Goal: Task Accomplishment & Management: Complete application form

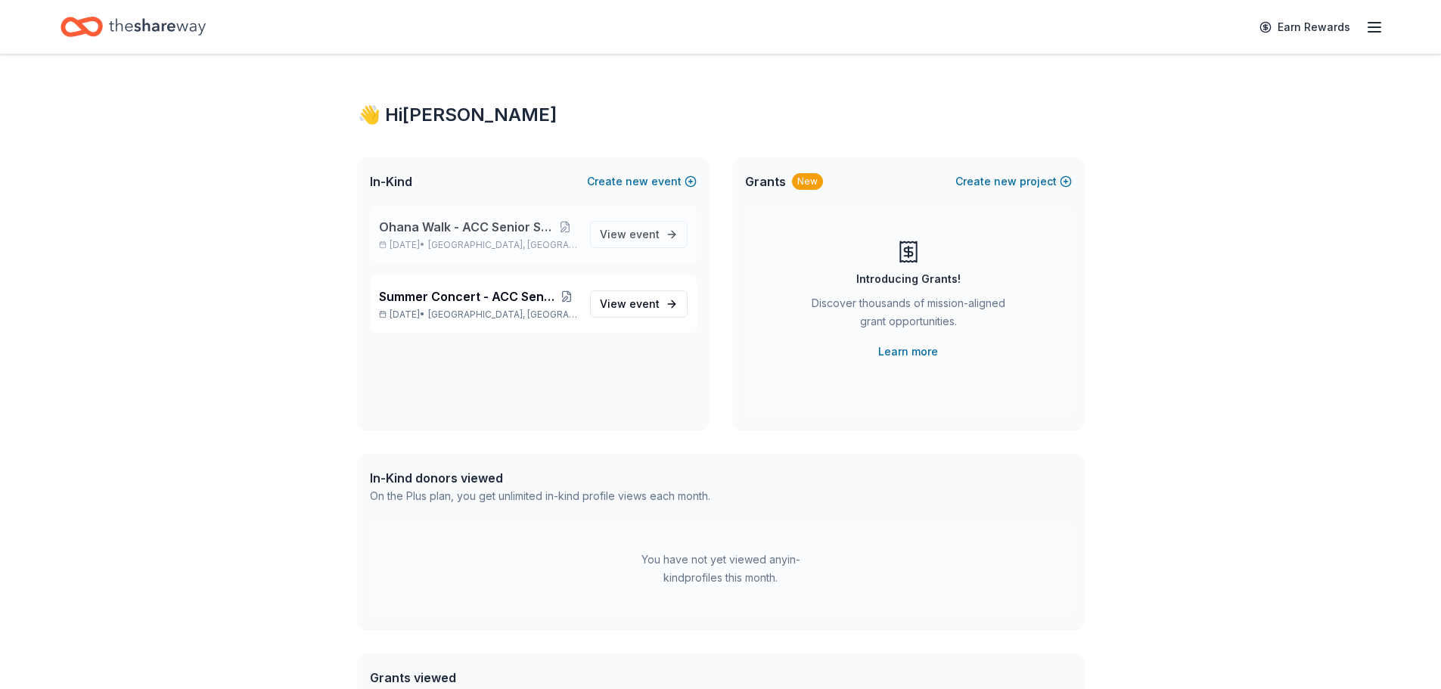
click at [465, 224] on span "Ohana Walk - ACC Senior Services" at bounding box center [465, 227] width 173 height 18
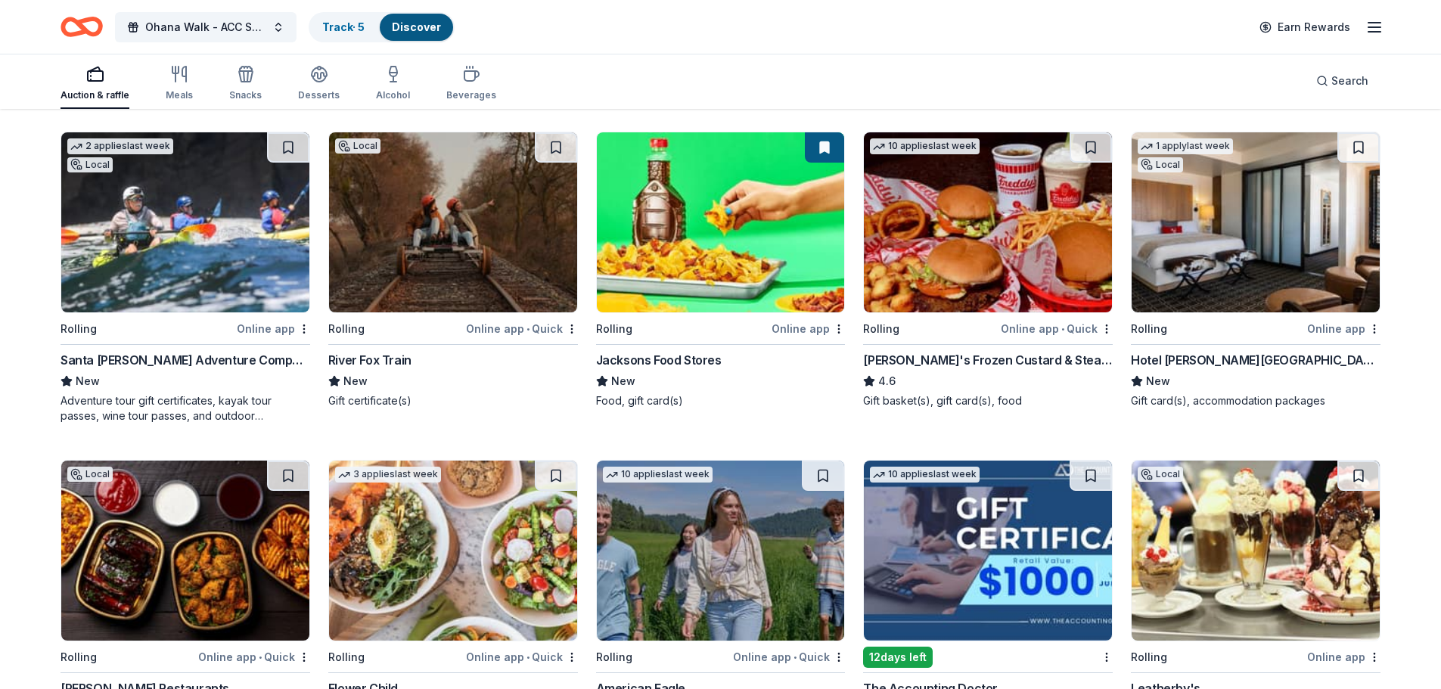
scroll to position [1108, 0]
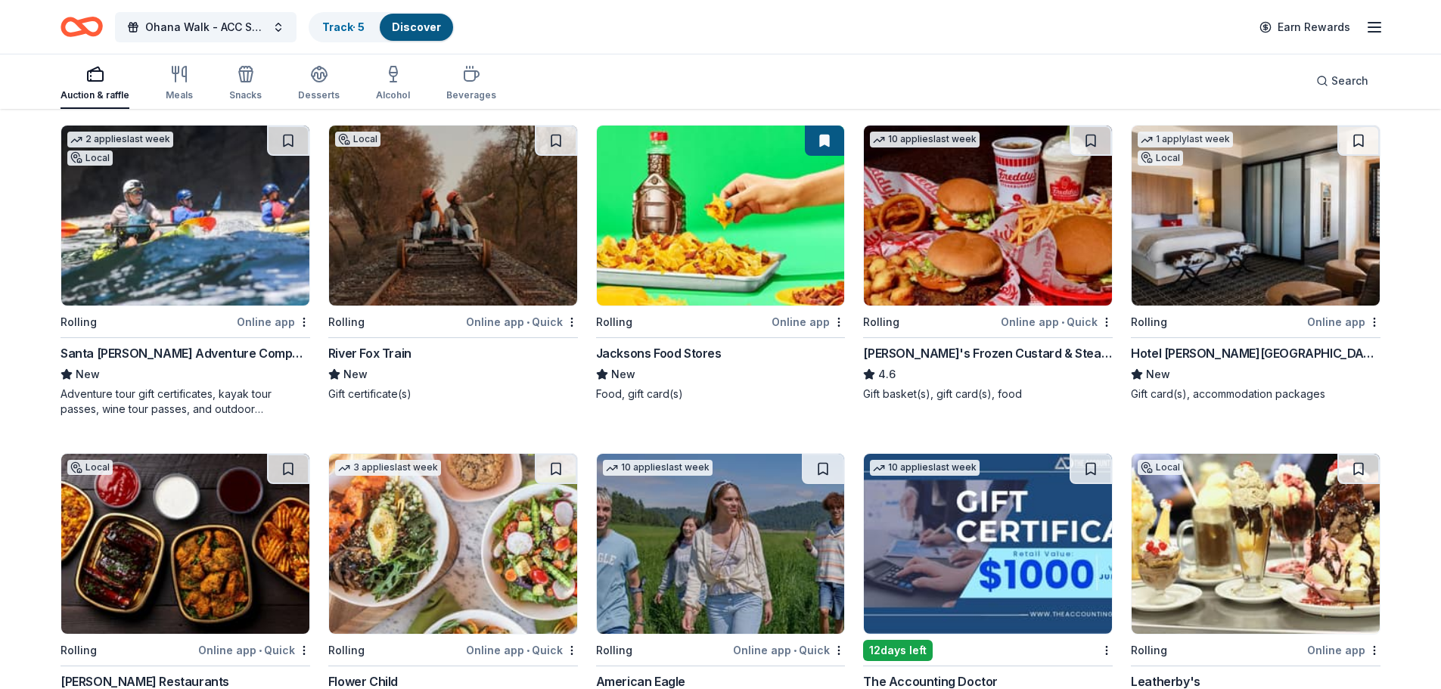
click at [431, 269] on img at bounding box center [453, 216] width 248 height 180
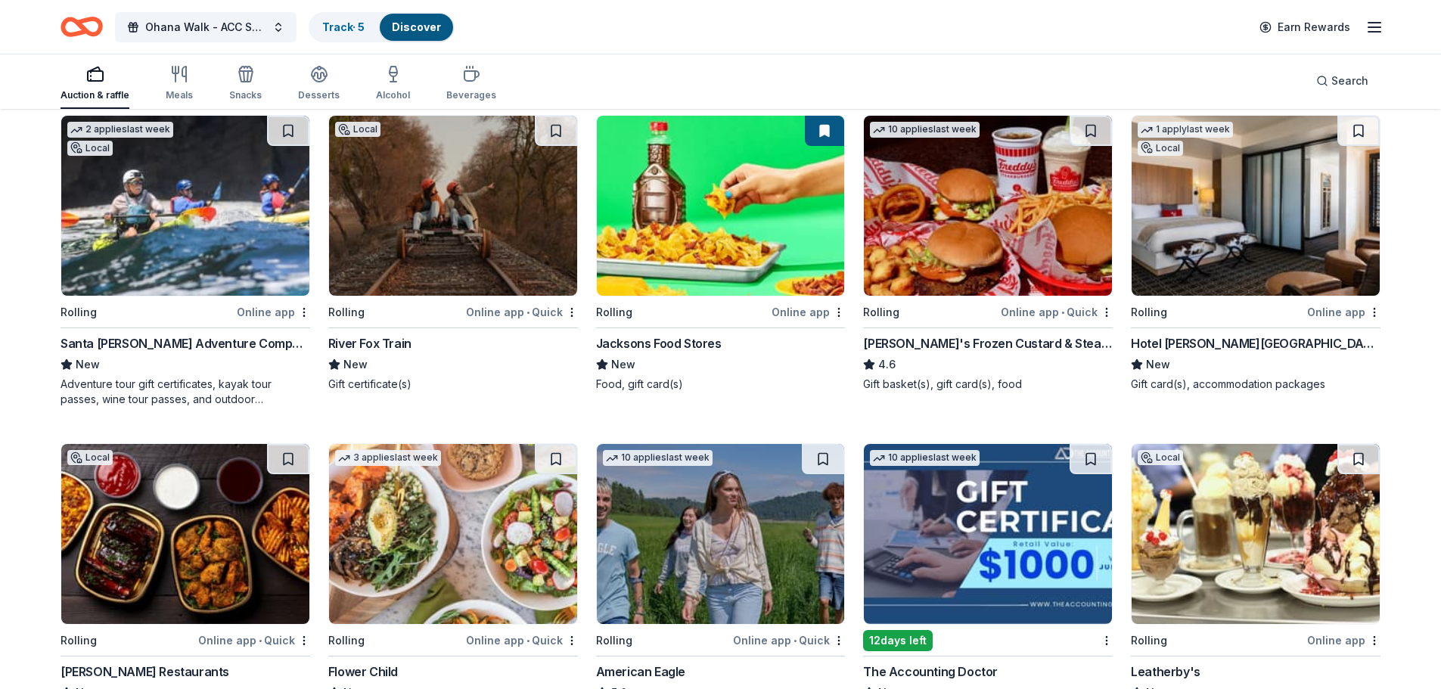
scroll to position [1145, 0]
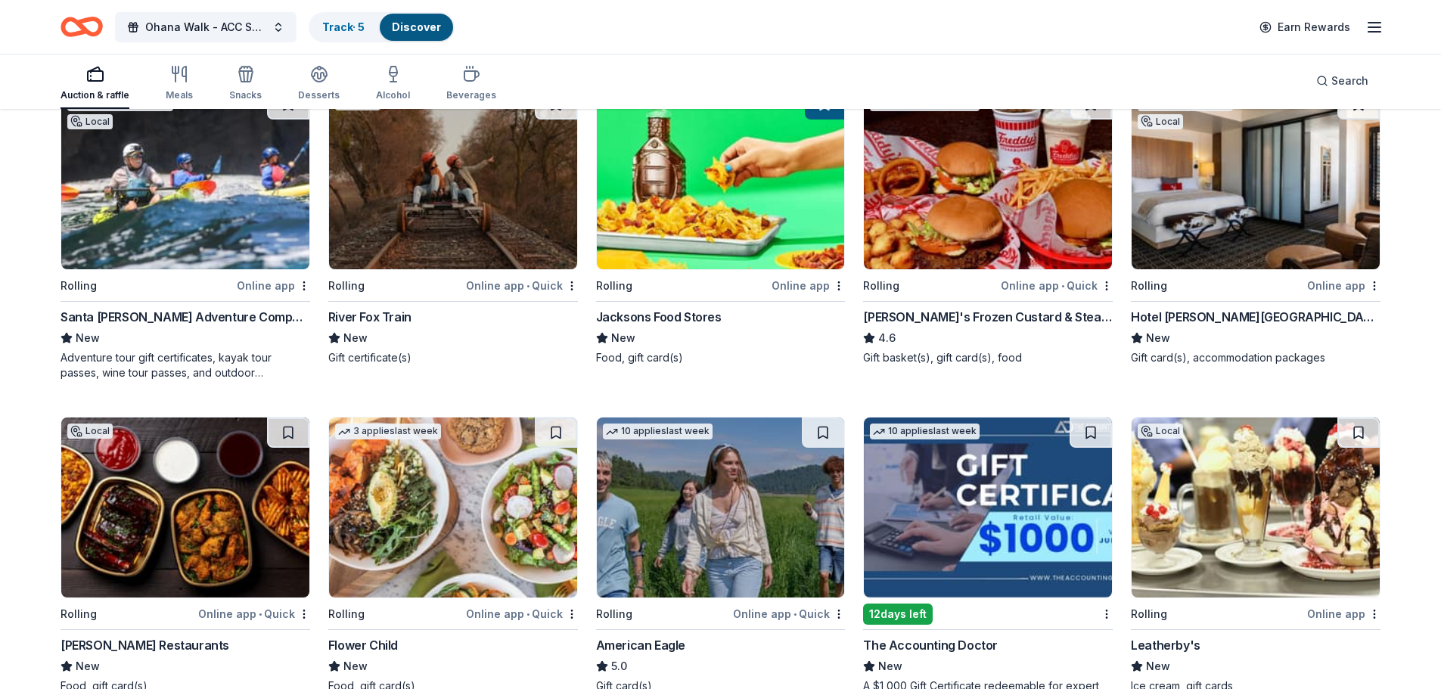
click at [198, 512] on img at bounding box center [185, 508] width 248 height 180
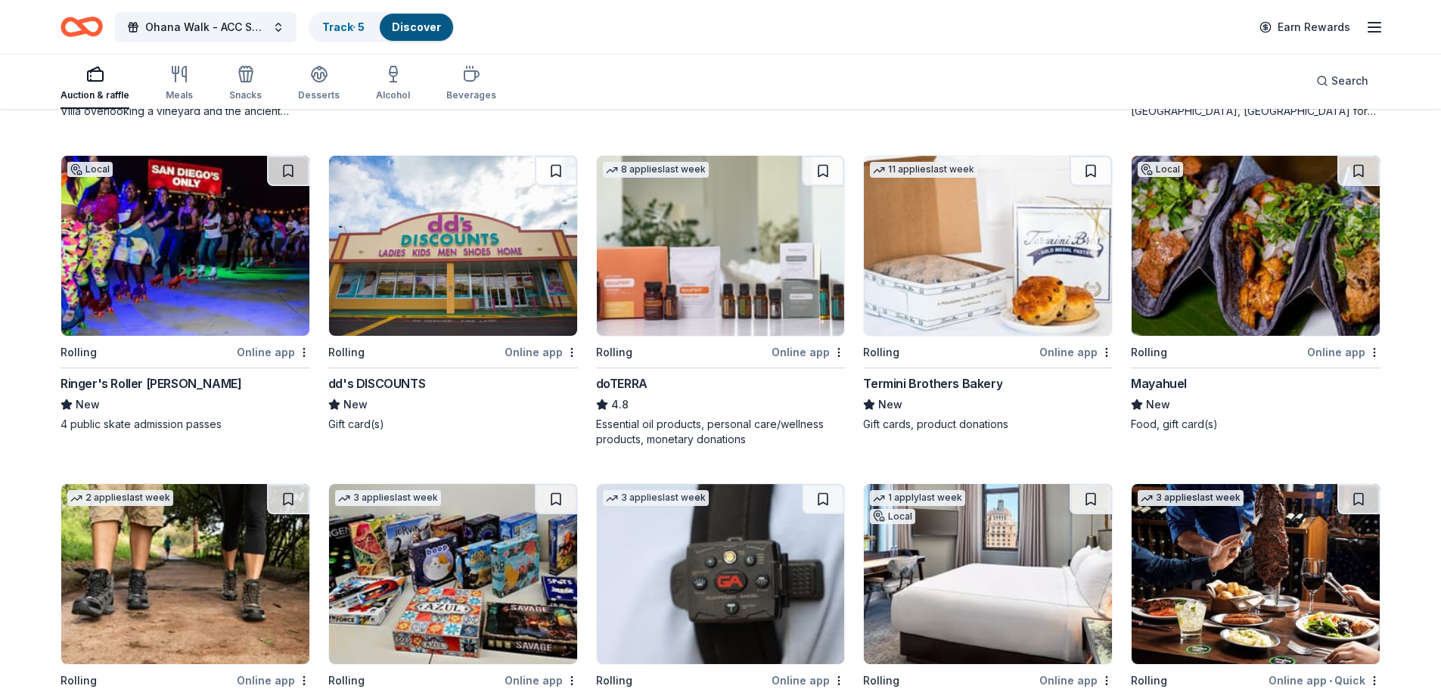
scroll to position [2897, 0]
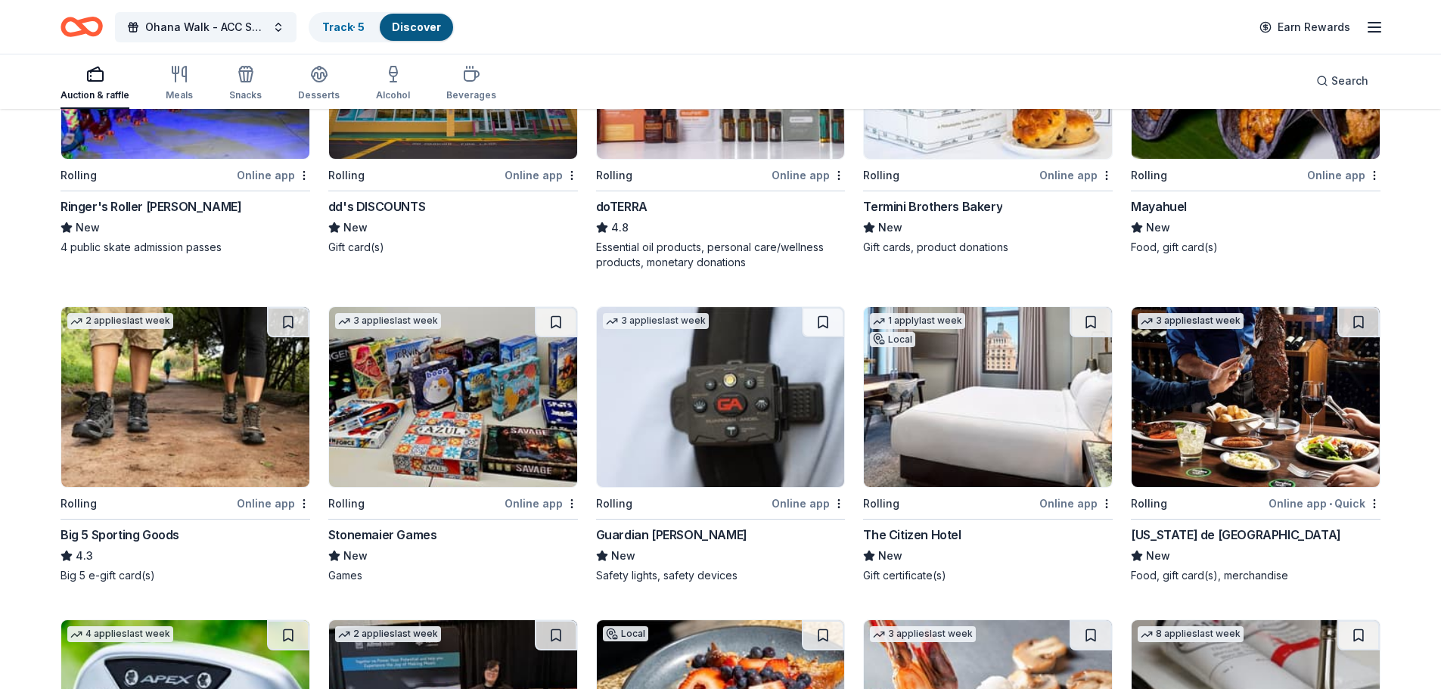
click at [939, 378] on img at bounding box center [988, 397] width 248 height 180
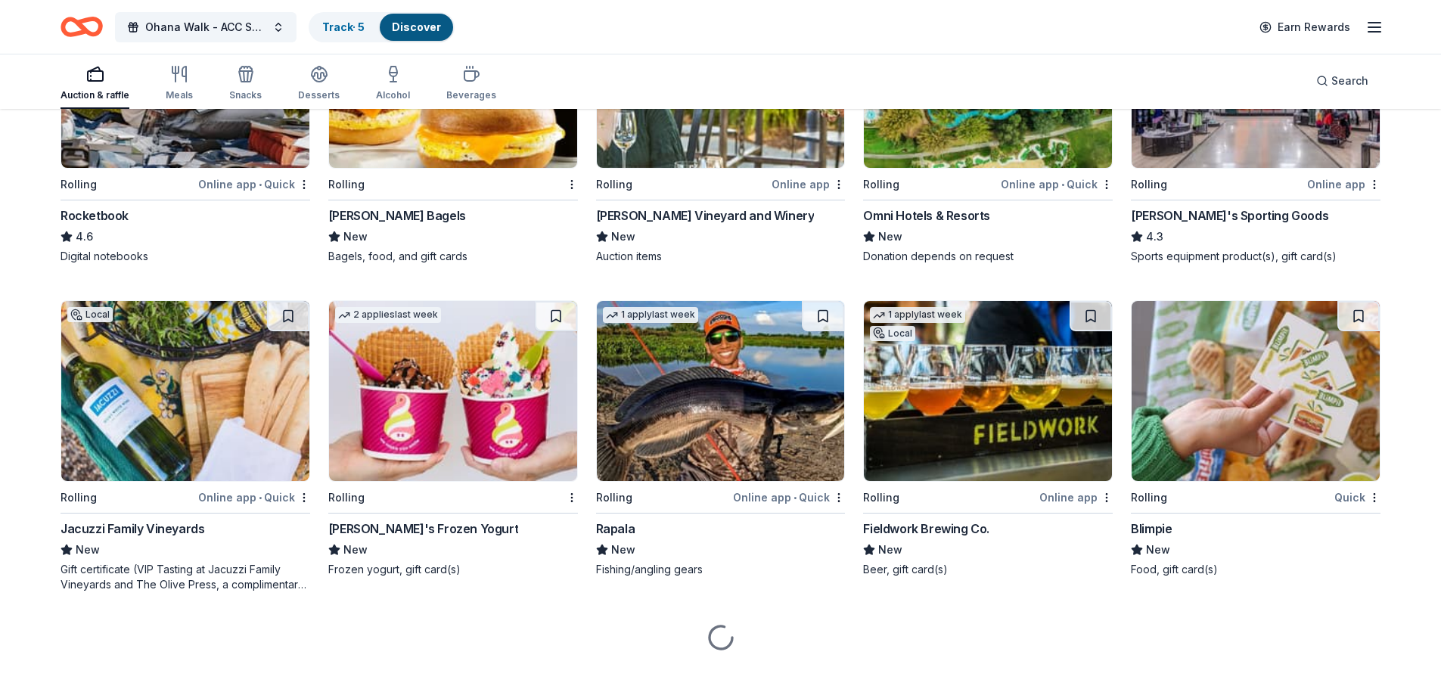
scroll to position [4807, 0]
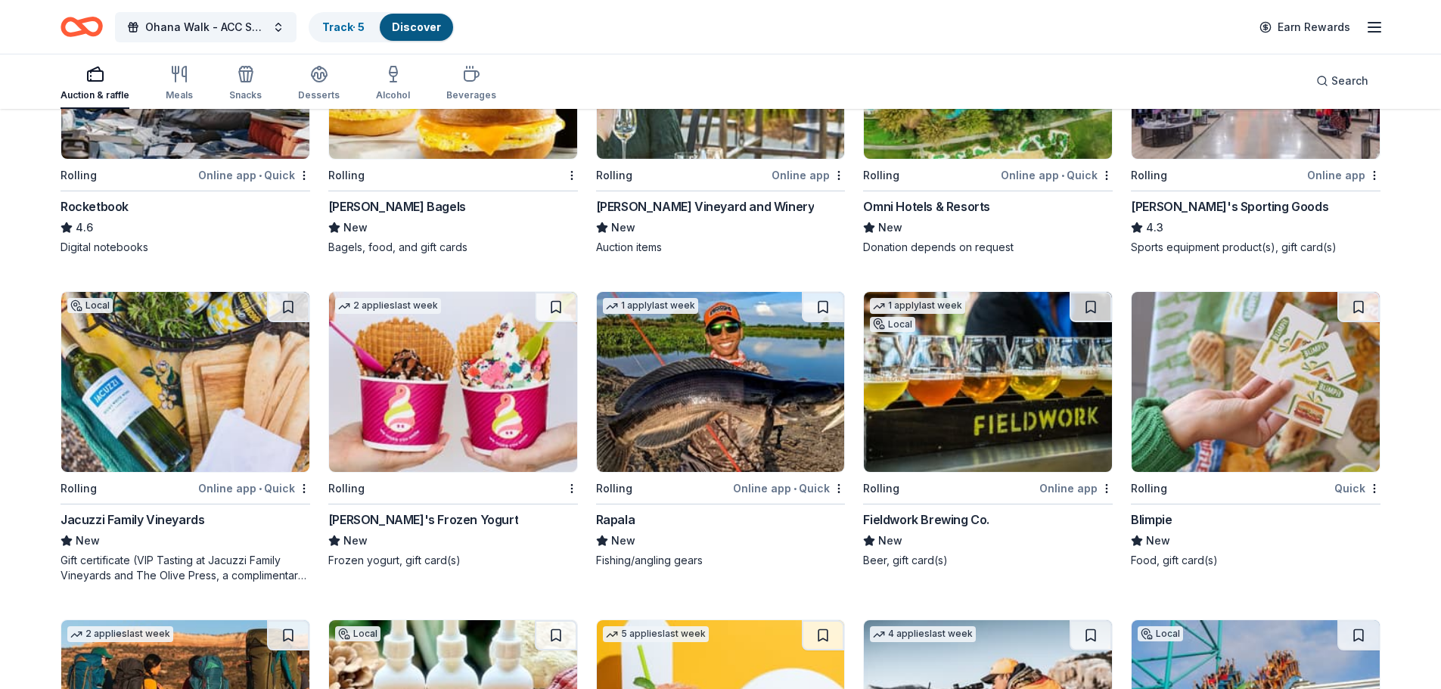
click at [438, 379] on img at bounding box center [453, 382] width 248 height 180
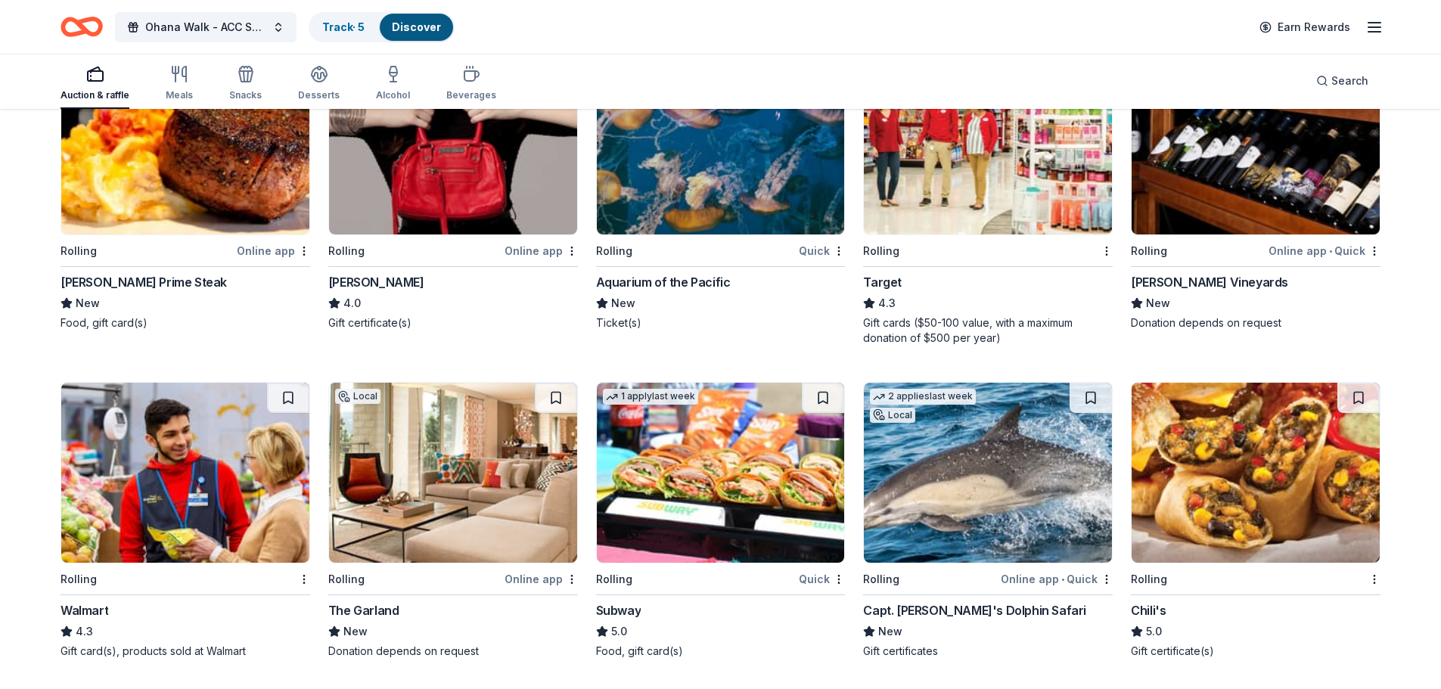
scroll to position [7192, 0]
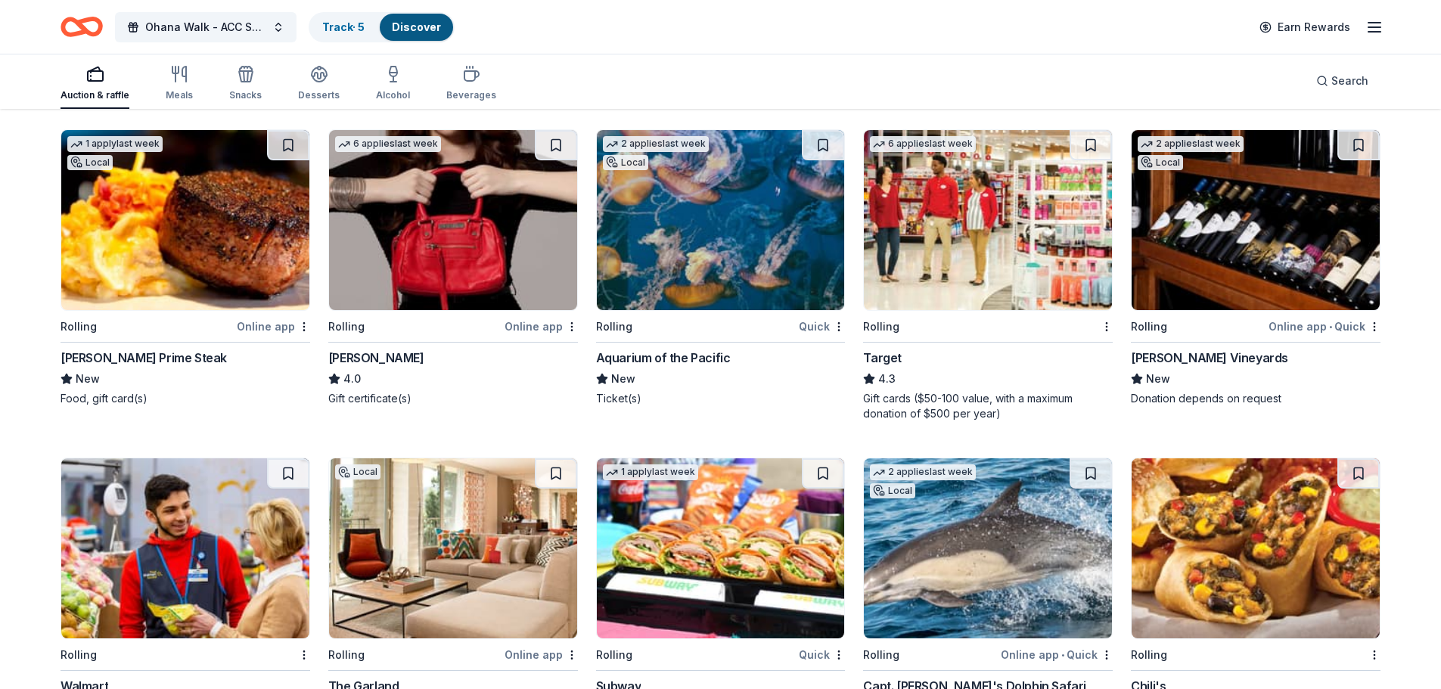
click at [945, 246] on img at bounding box center [988, 220] width 248 height 180
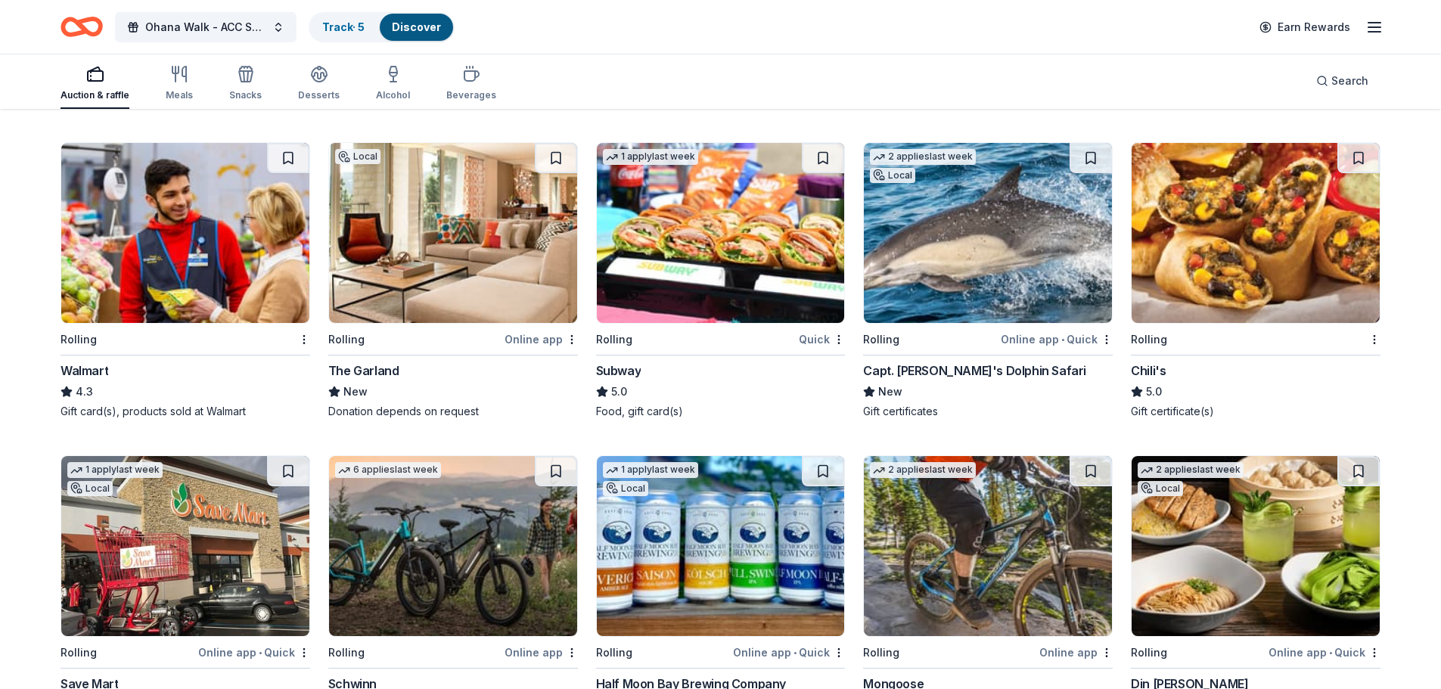
scroll to position [7494, 0]
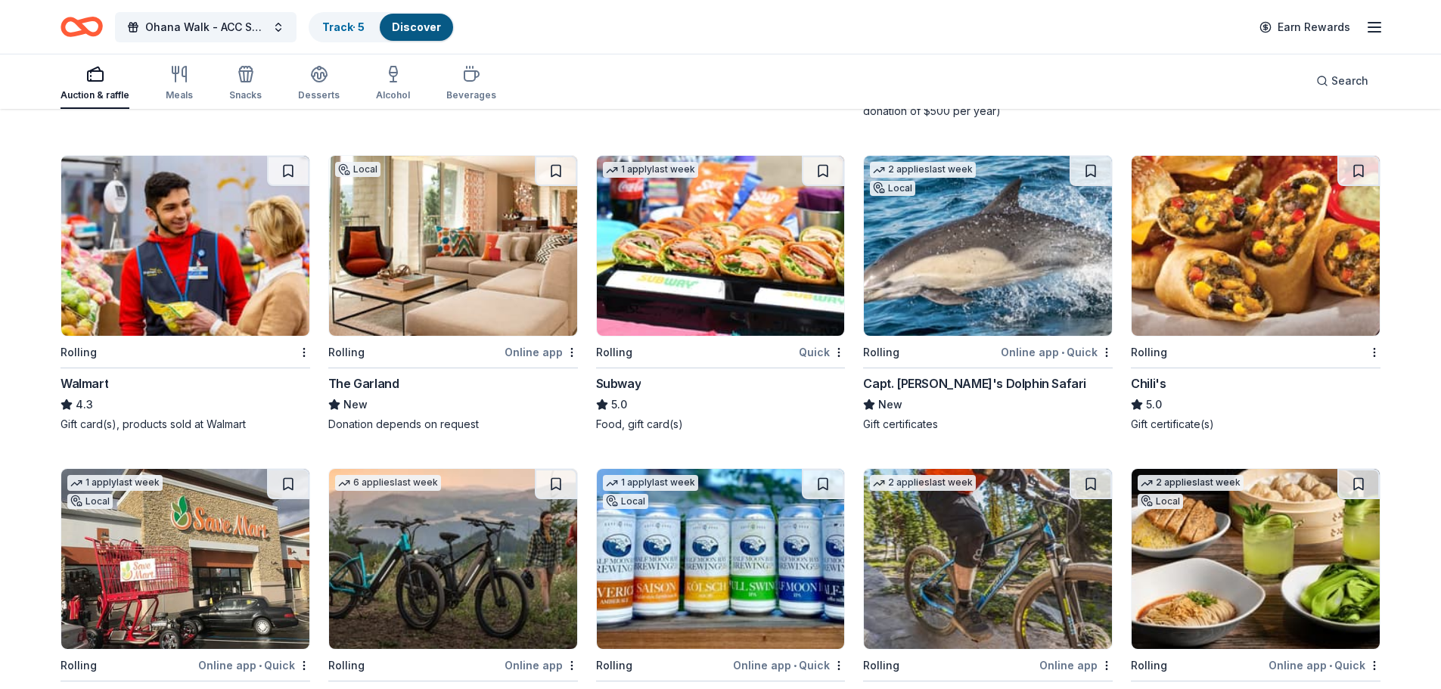
click at [925, 261] on img at bounding box center [988, 246] width 248 height 180
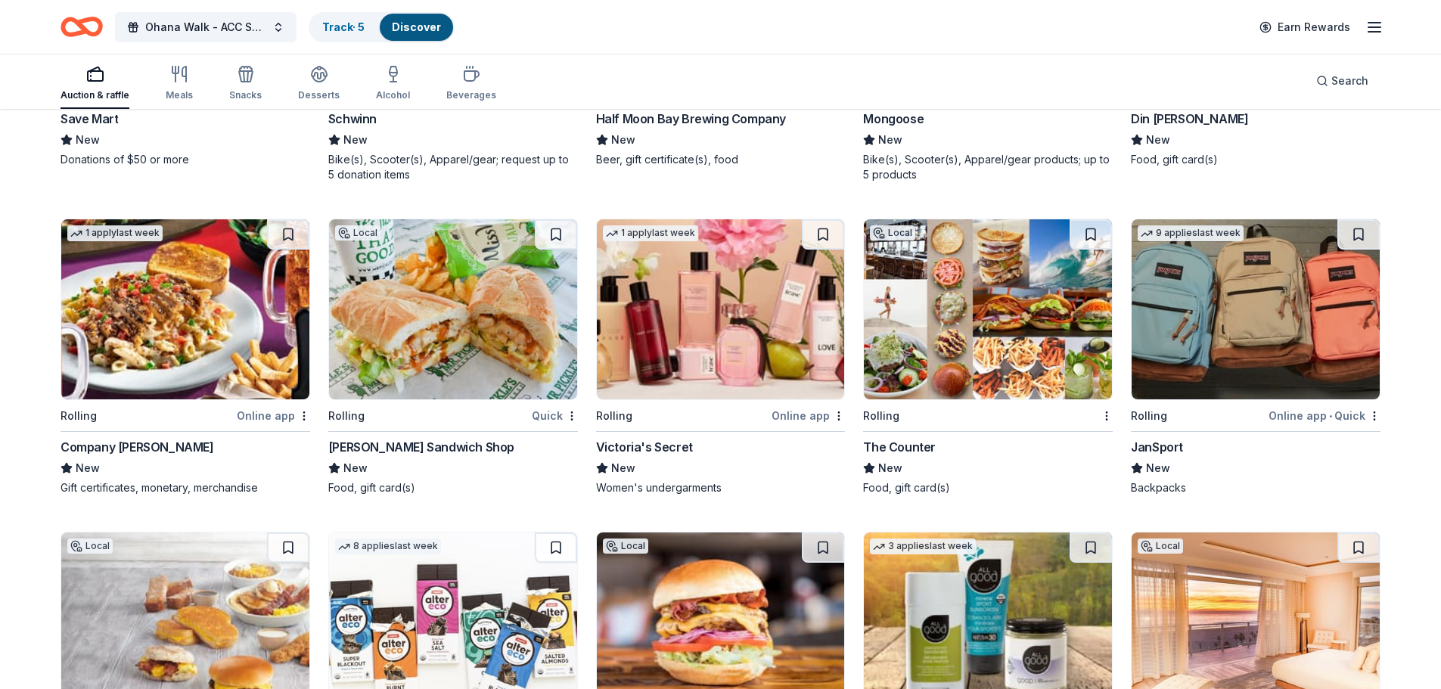
scroll to position [8100, 0]
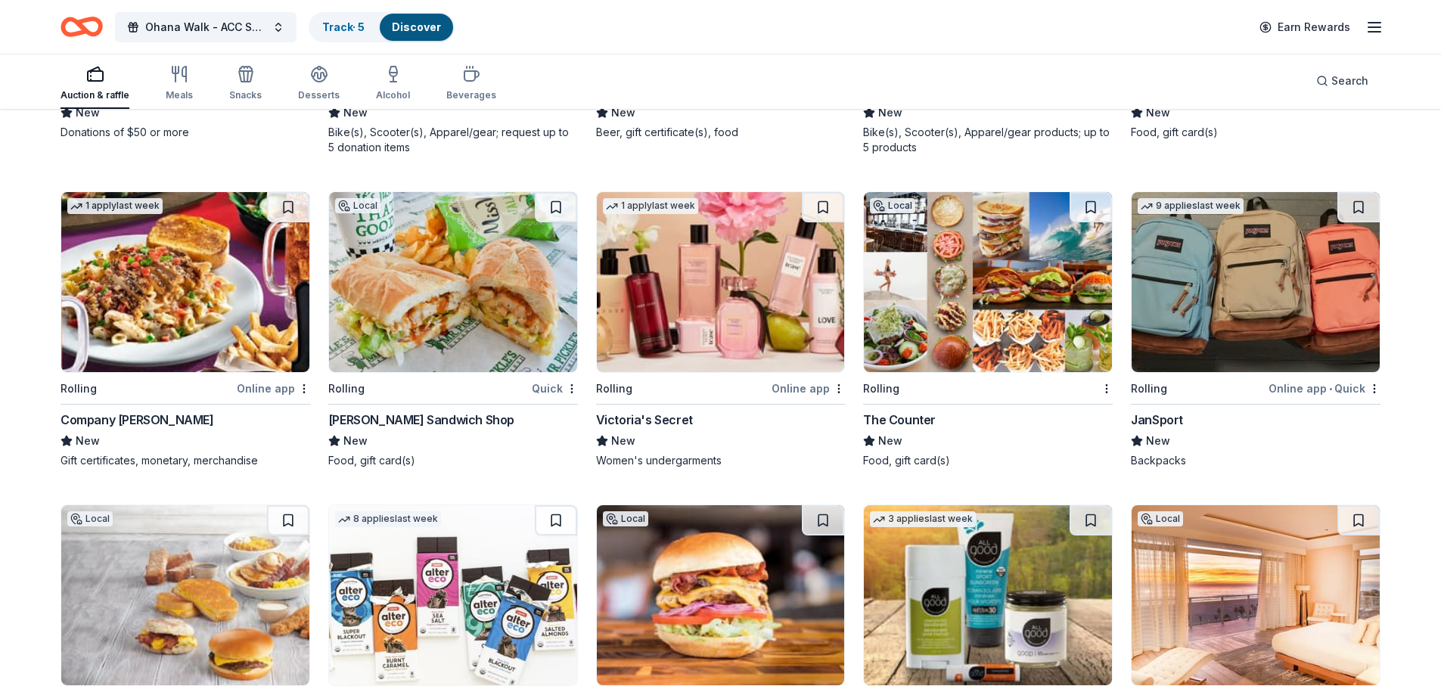
click at [483, 276] on img at bounding box center [453, 282] width 248 height 180
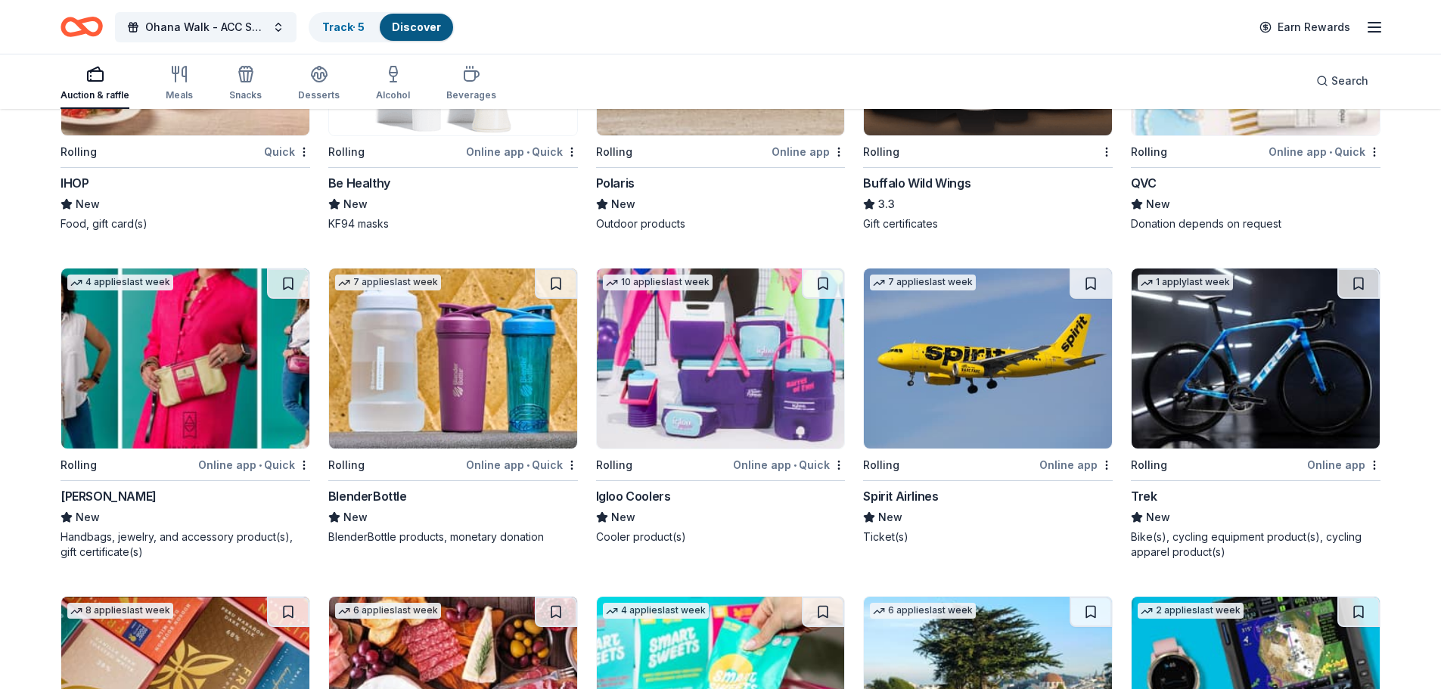
scroll to position [9004, 0]
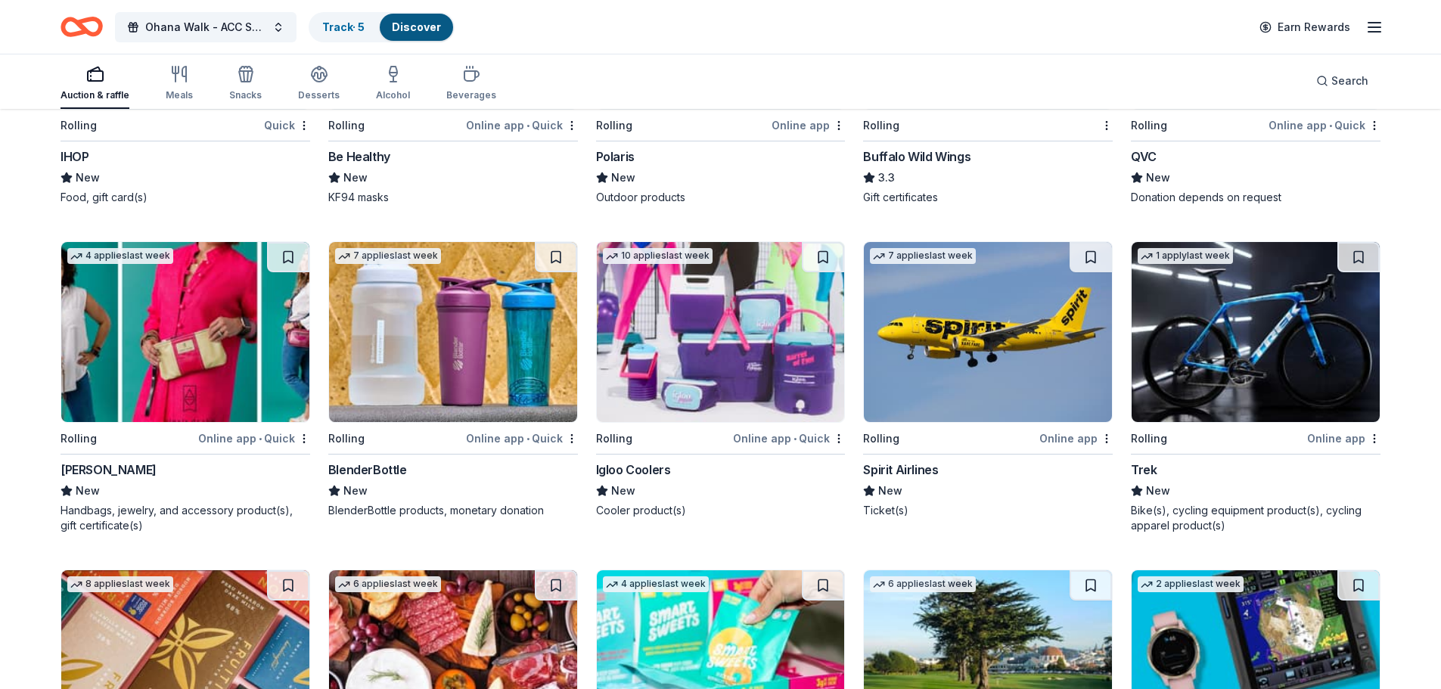
click at [1003, 331] on img at bounding box center [988, 332] width 248 height 180
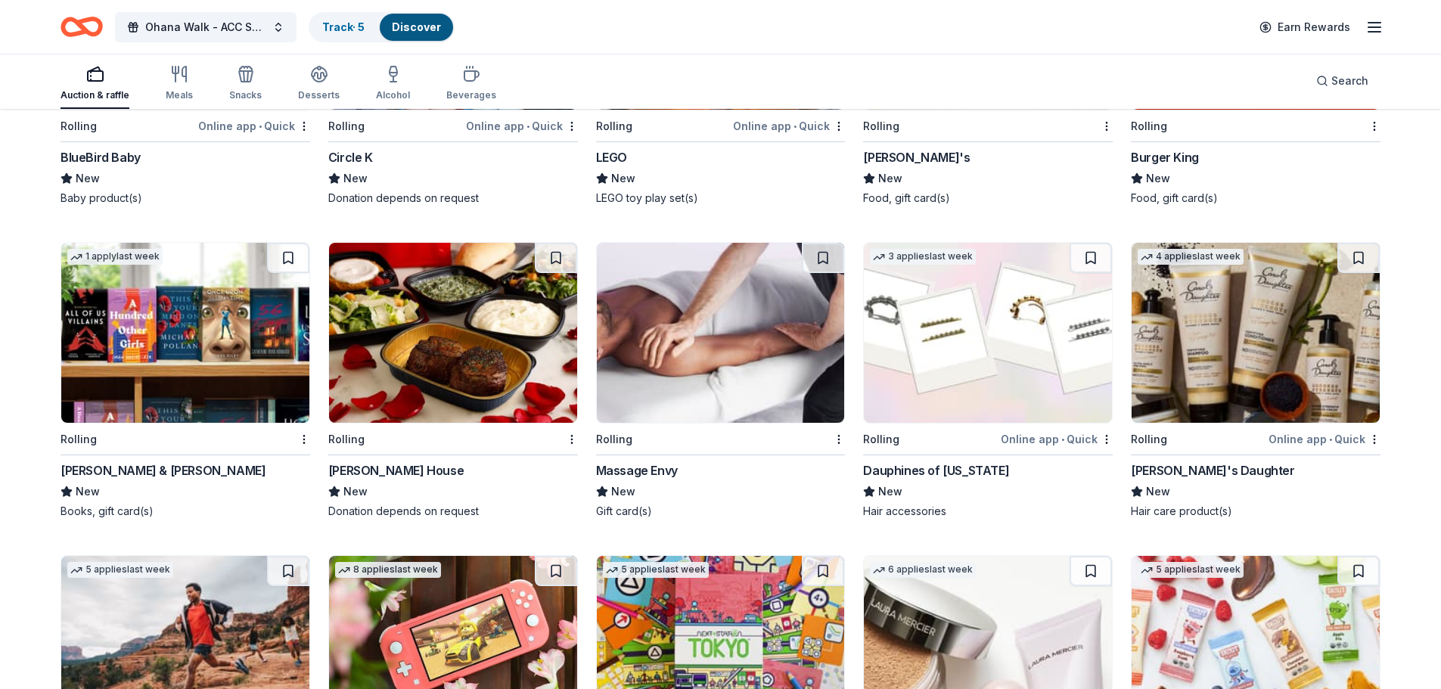
scroll to position [10273, 0]
click at [737, 358] on img at bounding box center [721, 332] width 248 height 180
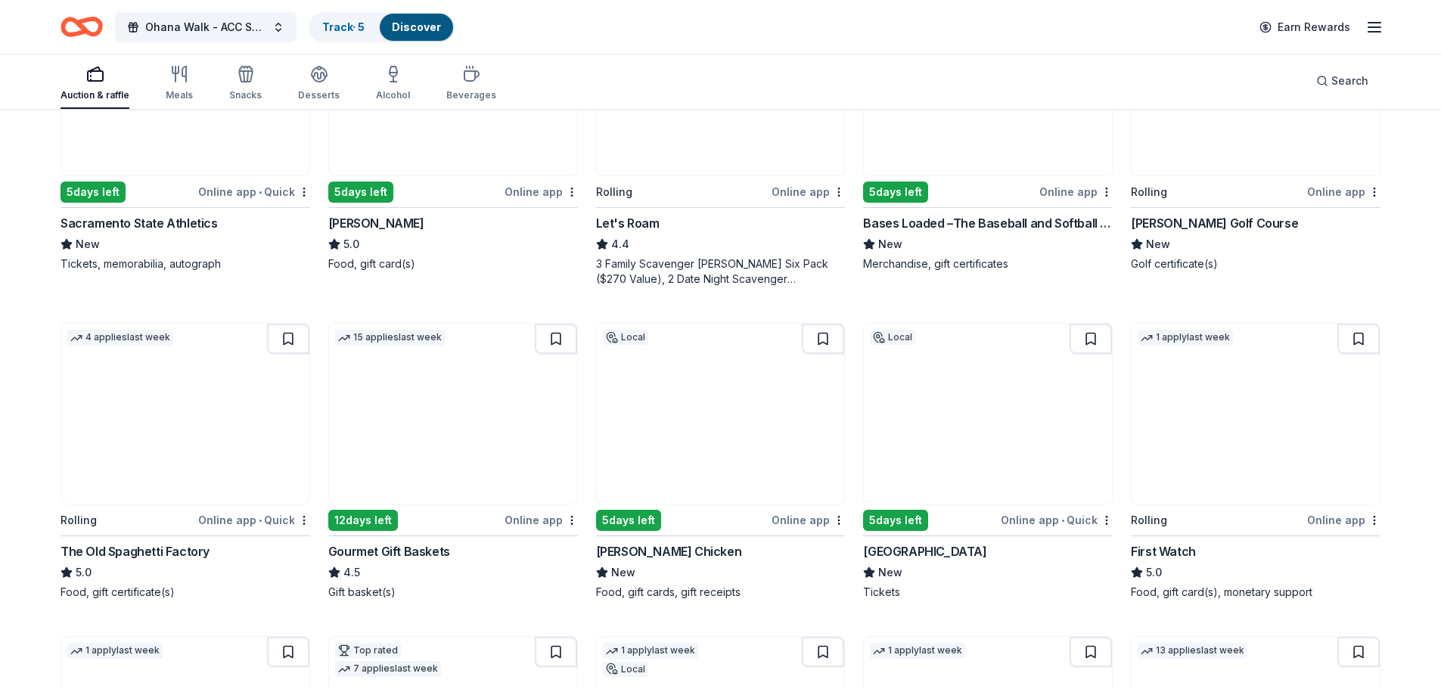
scroll to position [0, 0]
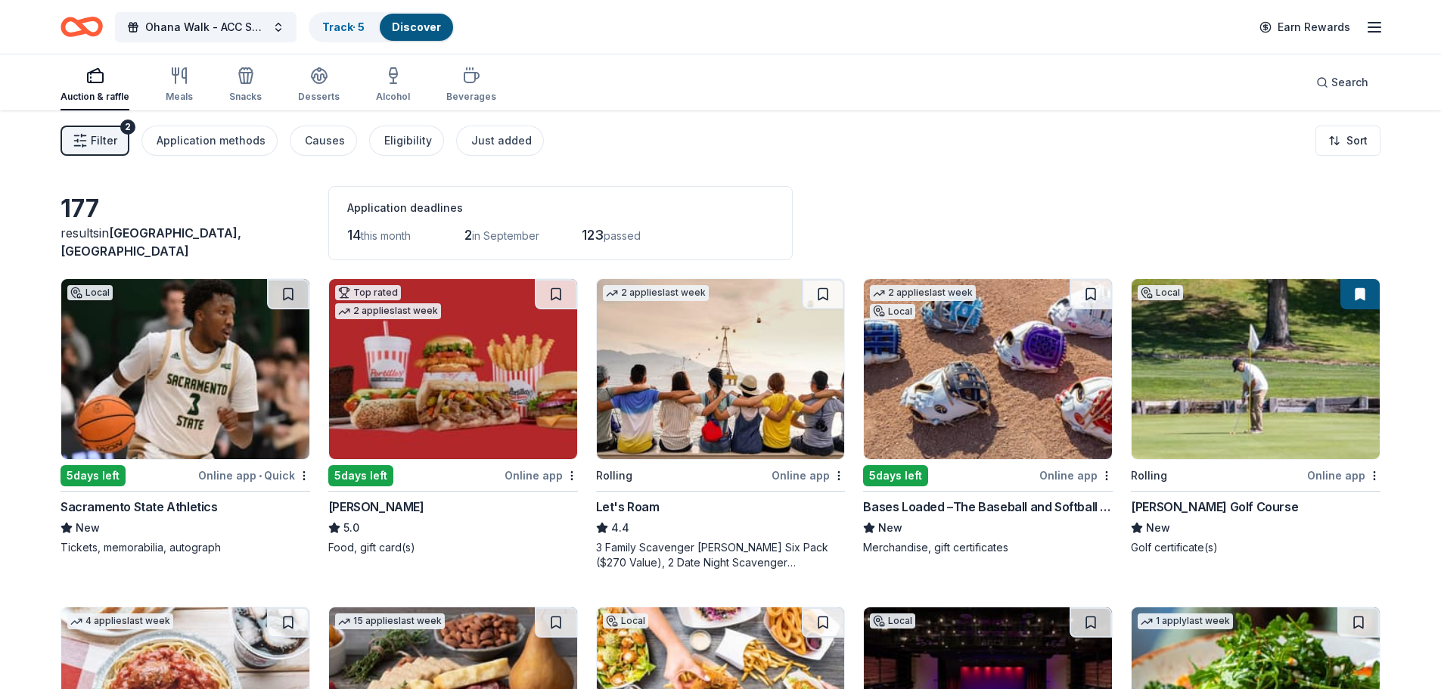
click at [253, 351] on img at bounding box center [185, 369] width 248 height 180
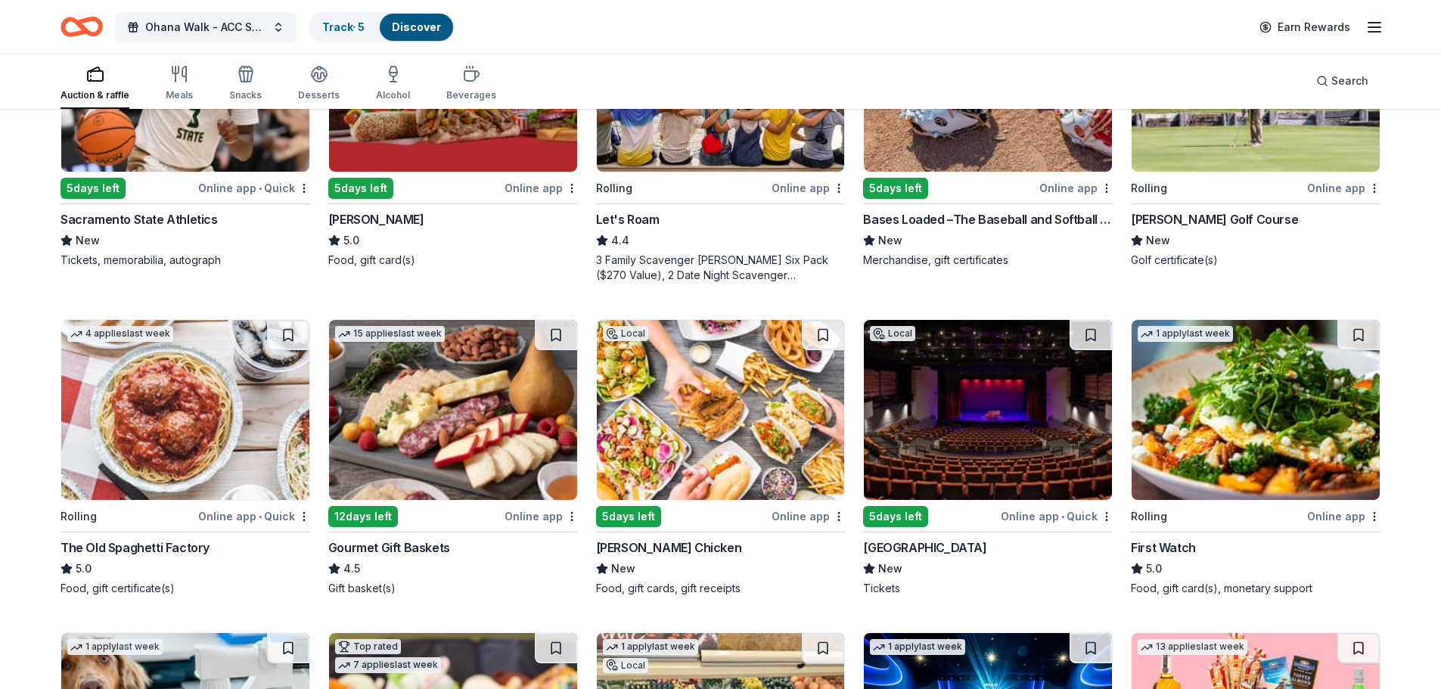
scroll to position [303, 0]
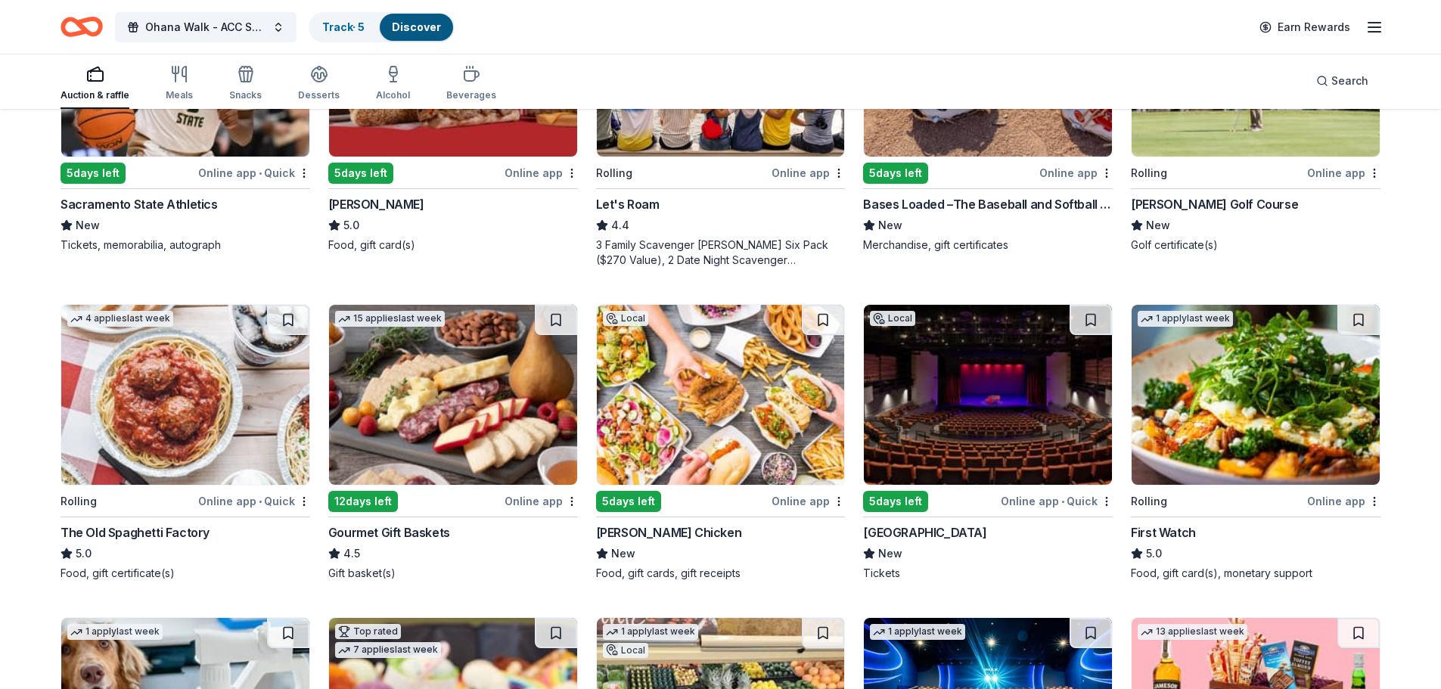
click at [1040, 396] on img at bounding box center [988, 395] width 248 height 180
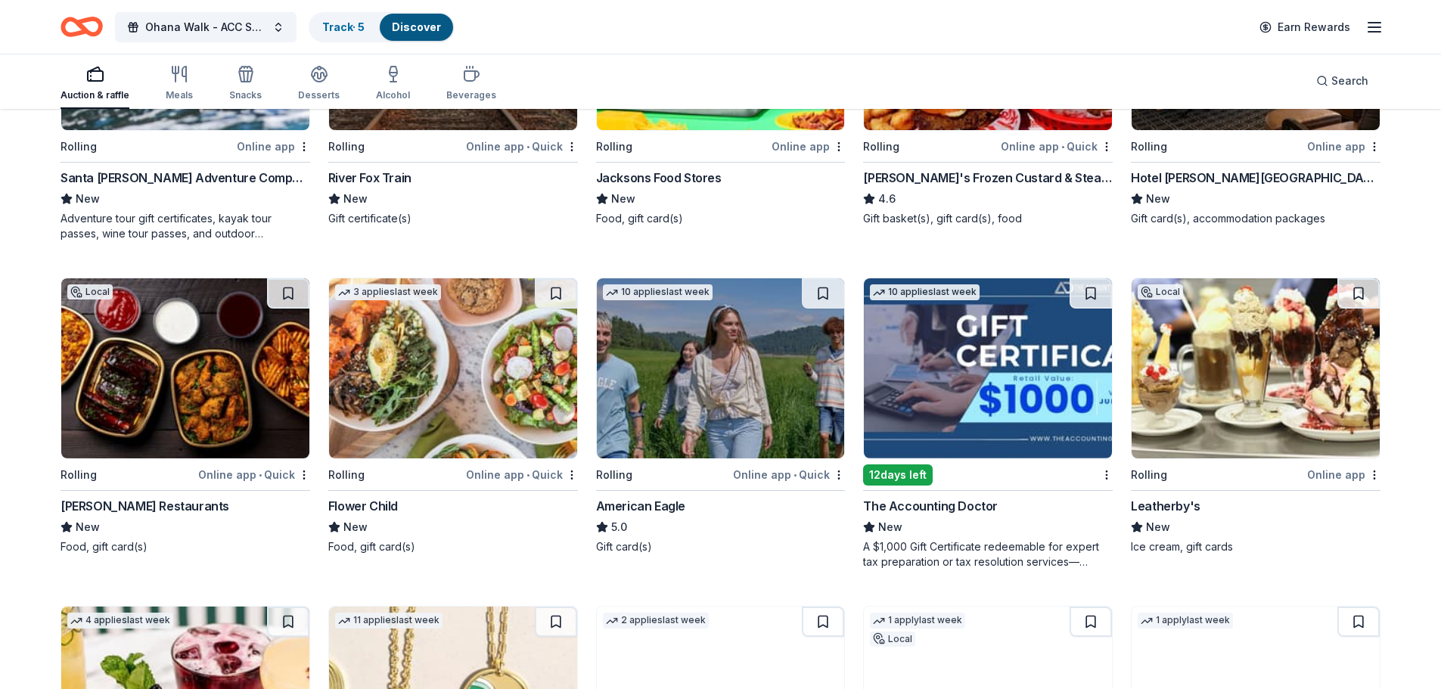
scroll to position [1286, 0]
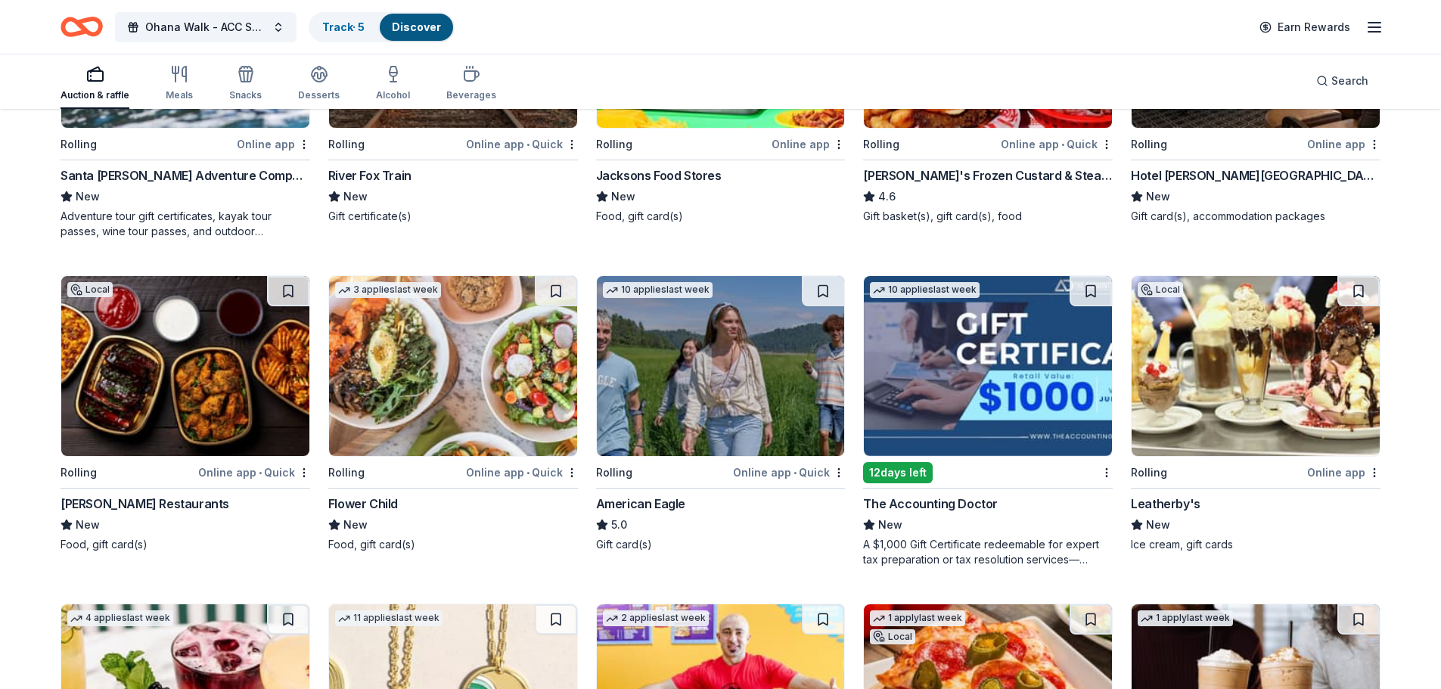
click at [1247, 339] on img at bounding box center [1256, 366] width 248 height 180
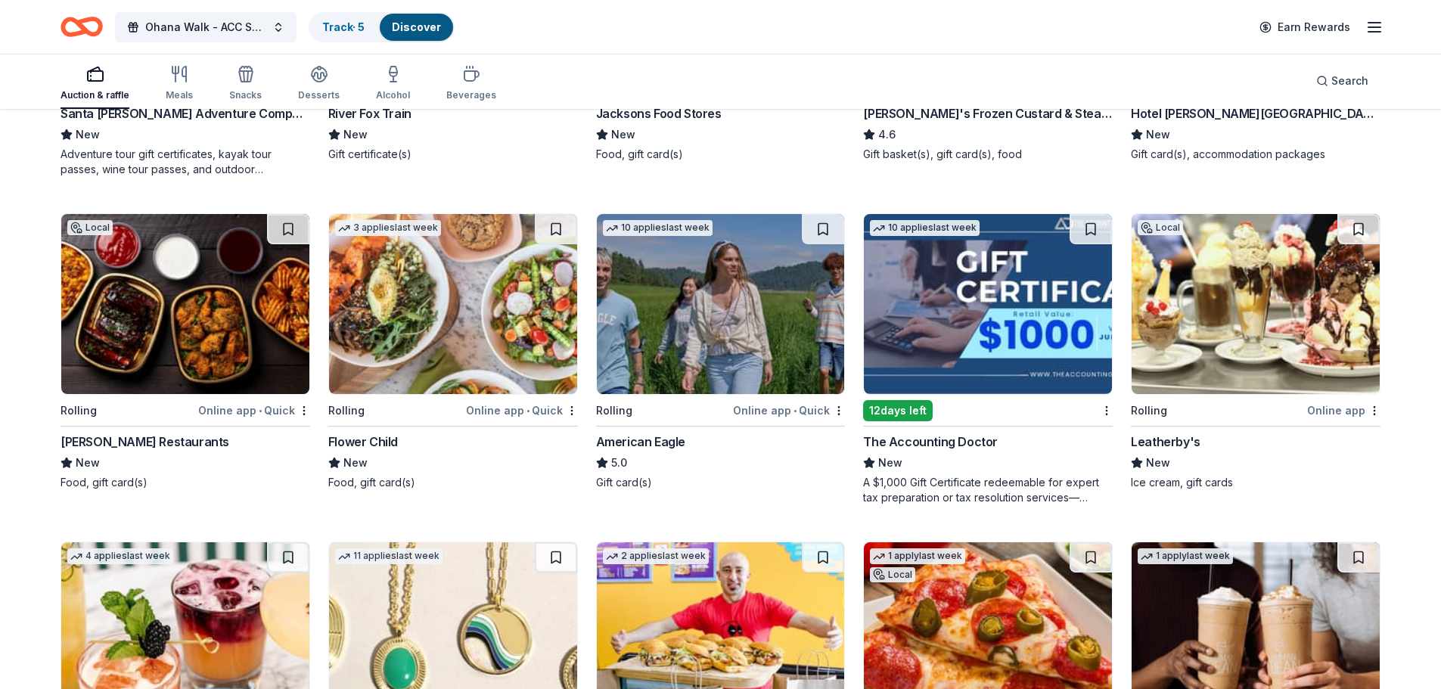
scroll to position [1589, 0]
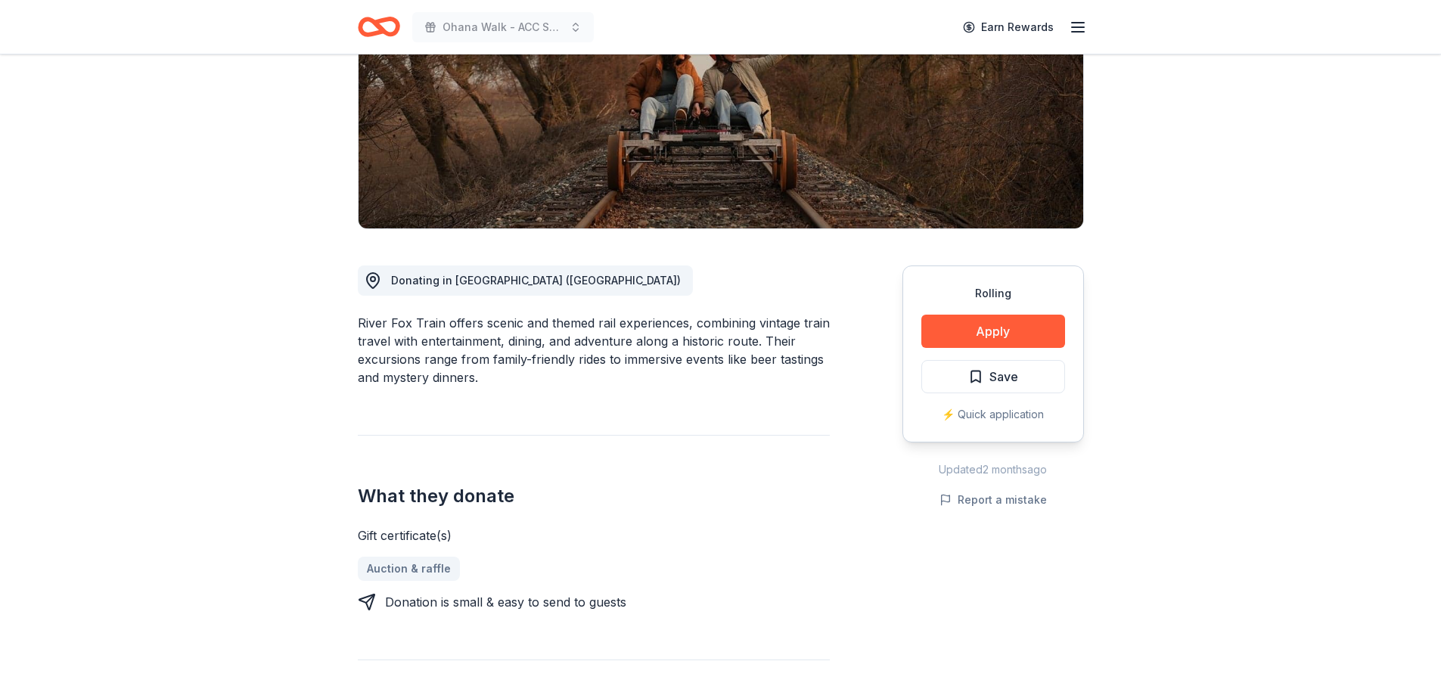
scroll to position [227, 0]
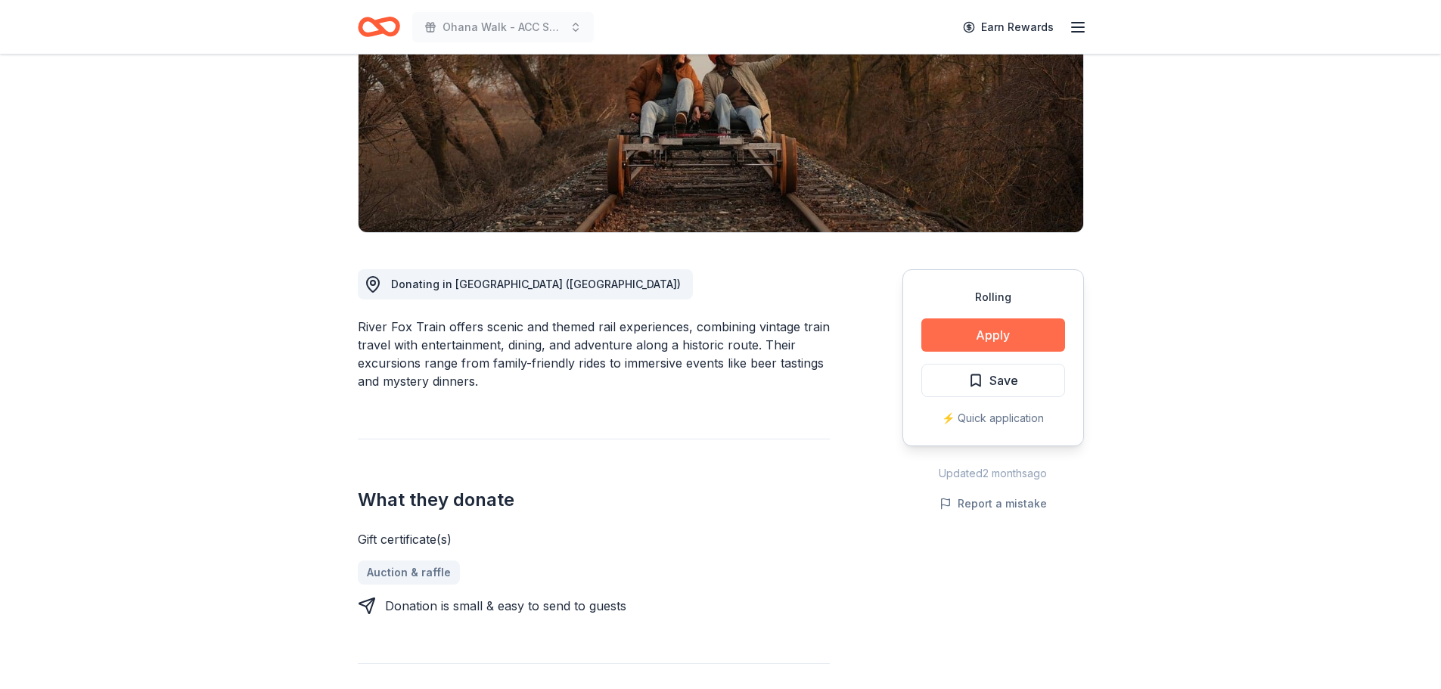
click at [962, 342] on button "Apply" at bounding box center [994, 335] width 144 height 33
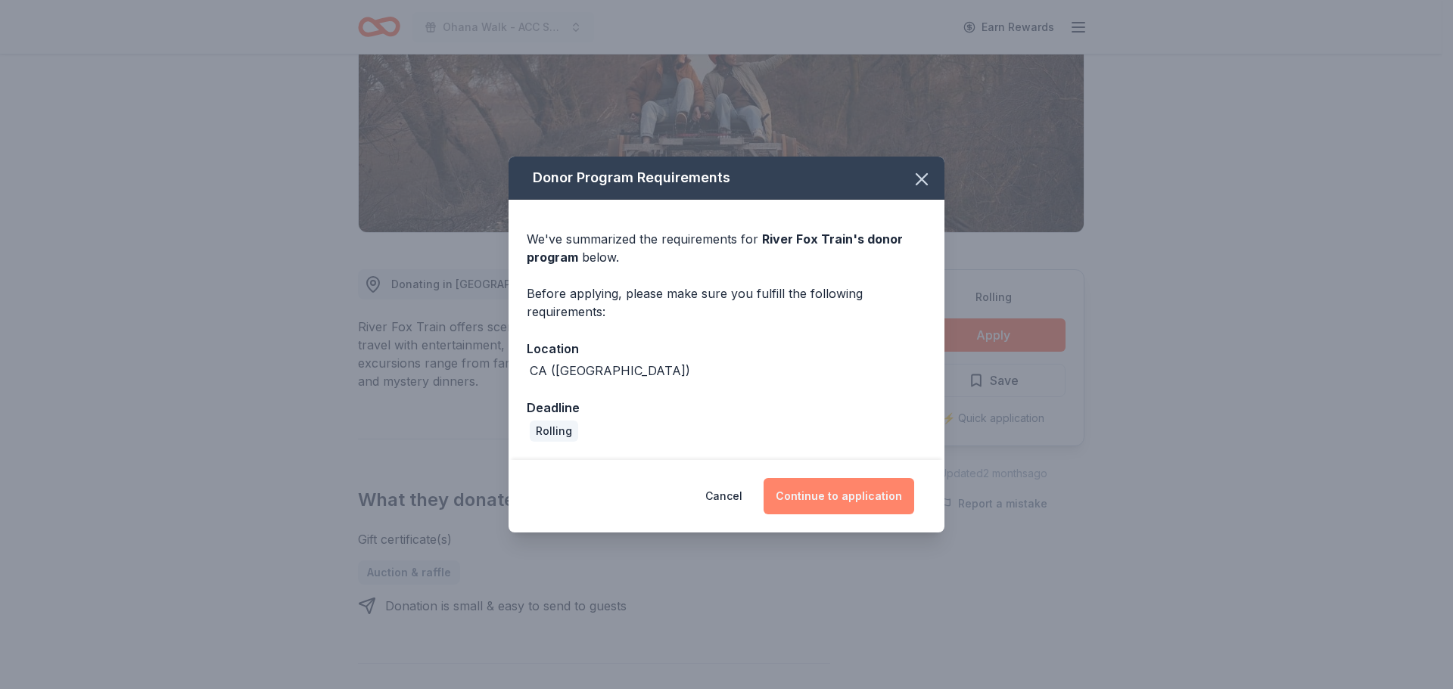
click at [878, 493] on button "Continue to application" at bounding box center [838, 496] width 151 height 36
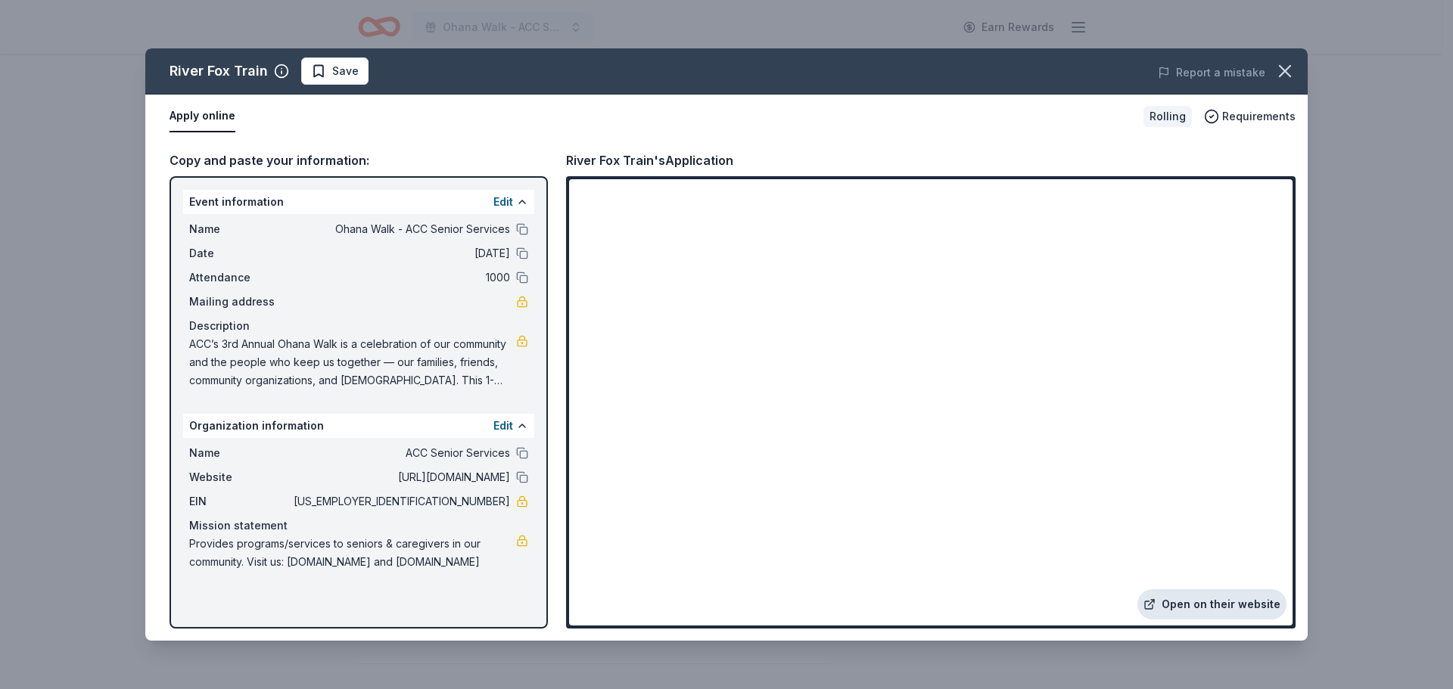
click at [1220, 603] on link "Open on their website" at bounding box center [1211, 604] width 149 height 30
click at [503, 349] on span "ACC’s 3rd Annual Ohana Walk is a celebration of our community and the people wh…" at bounding box center [352, 362] width 327 height 54
click at [511, 384] on span "ACC’s 3rd Annual Ohana Walk is a celebration of our community and the people wh…" at bounding box center [352, 362] width 327 height 54
drag, startPoint x: 188, startPoint y: 339, endPoint x: 444, endPoint y: 348, distance: 255.9
click at [444, 348] on div "Name Ohana Walk - ACC Senior Services Date 09/06/25 Attendance 1000 Mailing add…" at bounding box center [358, 305] width 351 height 182
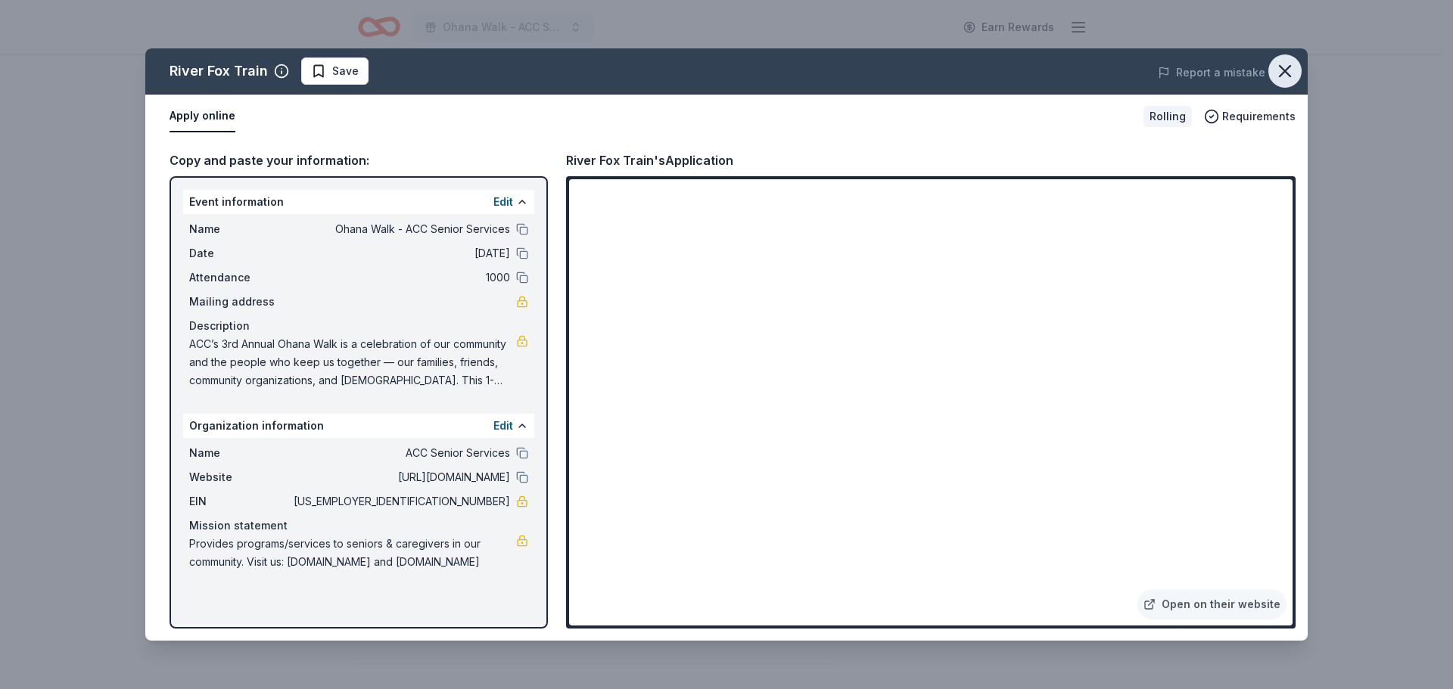
click at [1282, 73] on icon "button" at bounding box center [1284, 71] width 21 height 21
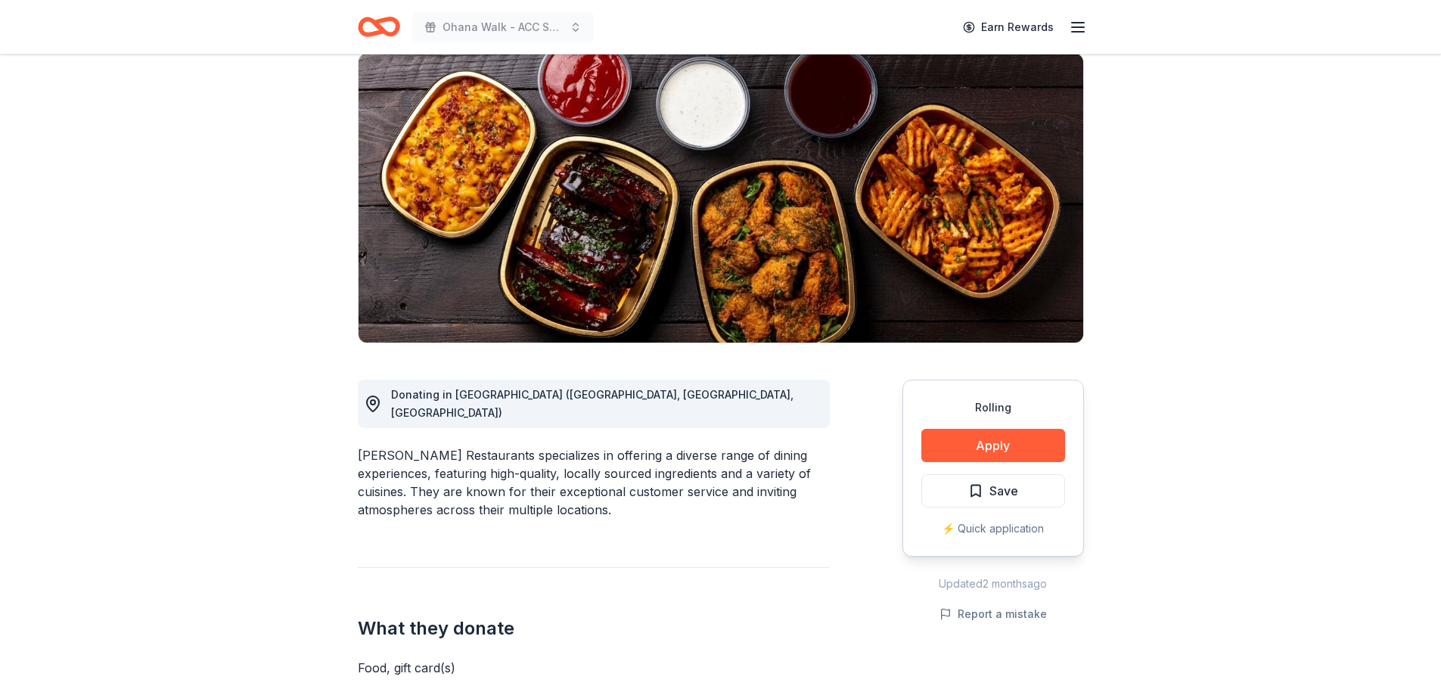
scroll to position [151, 0]
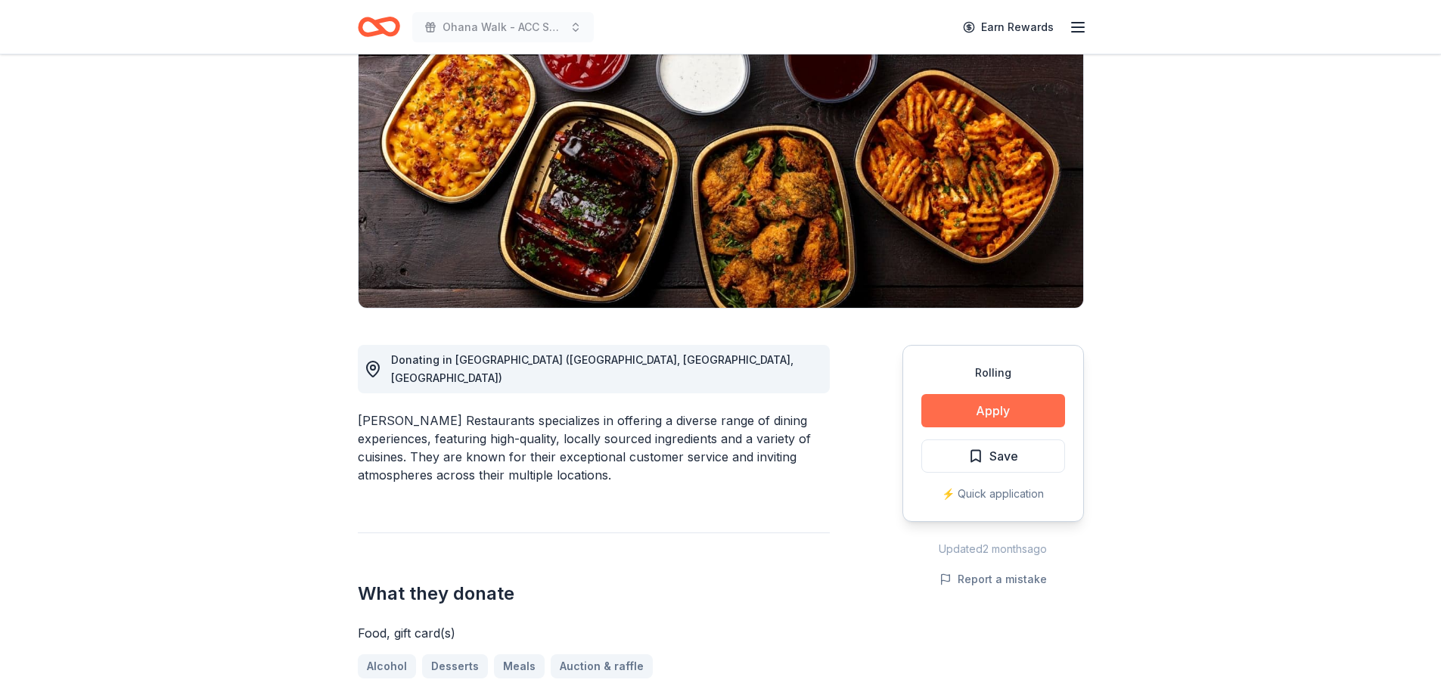
click at [1012, 410] on button "Apply" at bounding box center [994, 410] width 144 height 33
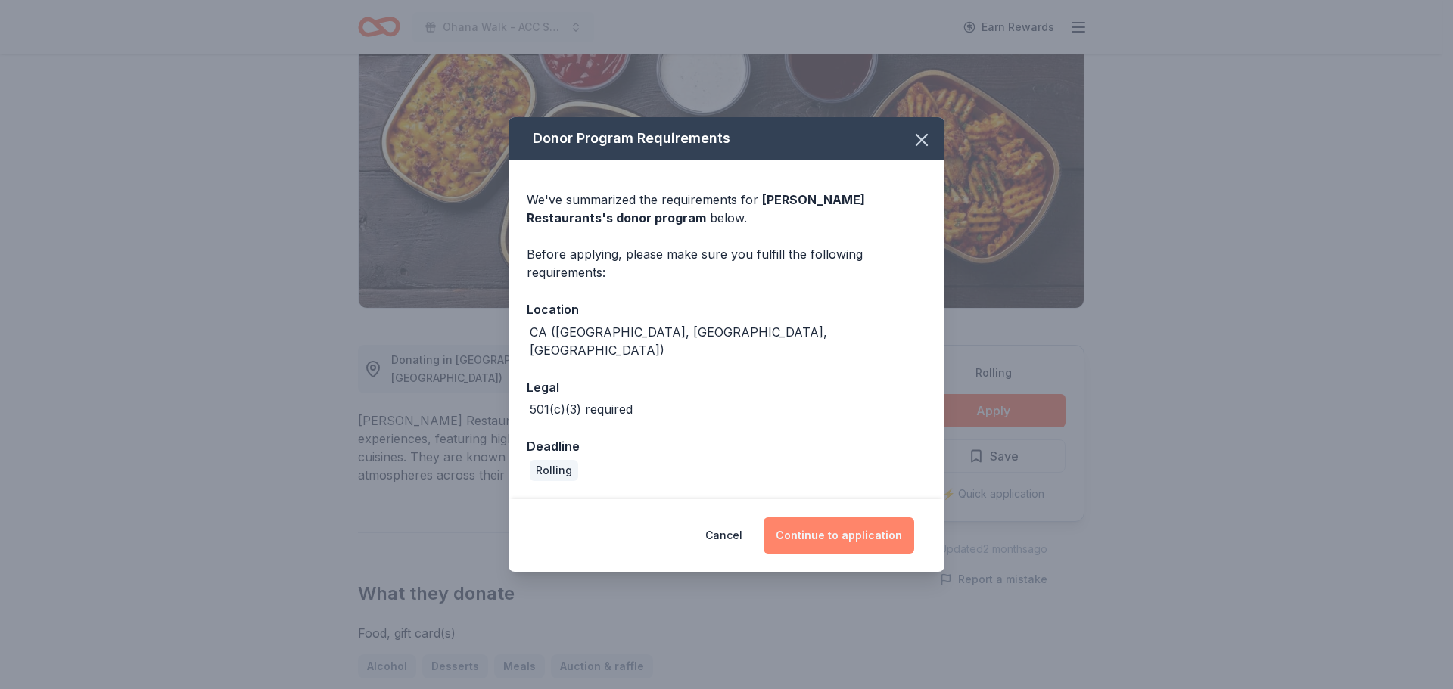
click at [842, 534] on button "Continue to application" at bounding box center [838, 536] width 151 height 36
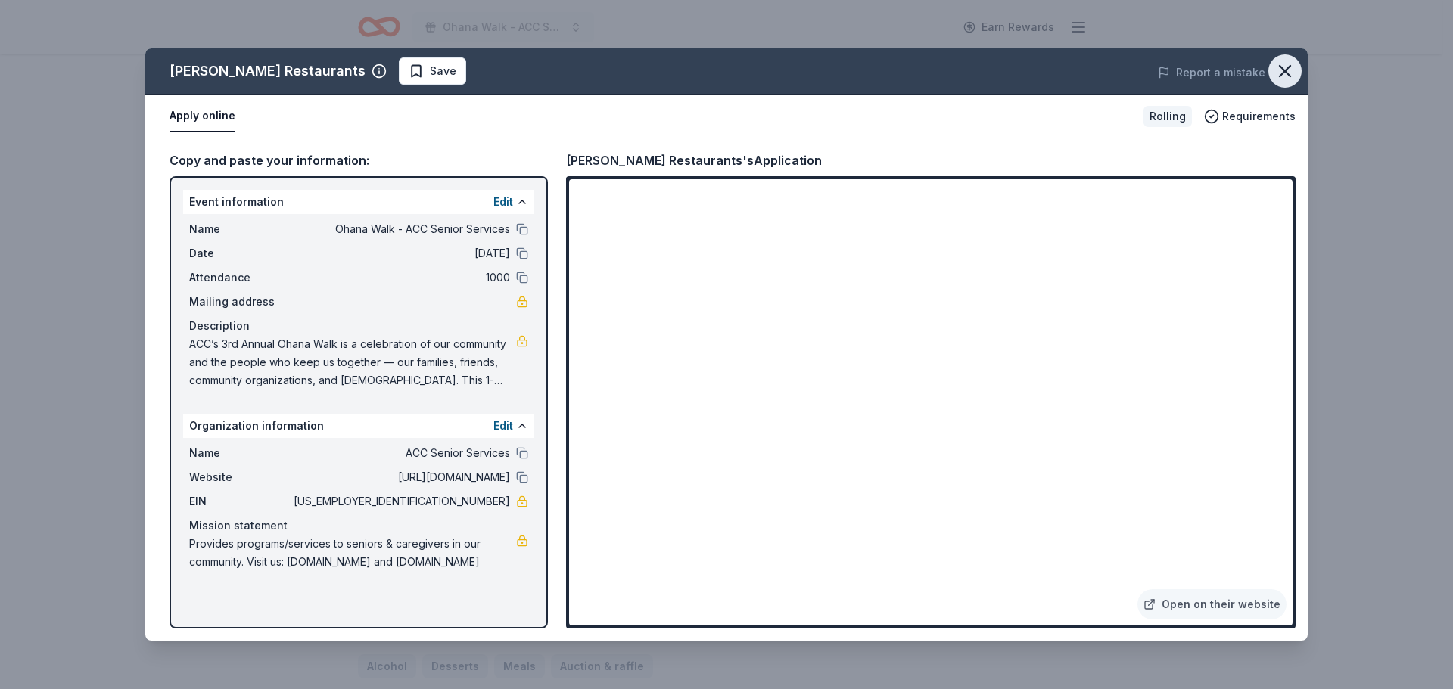
click at [1280, 68] on icon "button" at bounding box center [1284, 71] width 21 height 21
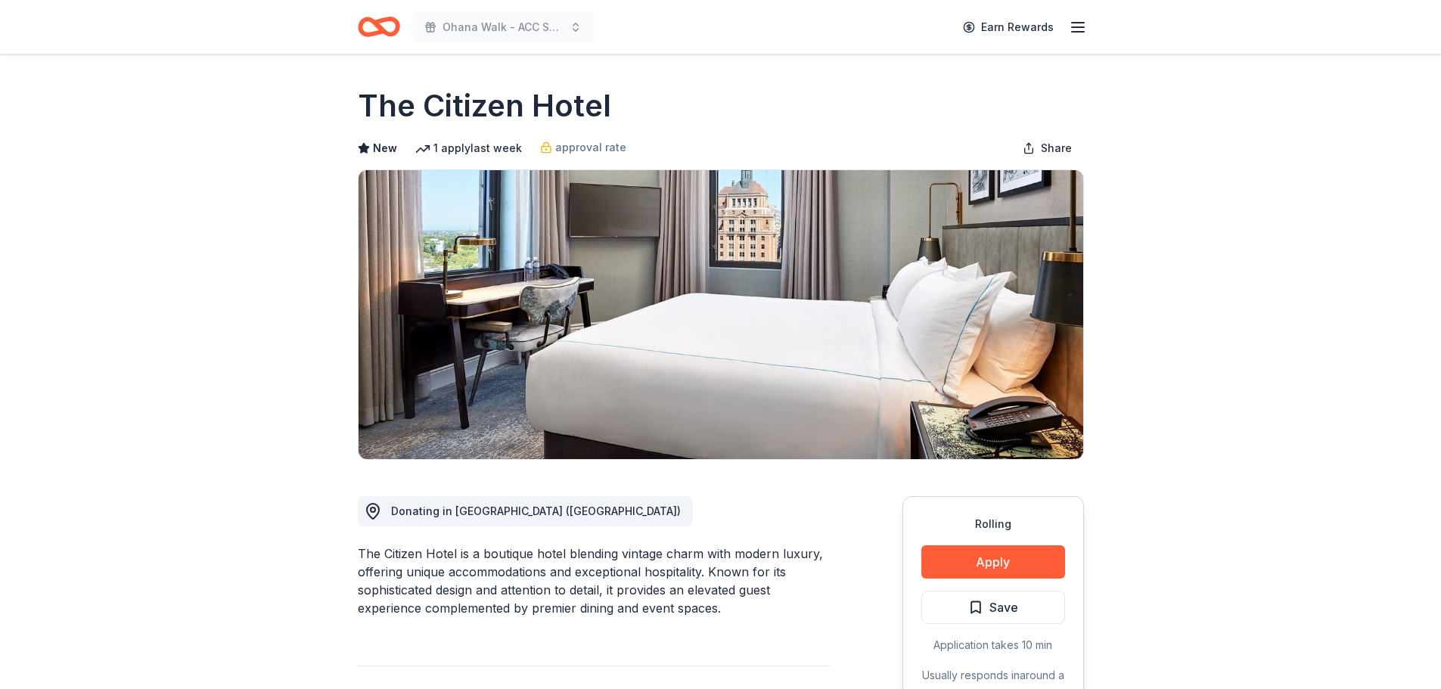
scroll to position [76, 0]
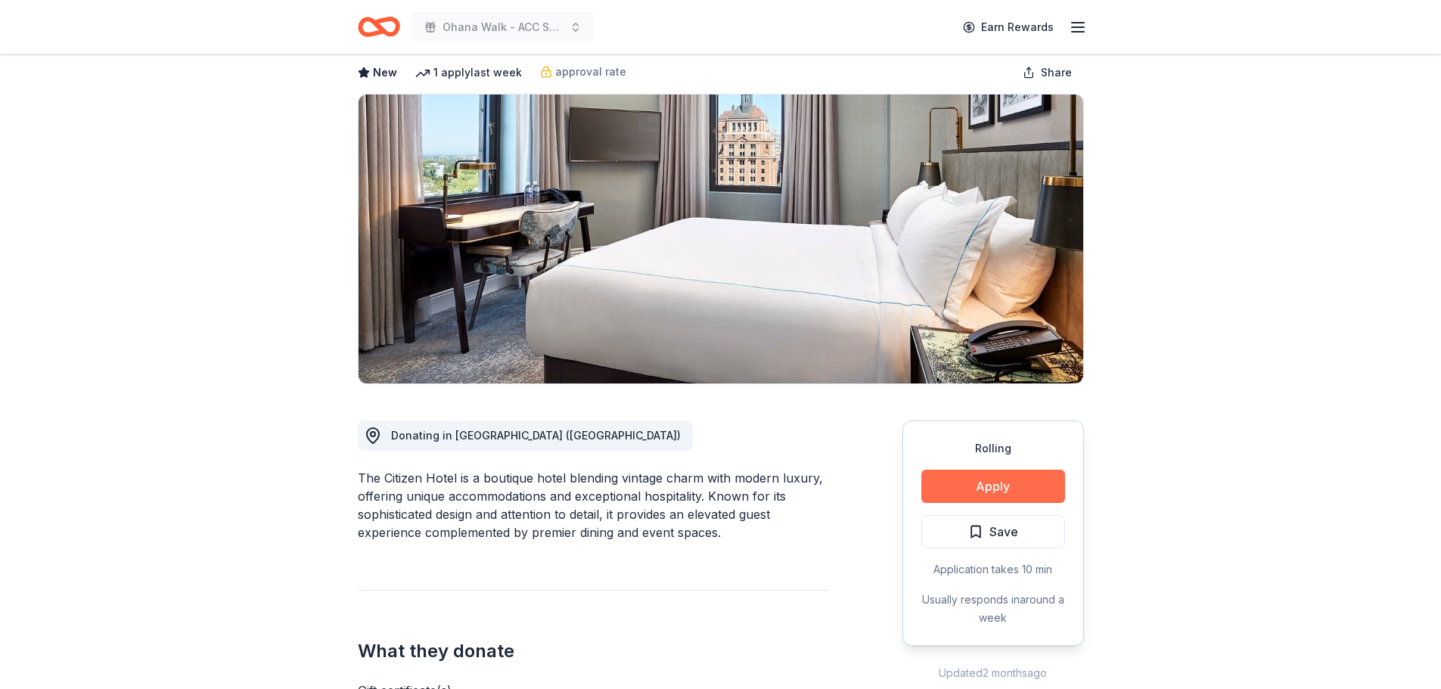
click at [1010, 477] on button "Apply" at bounding box center [994, 486] width 144 height 33
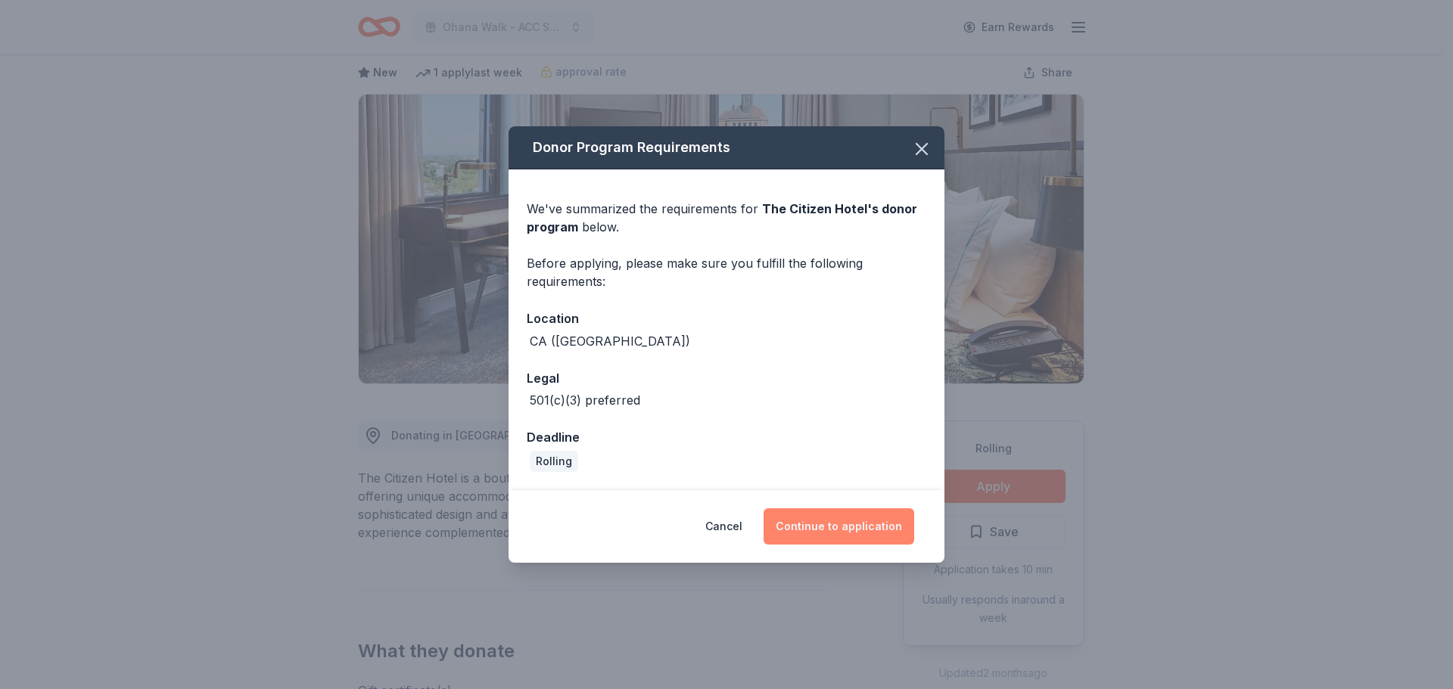
click at [839, 531] on button "Continue to application" at bounding box center [838, 526] width 151 height 36
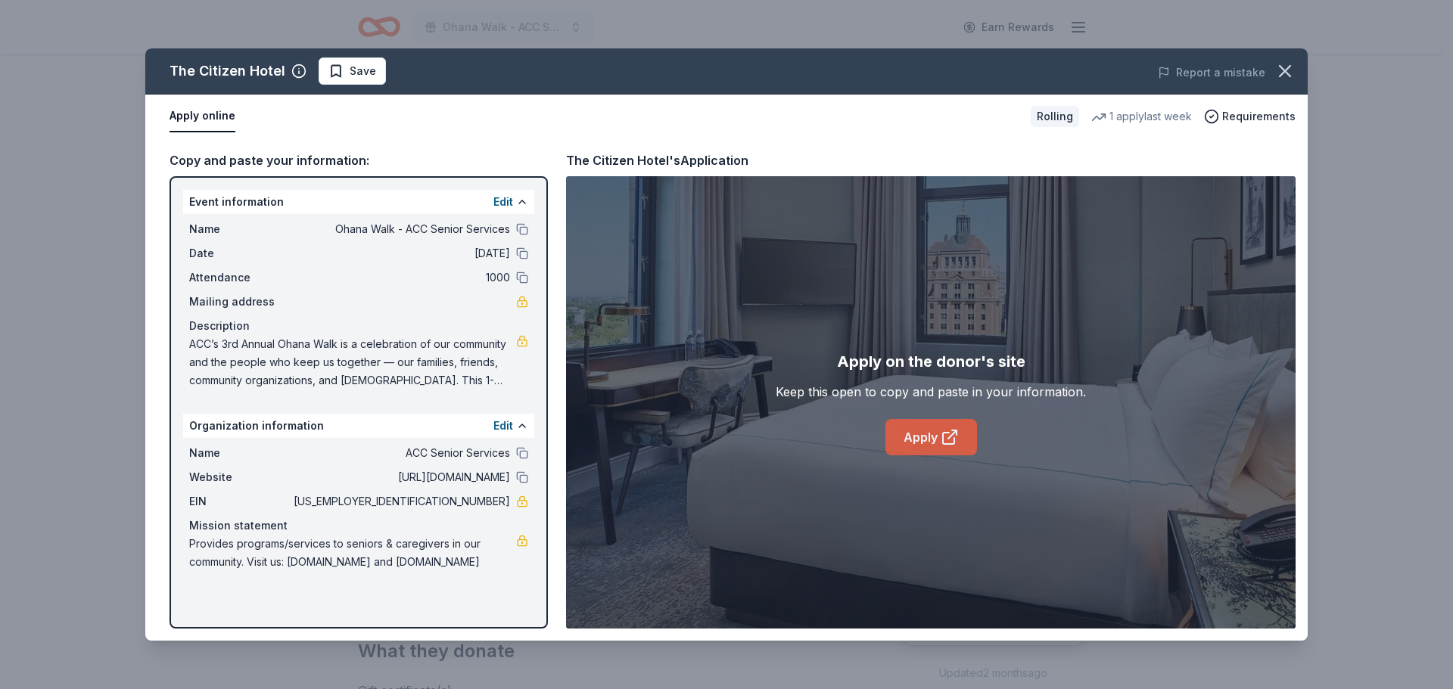
click at [940, 440] on icon at bounding box center [949, 437] width 18 height 18
drag, startPoint x: 507, startPoint y: 502, endPoint x: 453, endPoint y: 502, distance: 53.7
click at [453, 502] on span "94-2271380" at bounding box center [400, 502] width 219 height 18
click at [1285, 62] on icon "button" at bounding box center [1284, 71] width 21 height 21
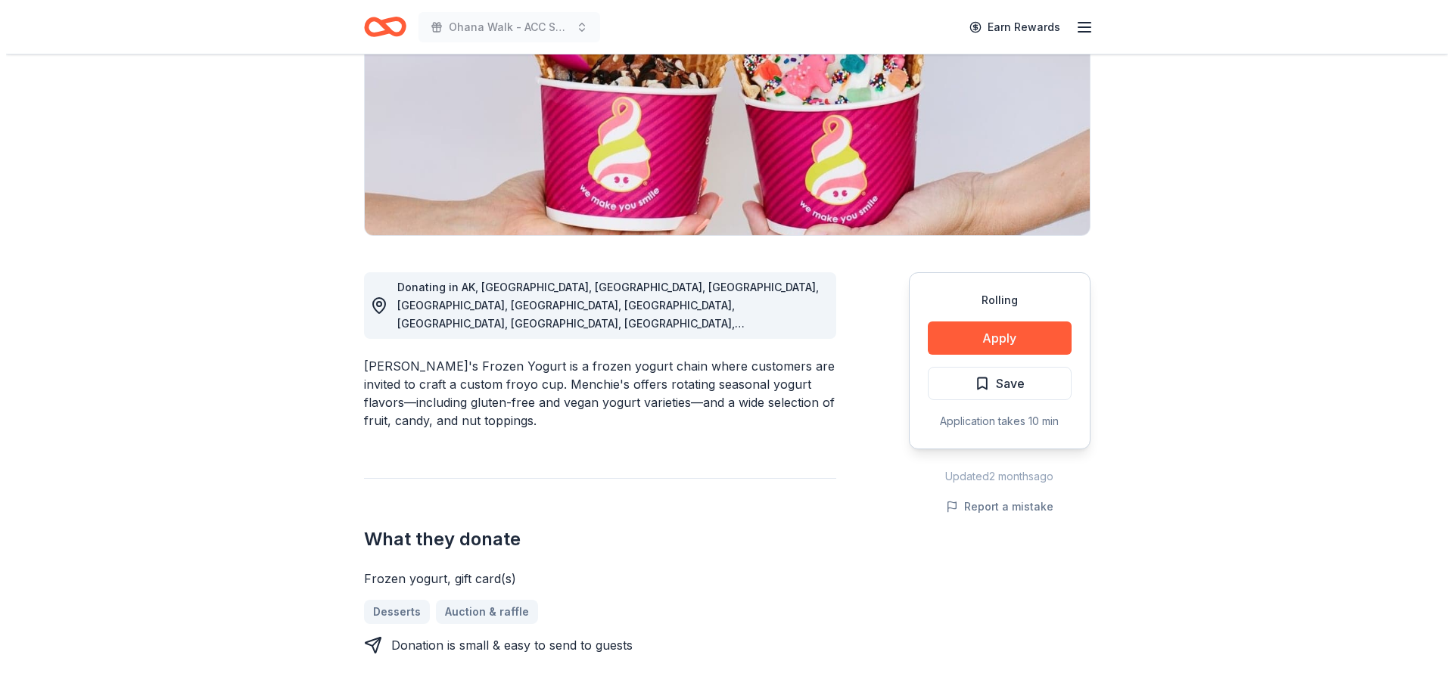
scroll to position [227, 0]
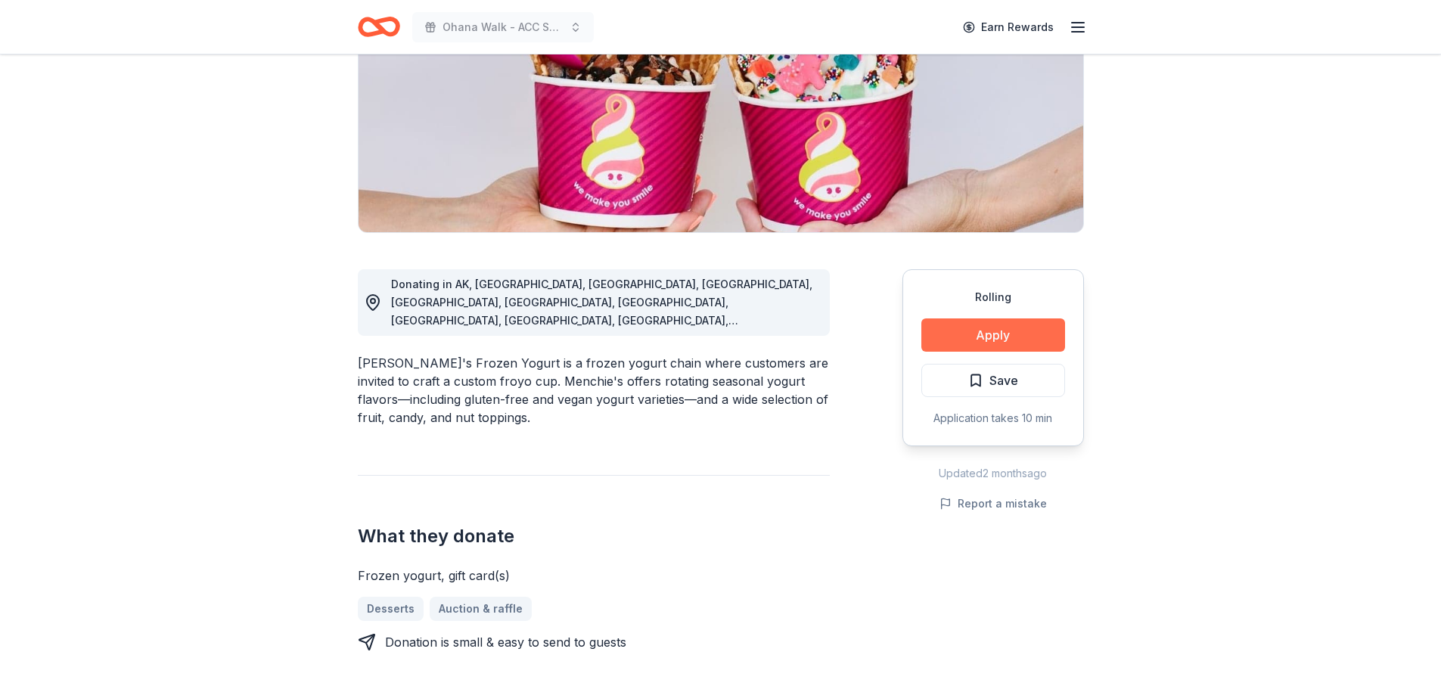
click at [999, 347] on button "Apply" at bounding box center [994, 335] width 144 height 33
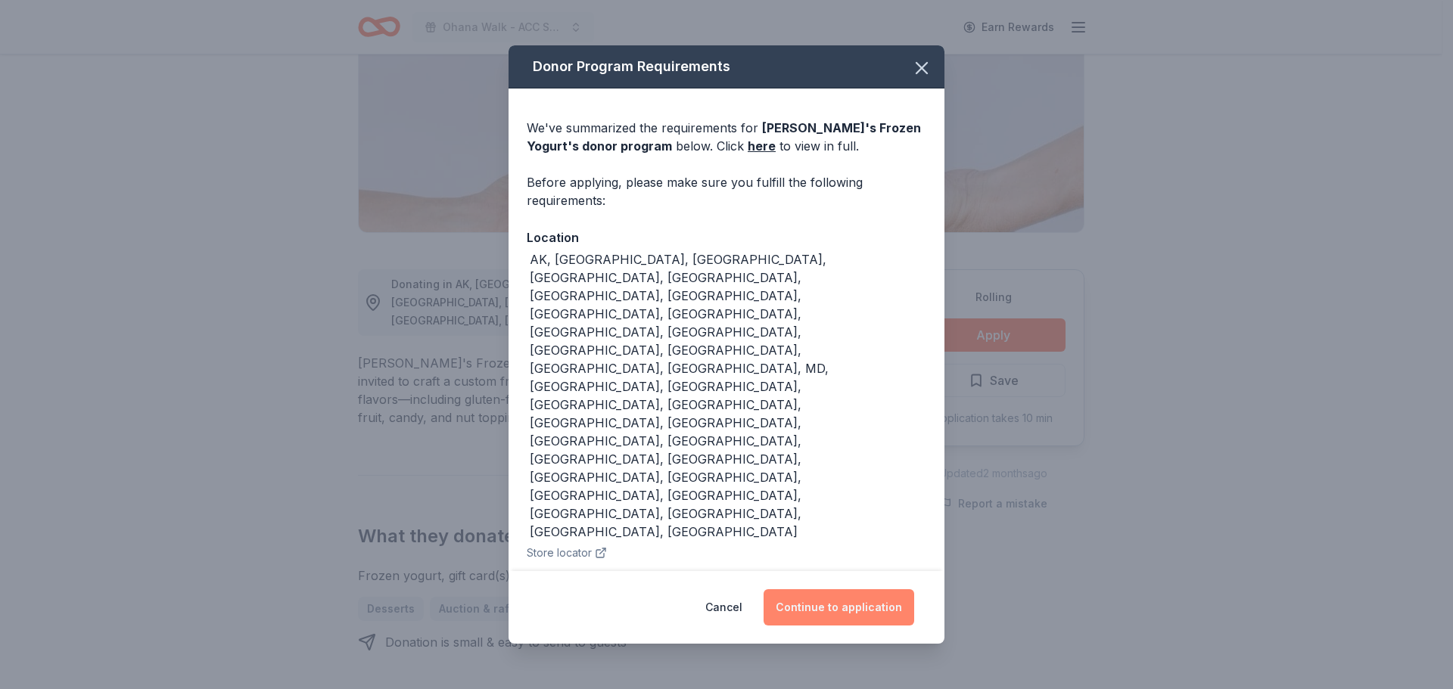
click at [866, 589] on button "Continue to application" at bounding box center [838, 607] width 151 height 36
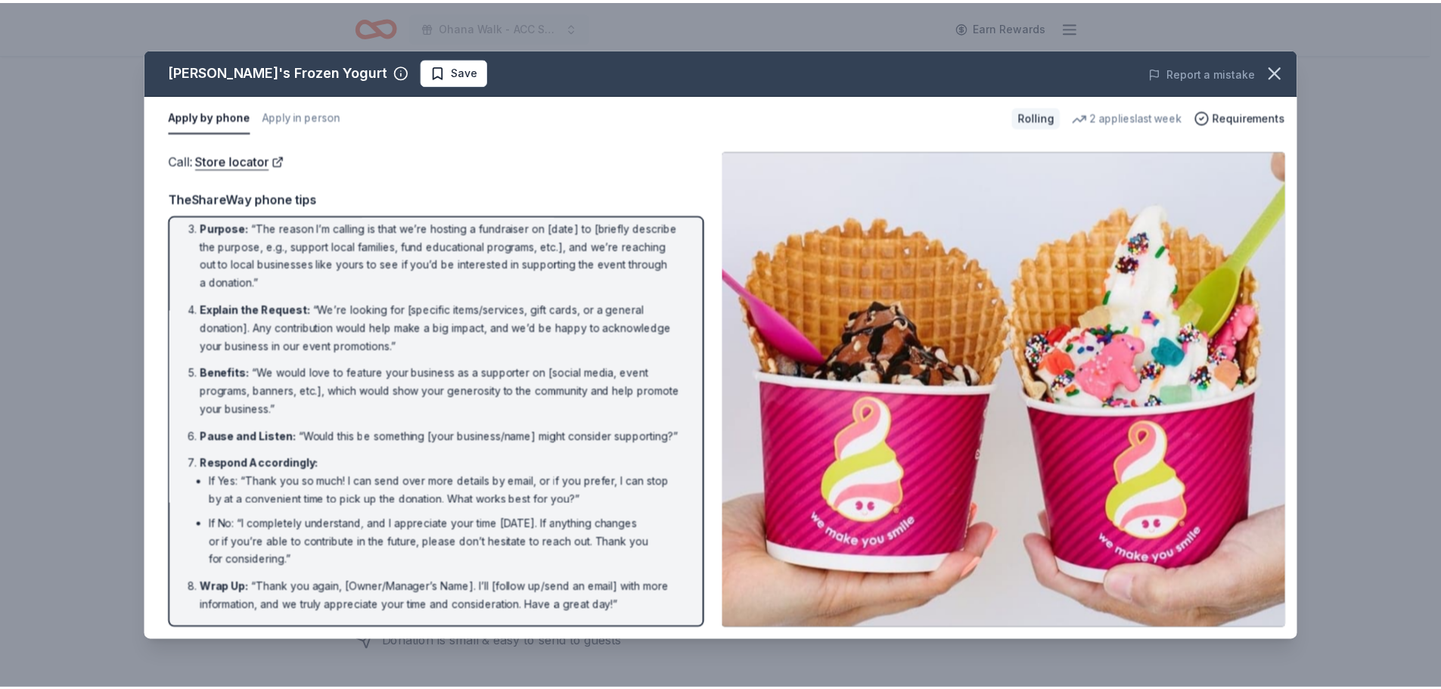
scroll to position [119, 0]
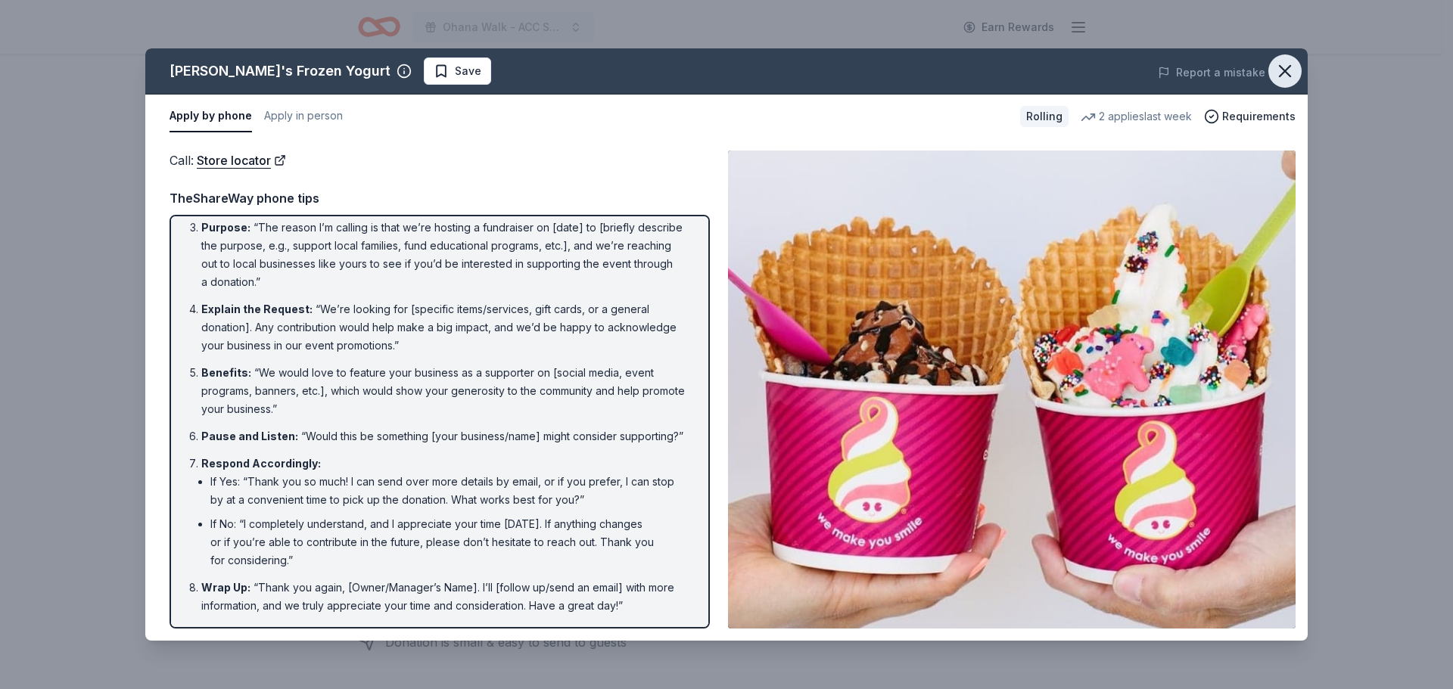
click at [1286, 62] on icon "button" at bounding box center [1284, 71] width 21 height 21
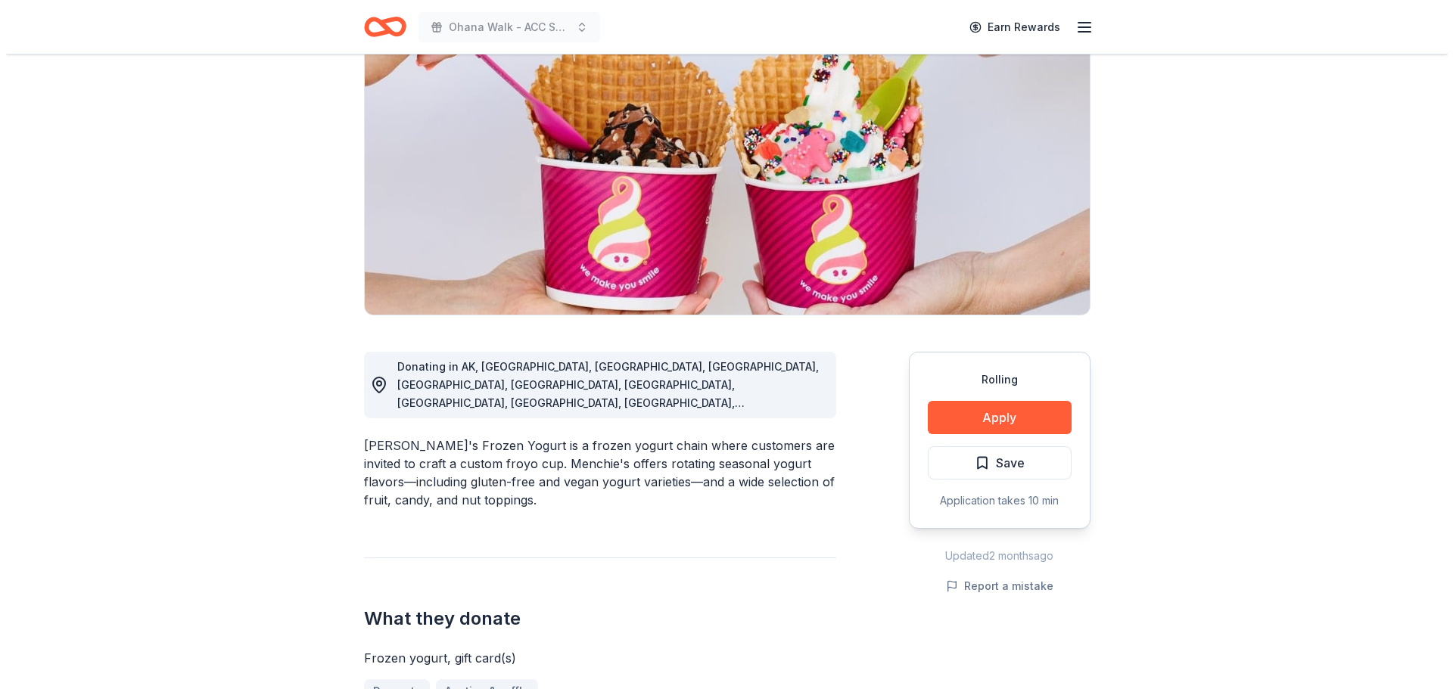
scroll to position [0, 0]
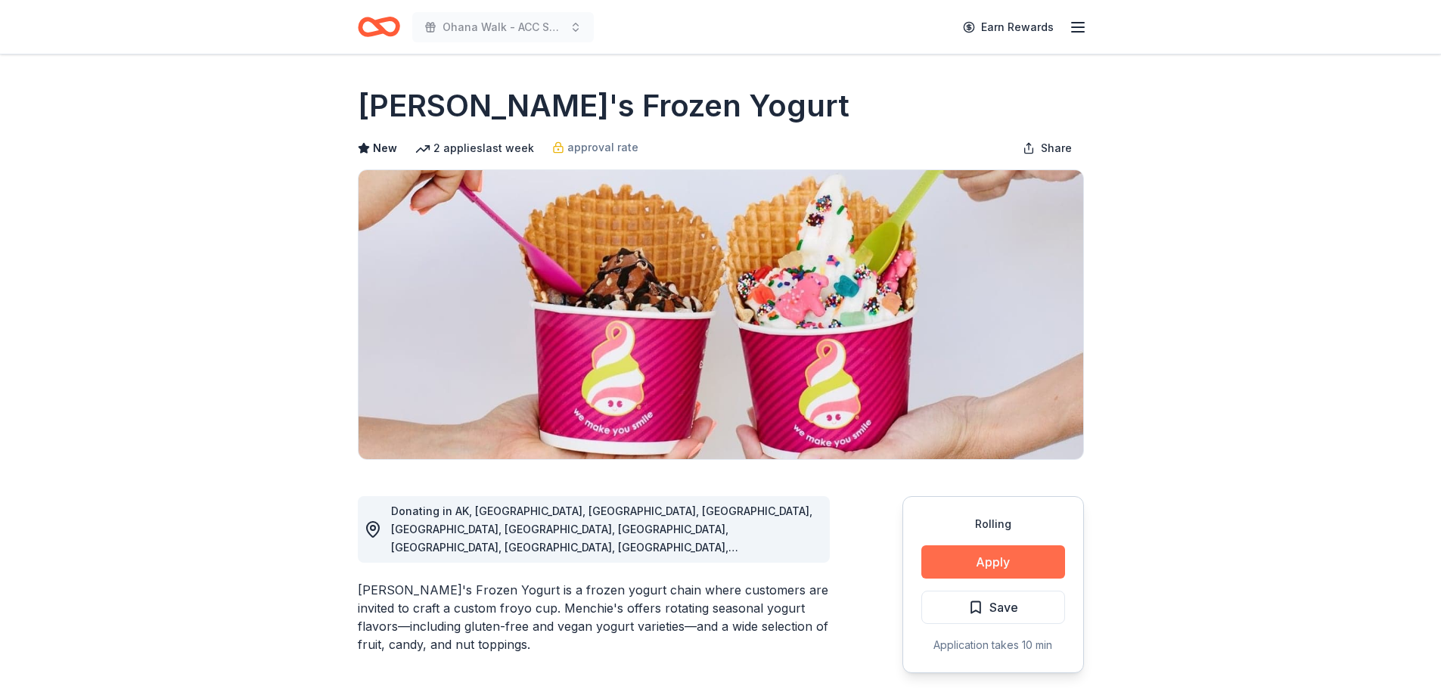
click at [1034, 558] on button "Apply" at bounding box center [994, 562] width 144 height 33
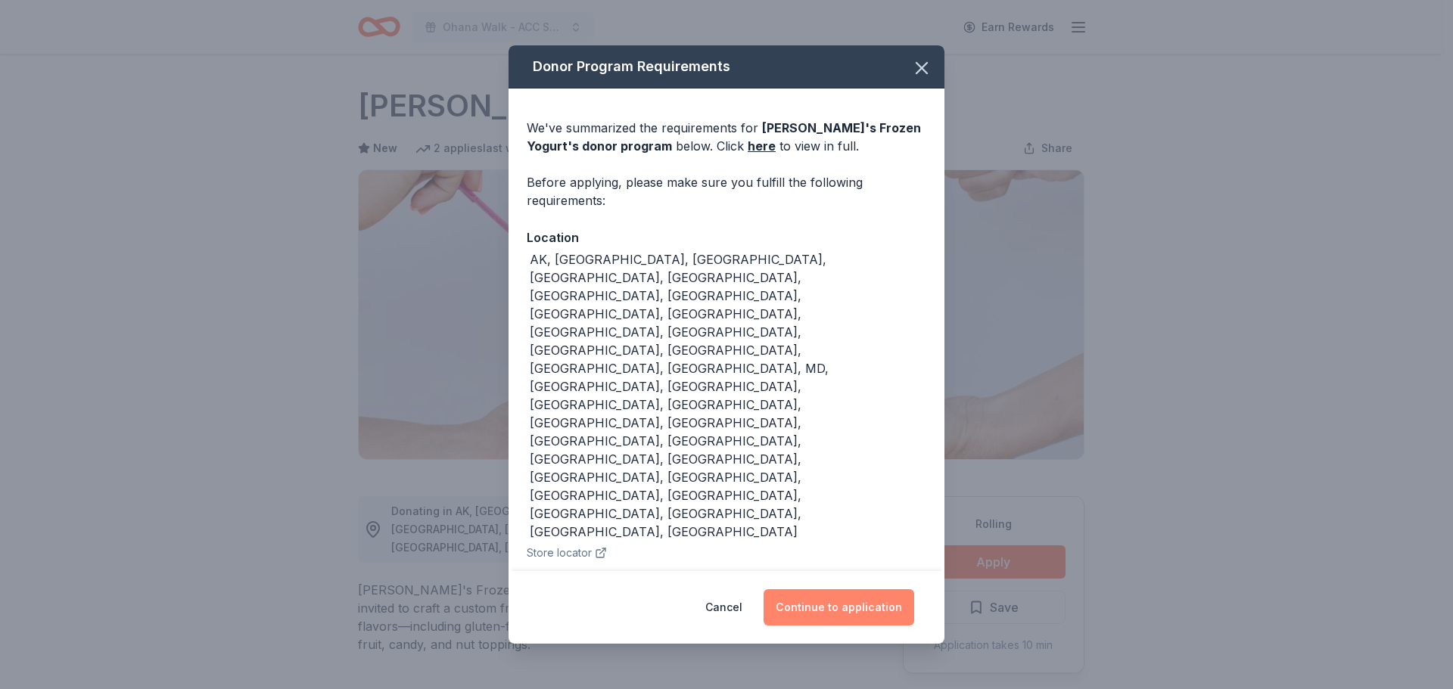
click at [885, 589] on button "Continue to application" at bounding box center [838, 607] width 151 height 36
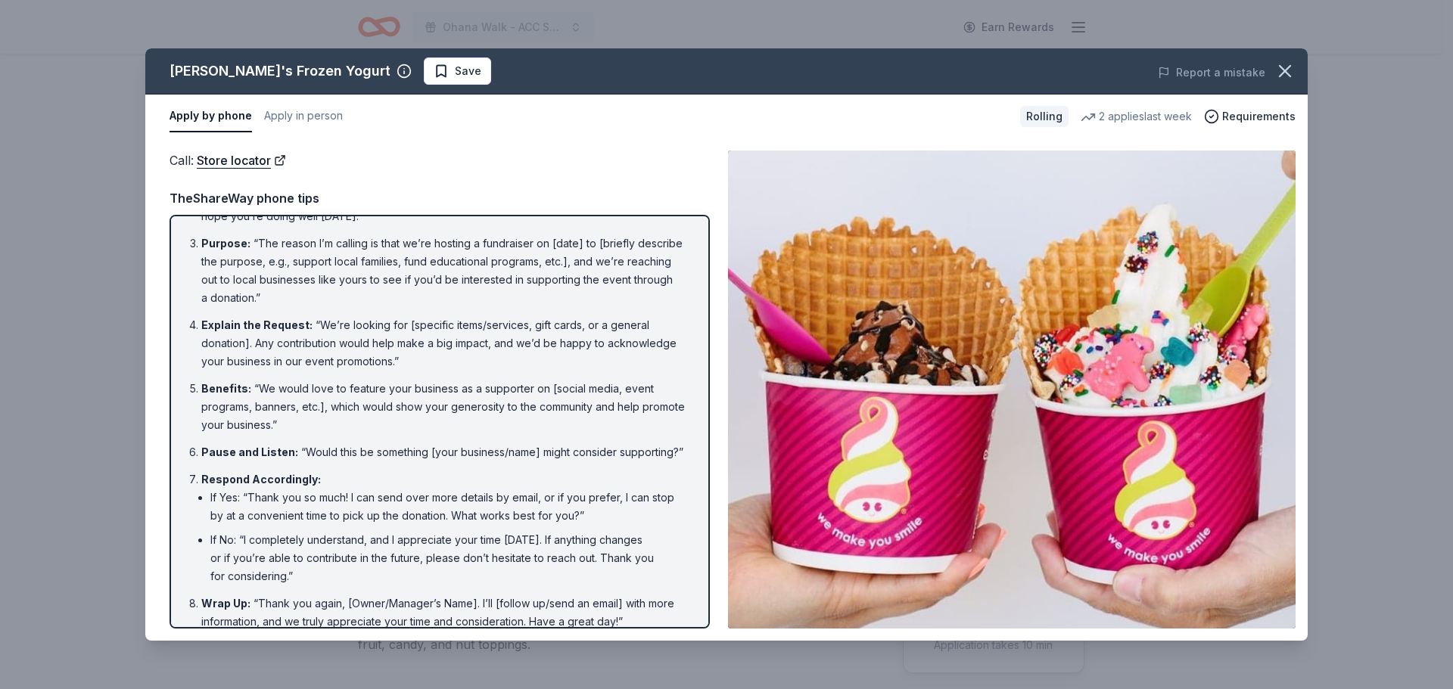
scroll to position [119, 0]
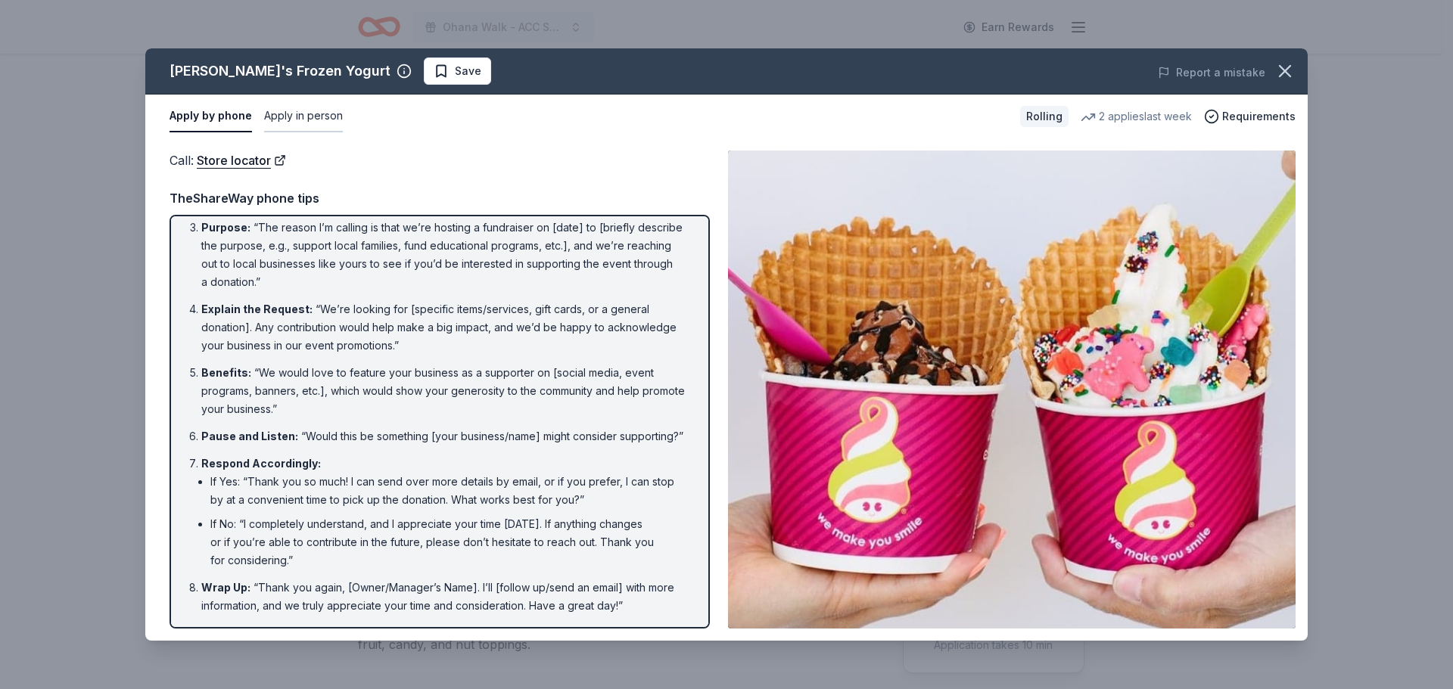
click at [288, 121] on button "Apply in person" at bounding box center [303, 117] width 79 height 32
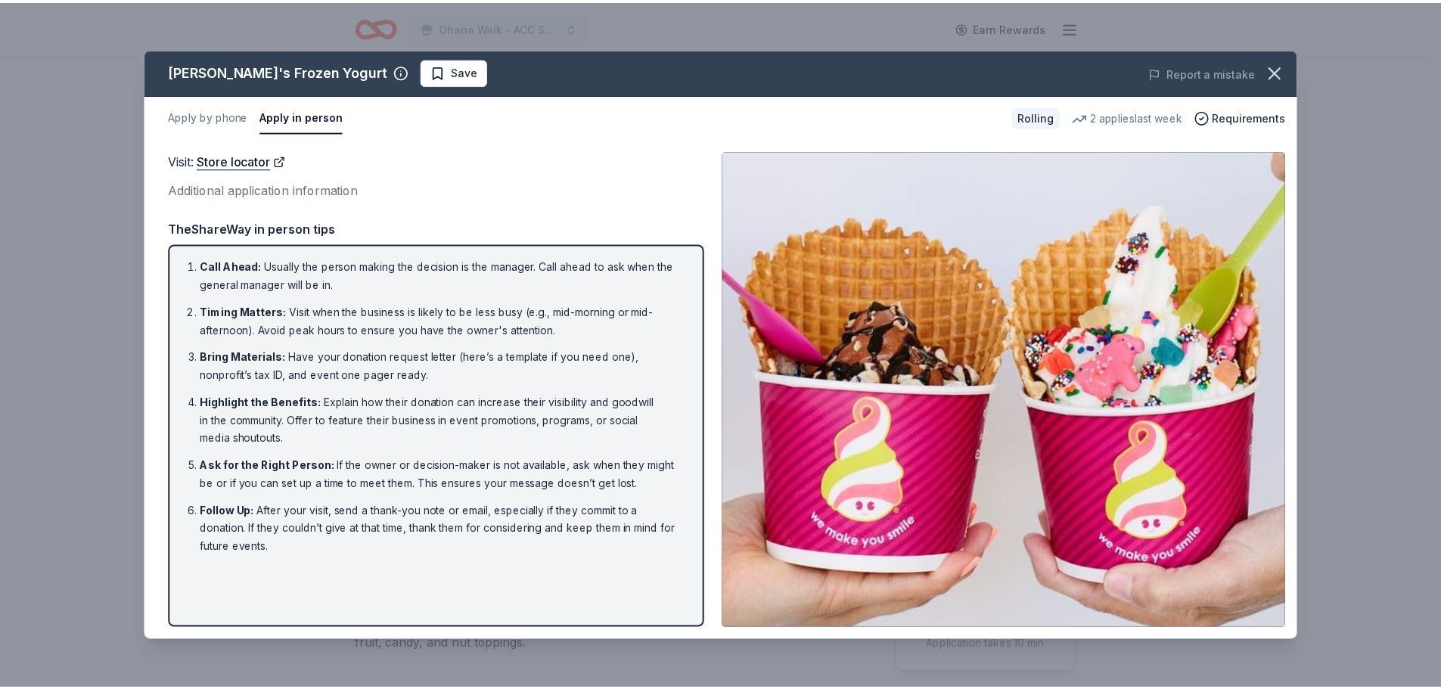
scroll to position [0, 0]
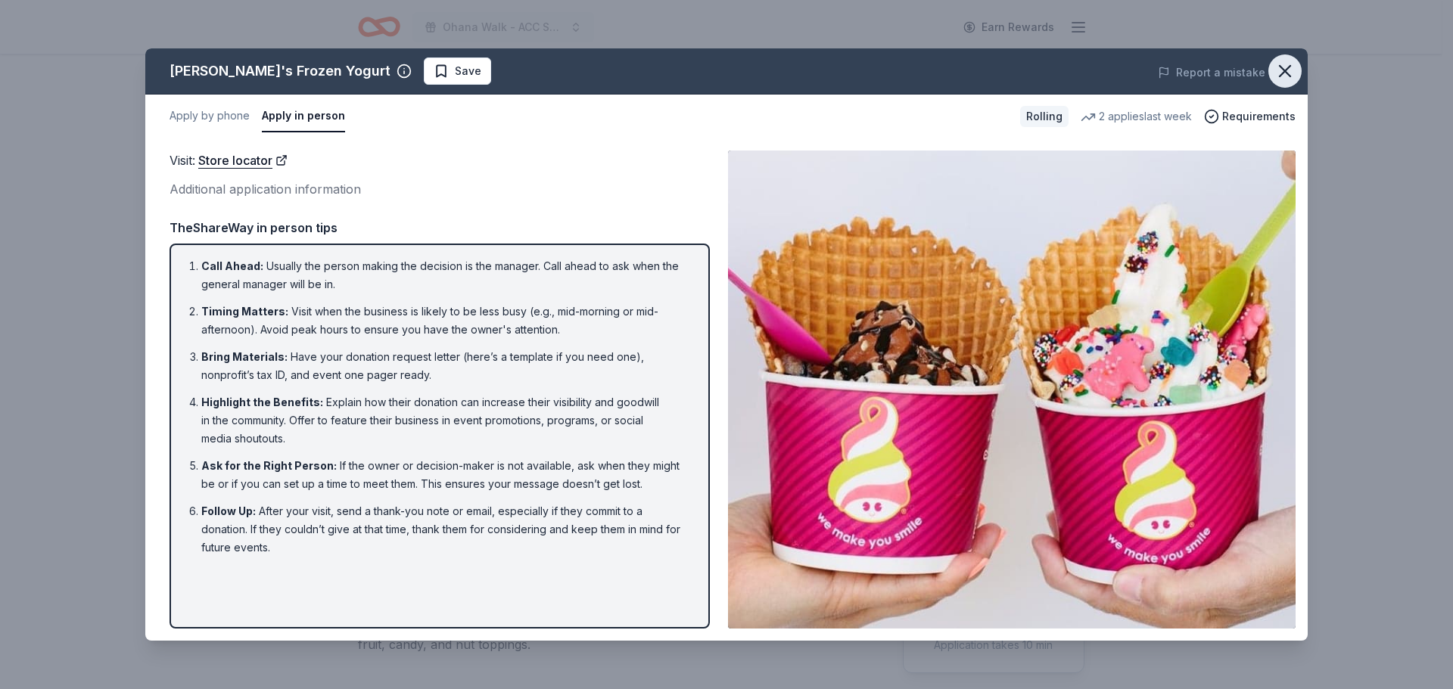
click at [1282, 67] on icon "button" at bounding box center [1284, 71] width 21 height 21
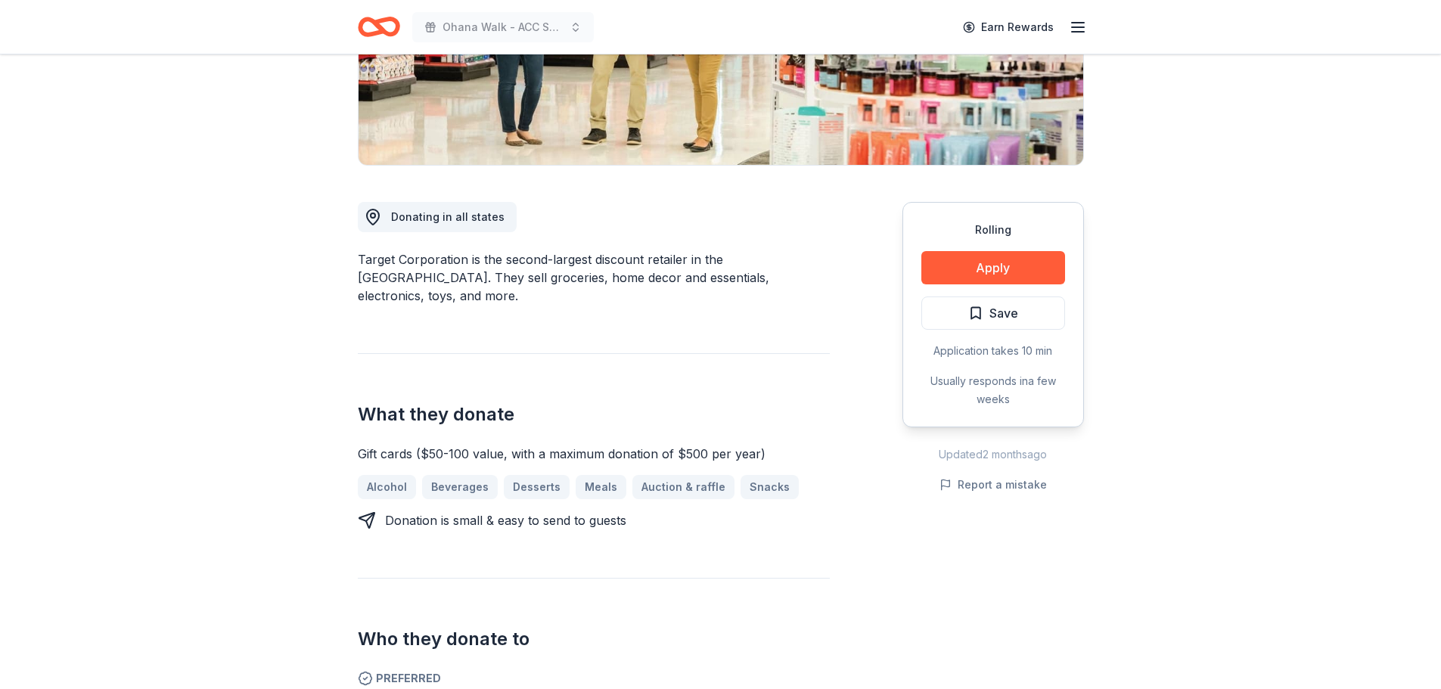
scroll to position [303, 0]
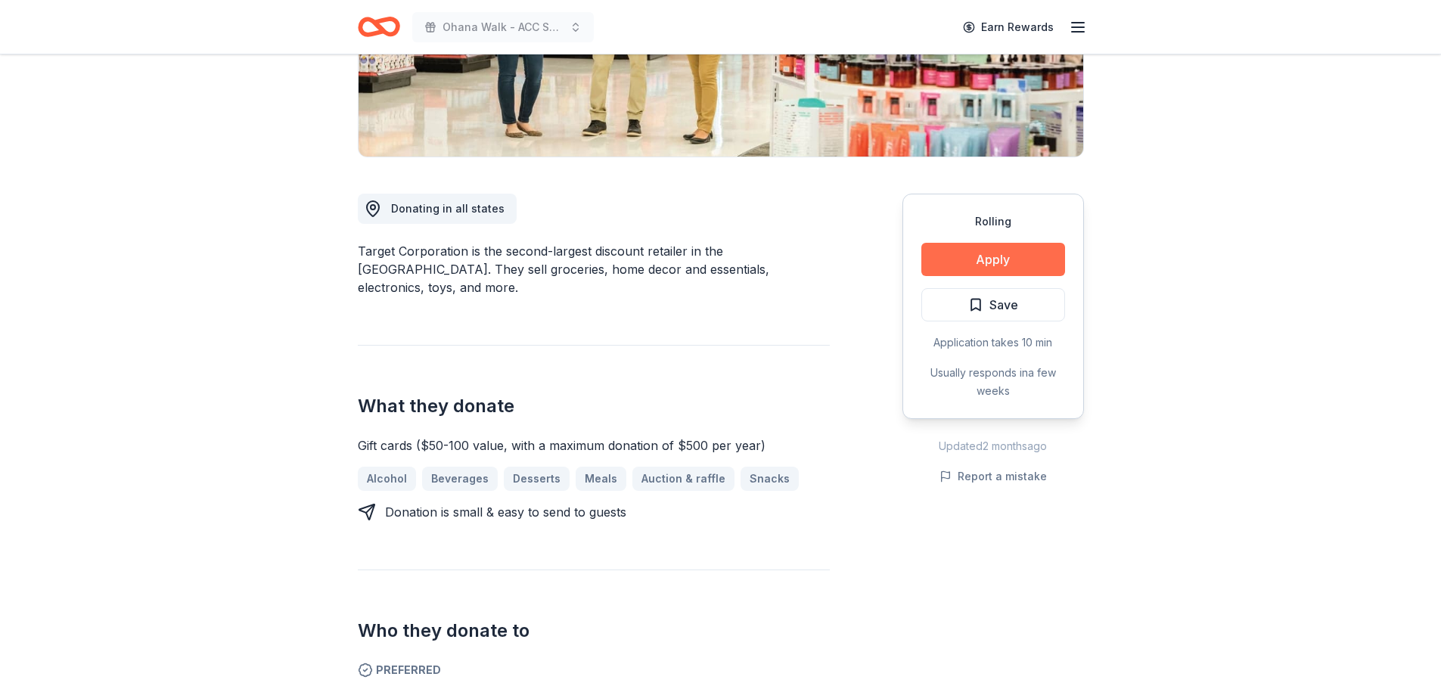
click at [979, 256] on button "Apply" at bounding box center [994, 259] width 144 height 33
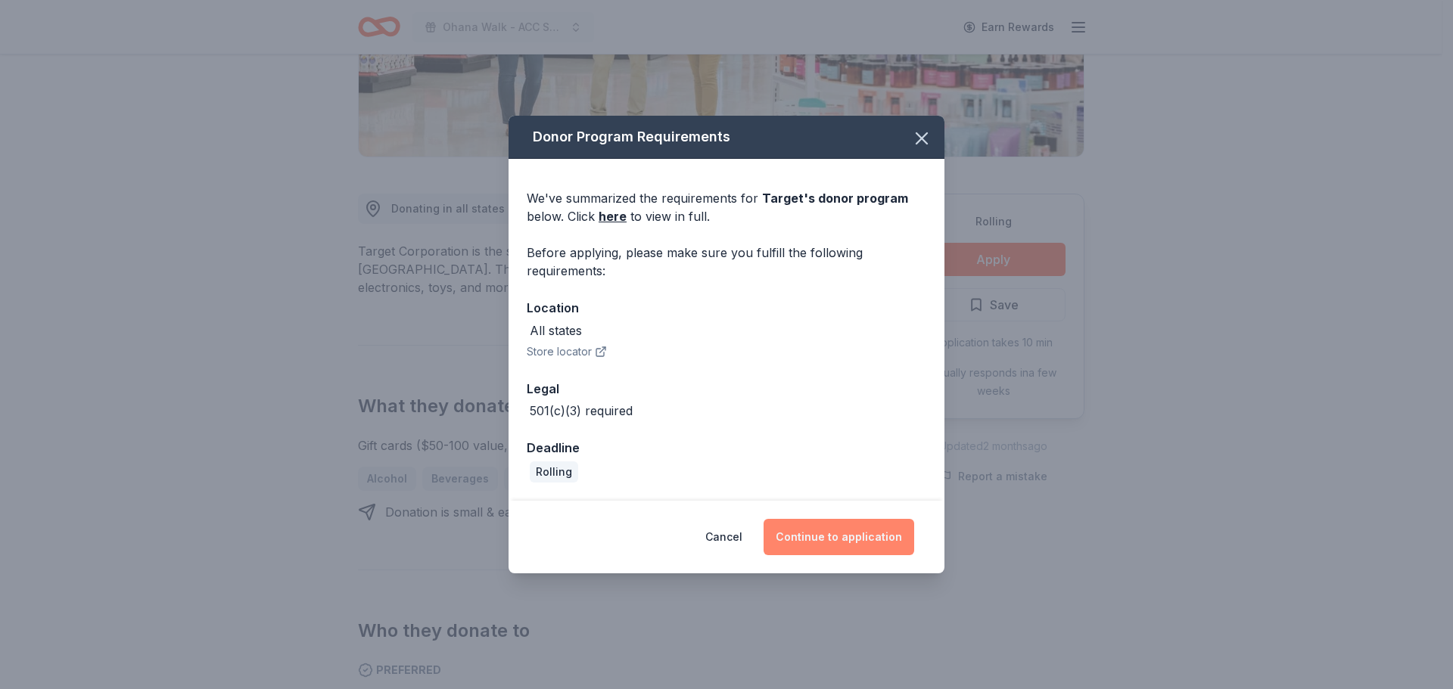
click at [863, 546] on button "Continue to application" at bounding box center [838, 537] width 151 height 36
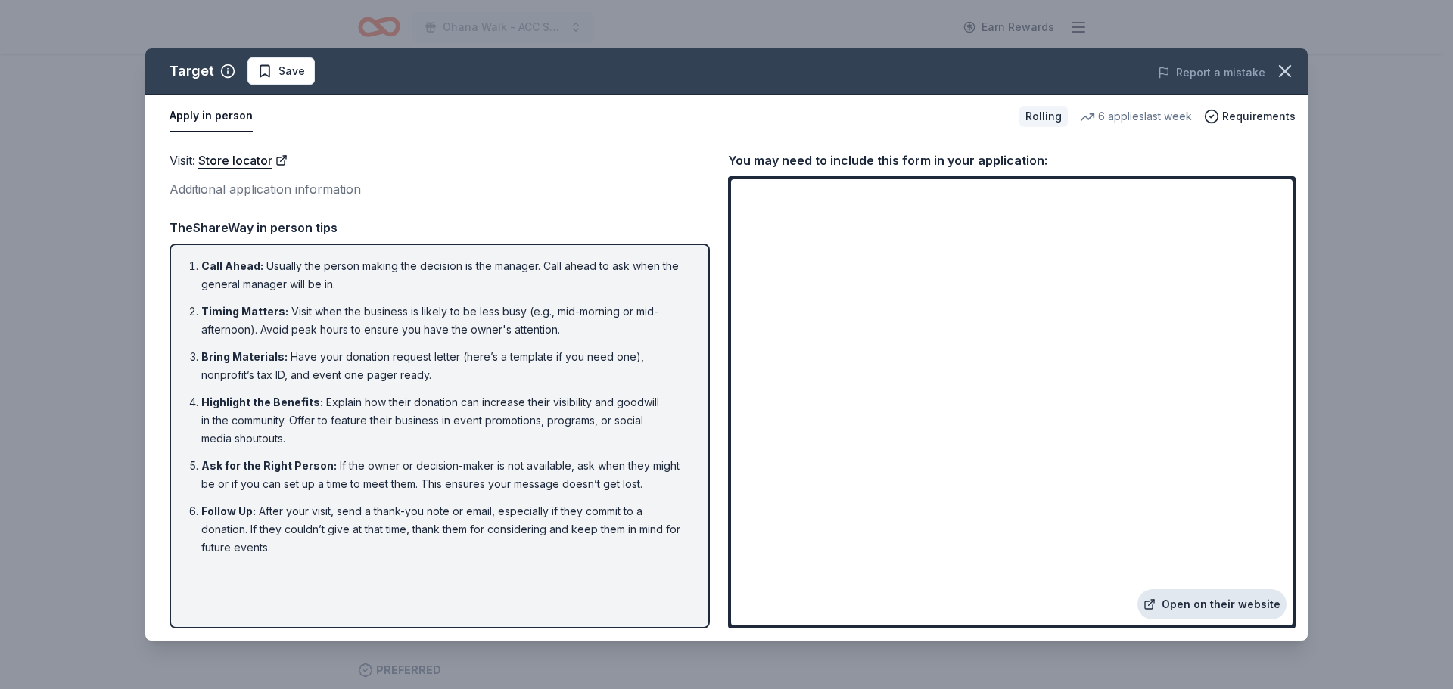
click at [1206, 616] on link "Open on their website" at bounding box center [1211, 604] width 149 height 30
click at [1280, 68] on icon "button" at bounding box center [1284, 71] width 21 height 21
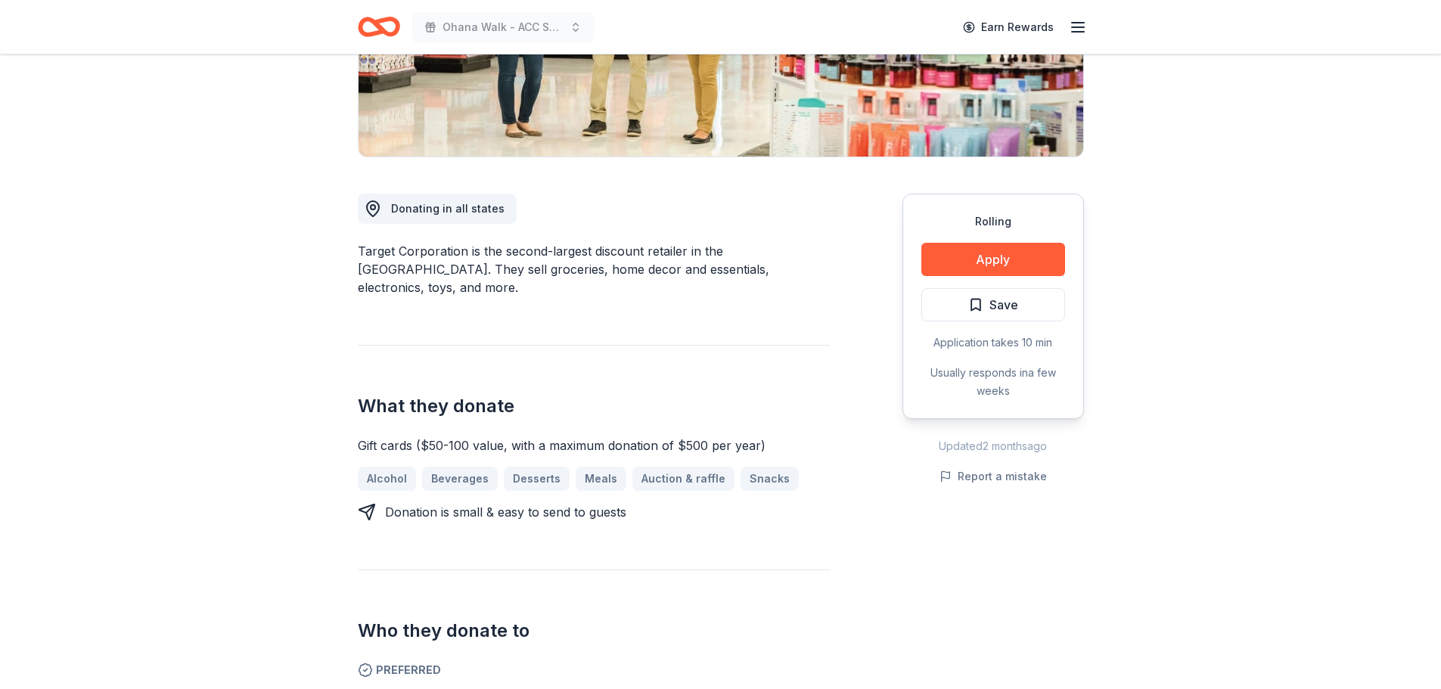
click at [612, 345] on div "What they donate Gift cards ($50-100 value, with a maximum donation of $500 per…" at bounding box center [594, 433] width 472 height 176
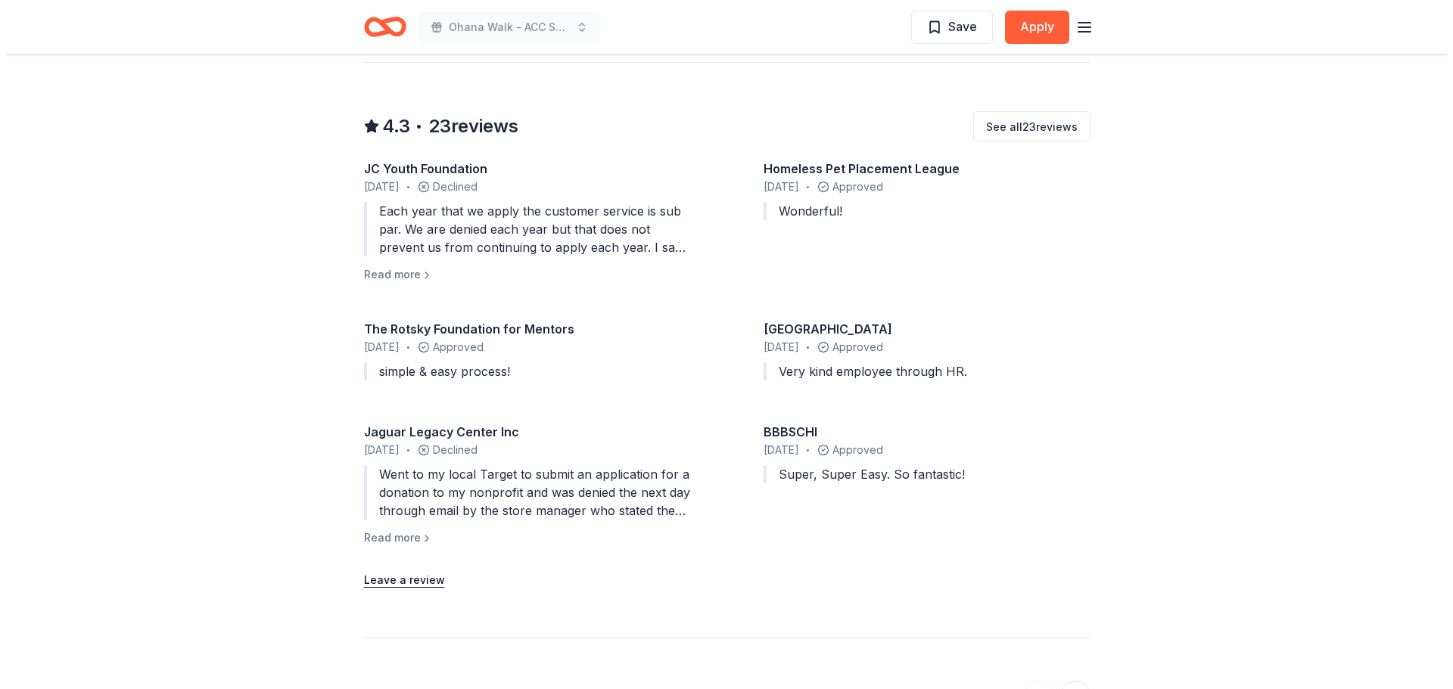
scroll to position [1362, 0]
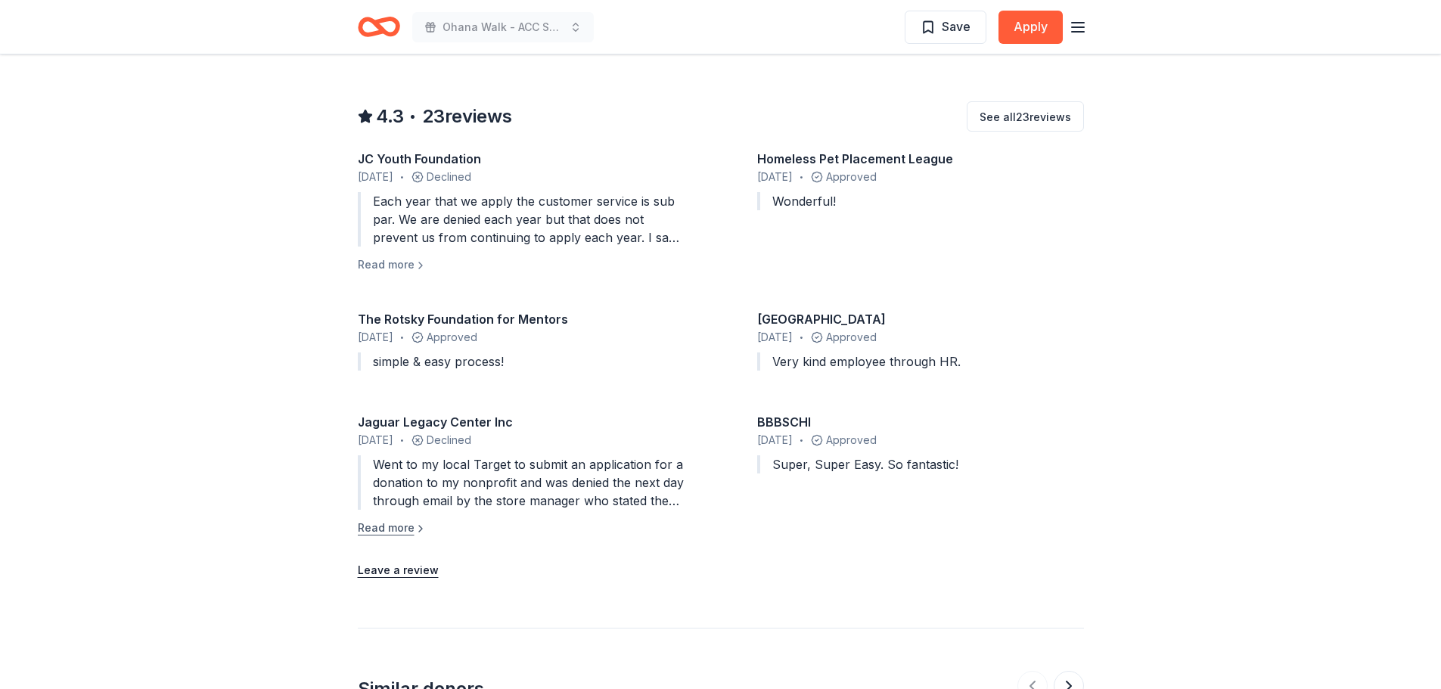
click at [386, 519] on button "Read more" at bounding box center [392, 528] width 69 height 18
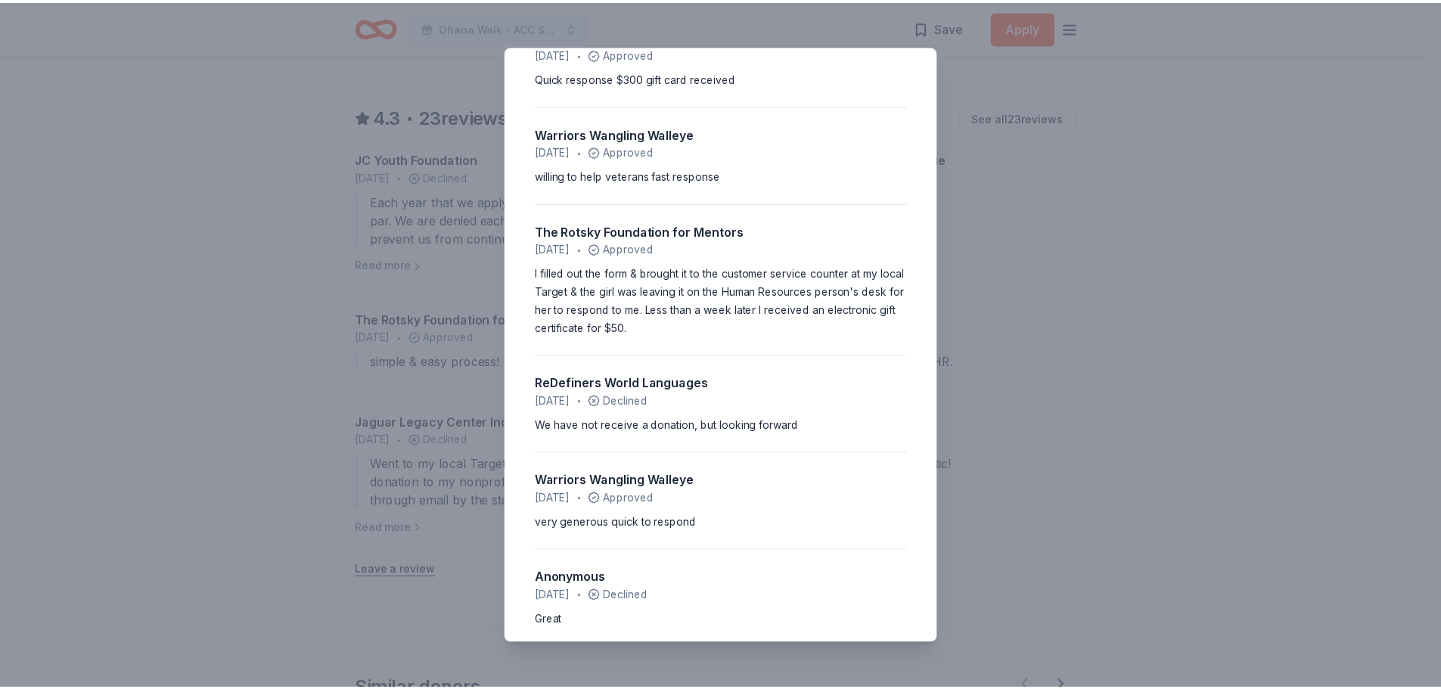
scroll to position [2223, 0]
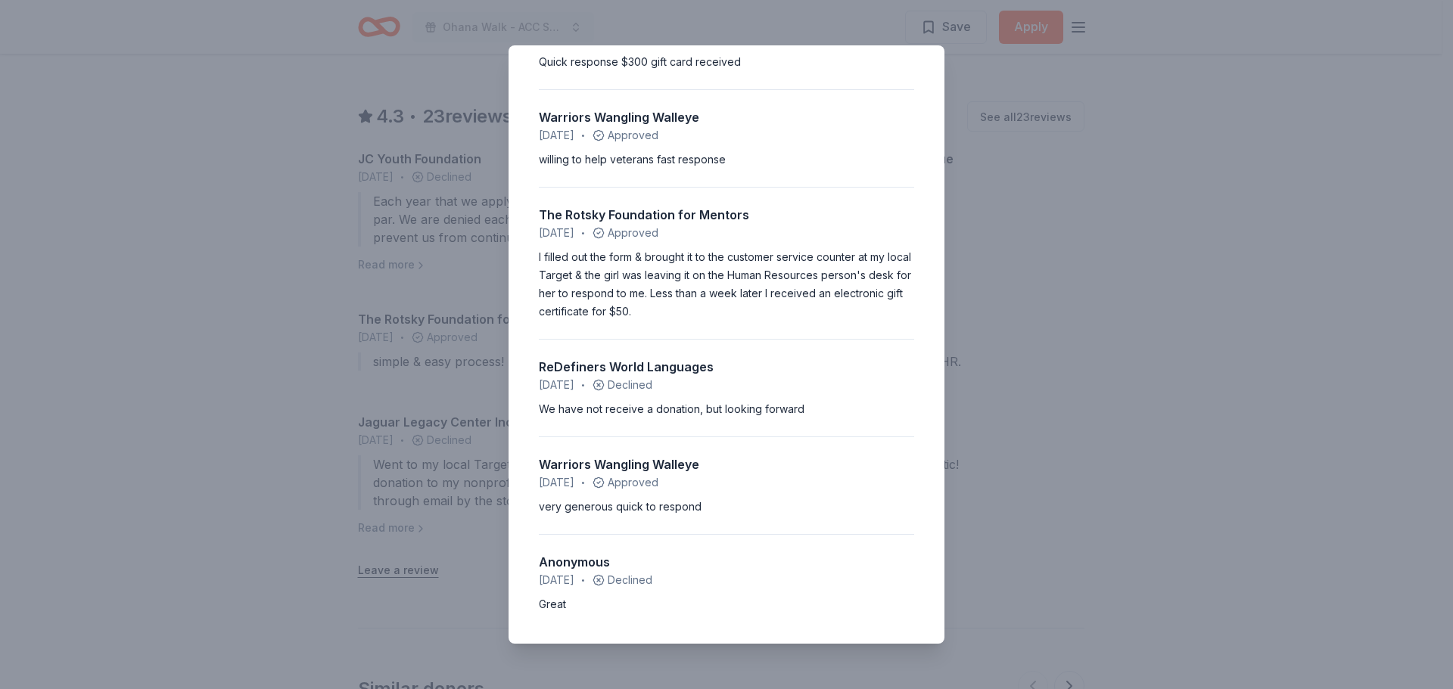
click at [1081, 262] on div "4.3 • 23 reviews JC Youth Foundation June 2025 • Declined Each year that we app…" at bounding box center [726, 344] width 1453 height 689
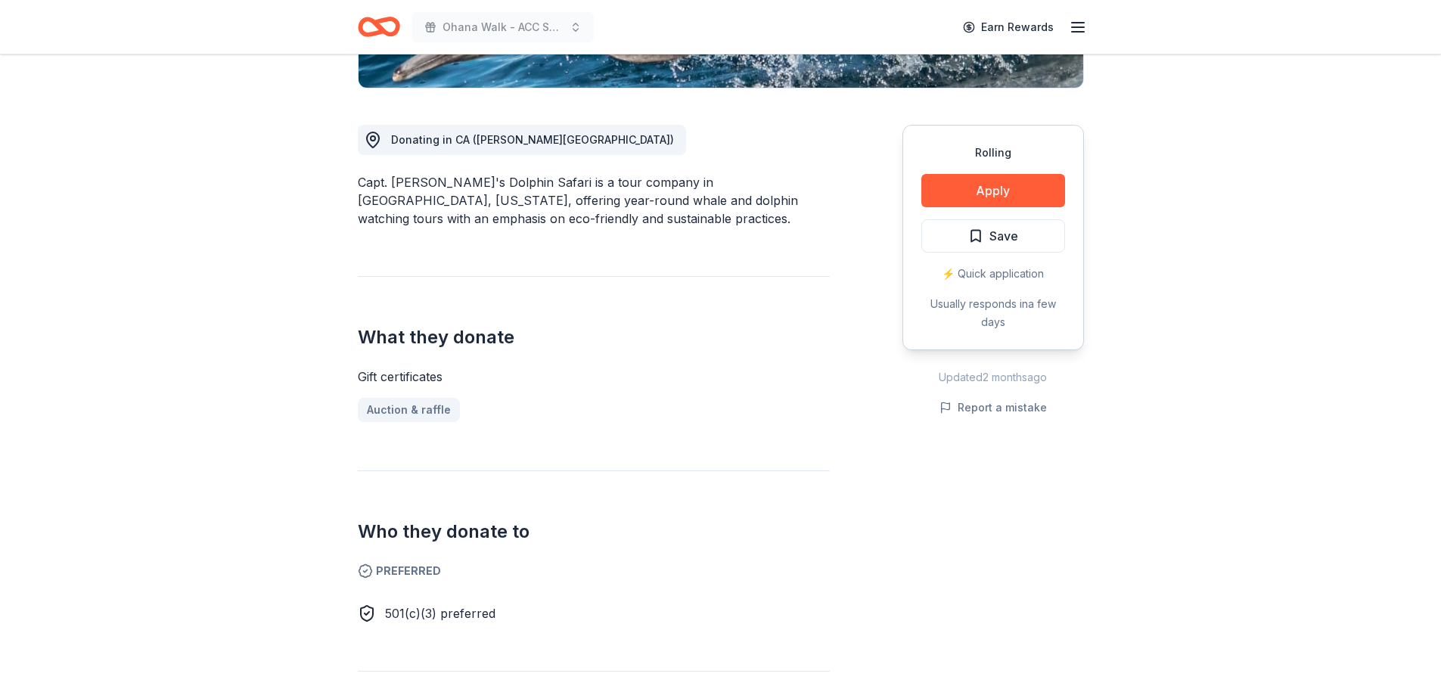
scroll to position [378, 0]
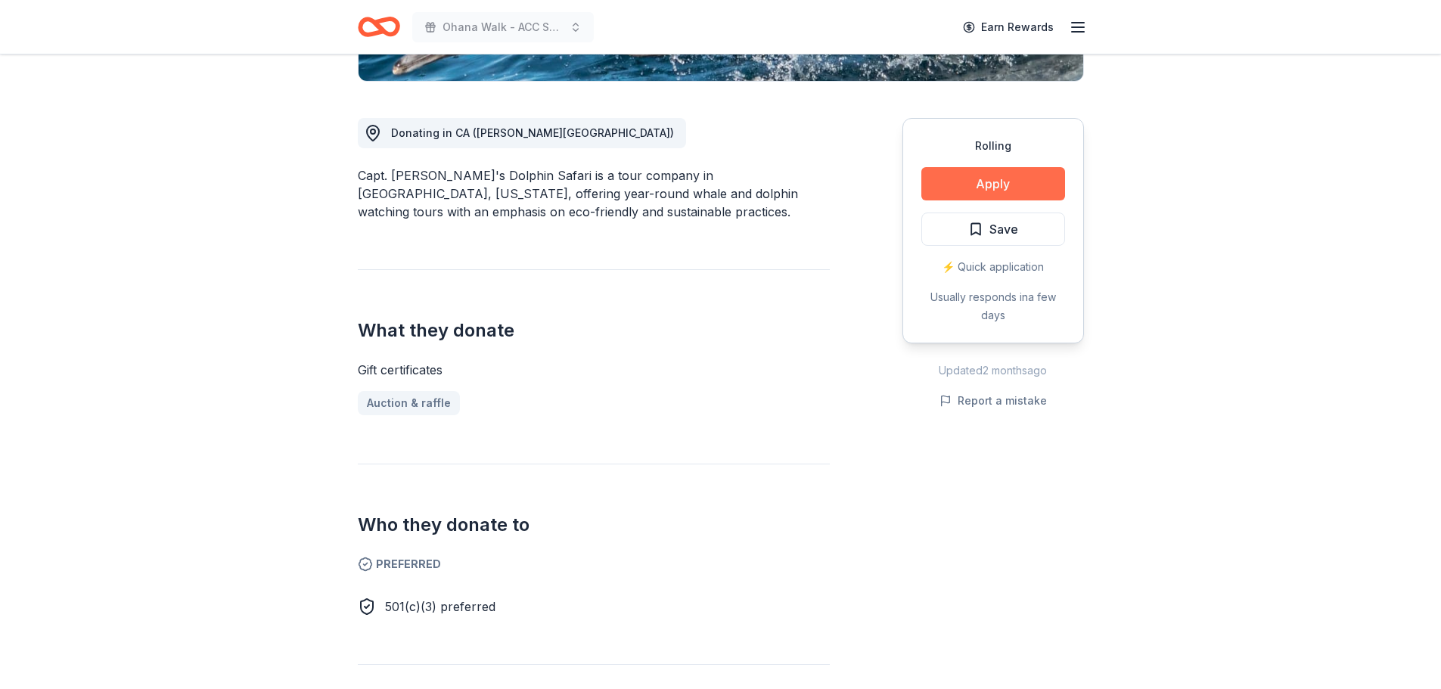
click at [1037, 177] on button "Apply" at bounding box center [994, 183] width 144 height 33
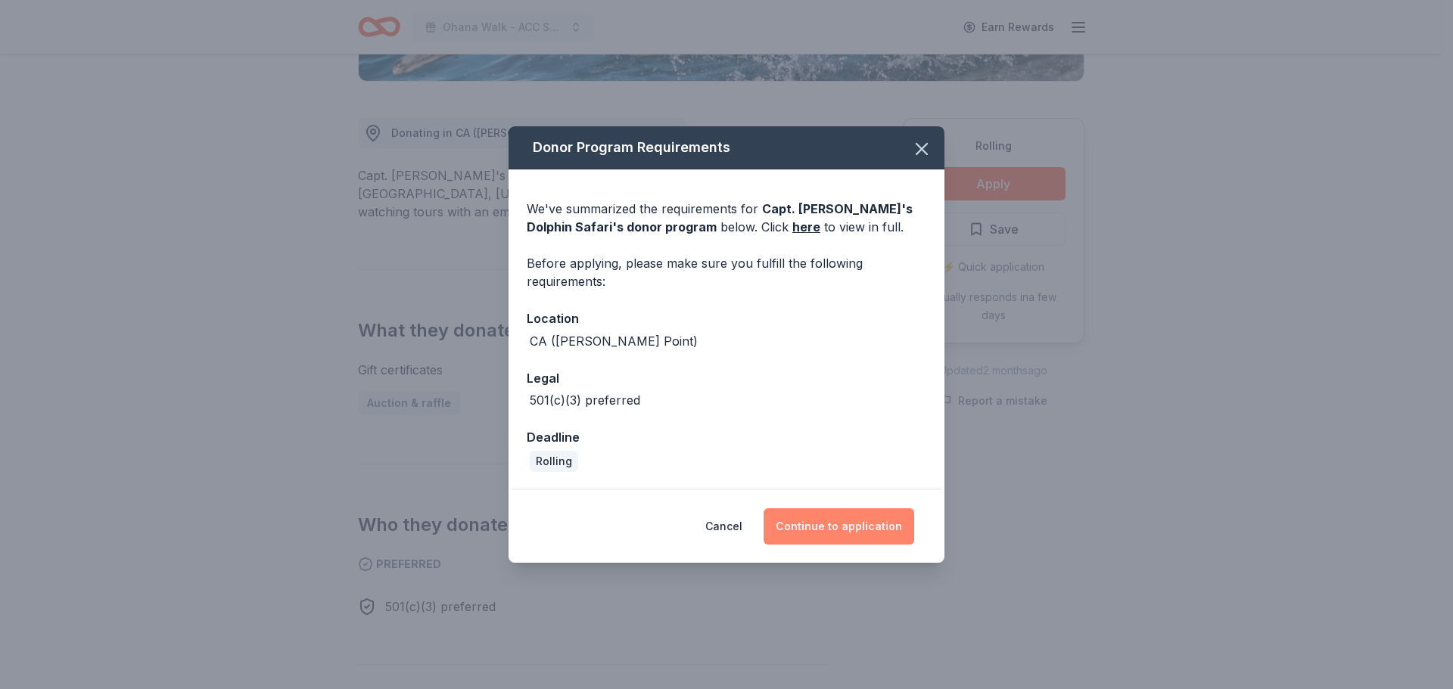
click at [863, 524] on button "Continue to application" at bounding box center [838, 526] width 151 height 36
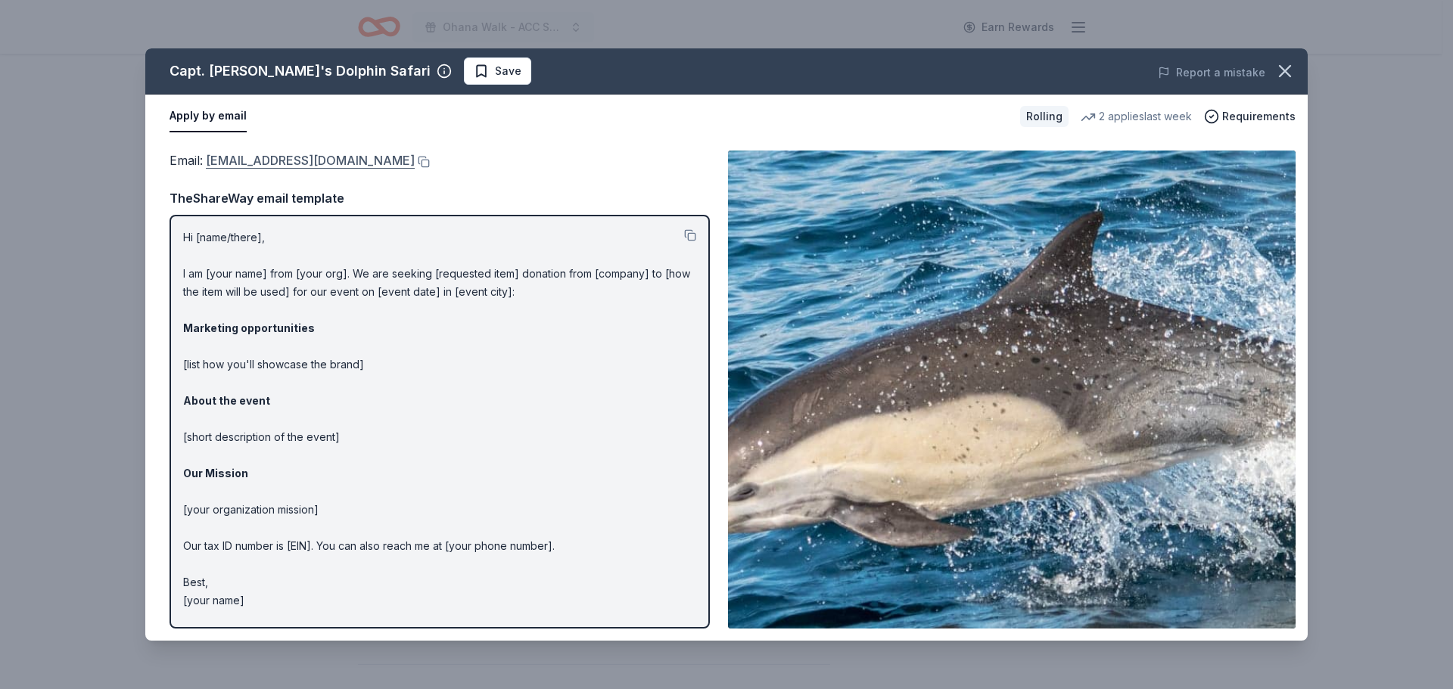
click at [348, 163] on link "donationrequest@dolphinsafari.com" at bounding box center [310, 161] width 209 height 20
click at [1294, 67] on icon "button" at bounding box center [1284, 71] width 21 height 21
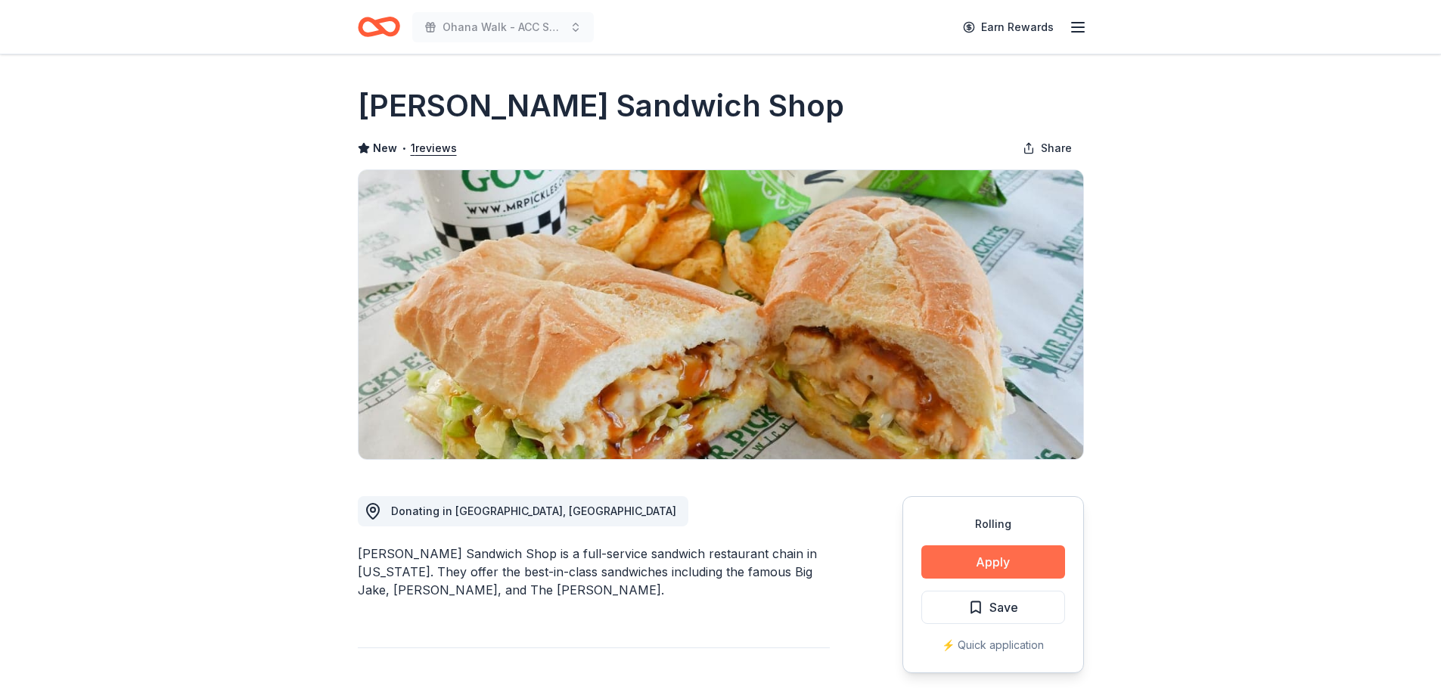
click at [1002, 555] on button "Apply" at bounding box center [994, 562] width 144 height 33
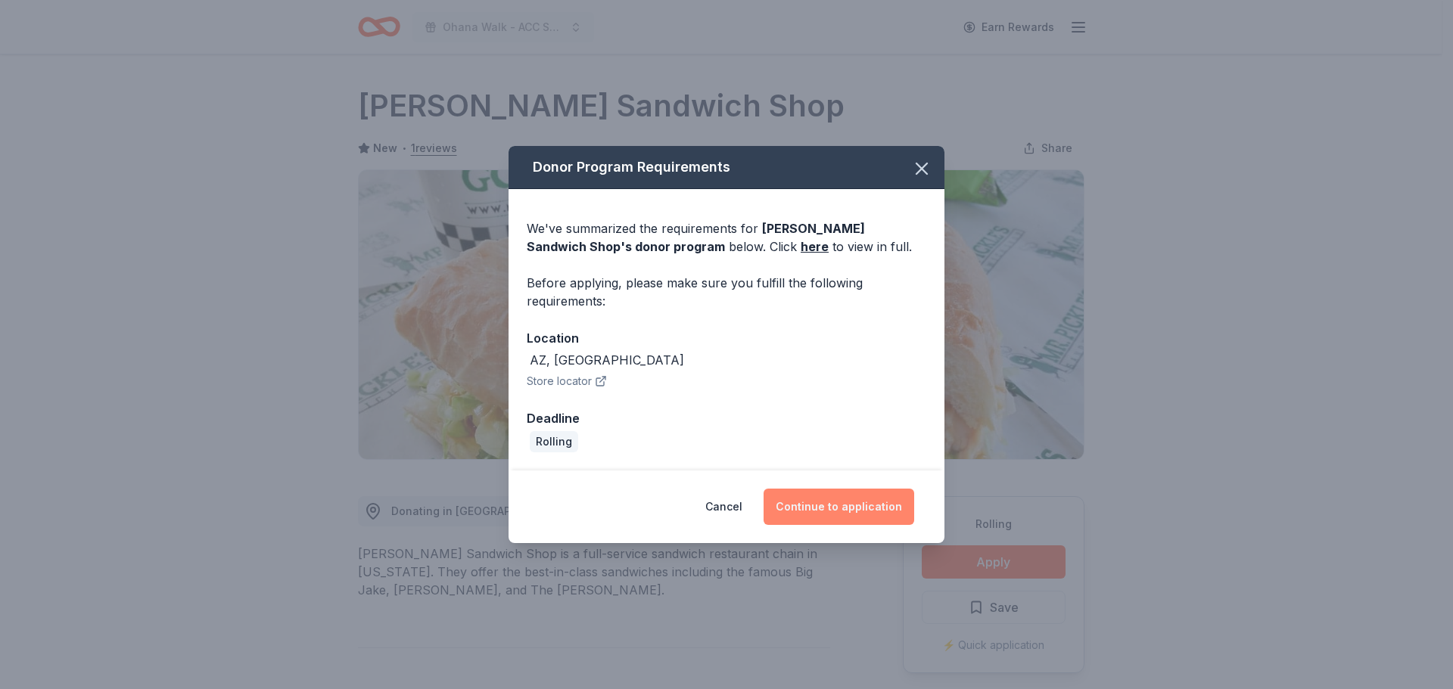
click at [871, 496] on button "Continue to application" at bounding box center [838, 507] width 151 height 36
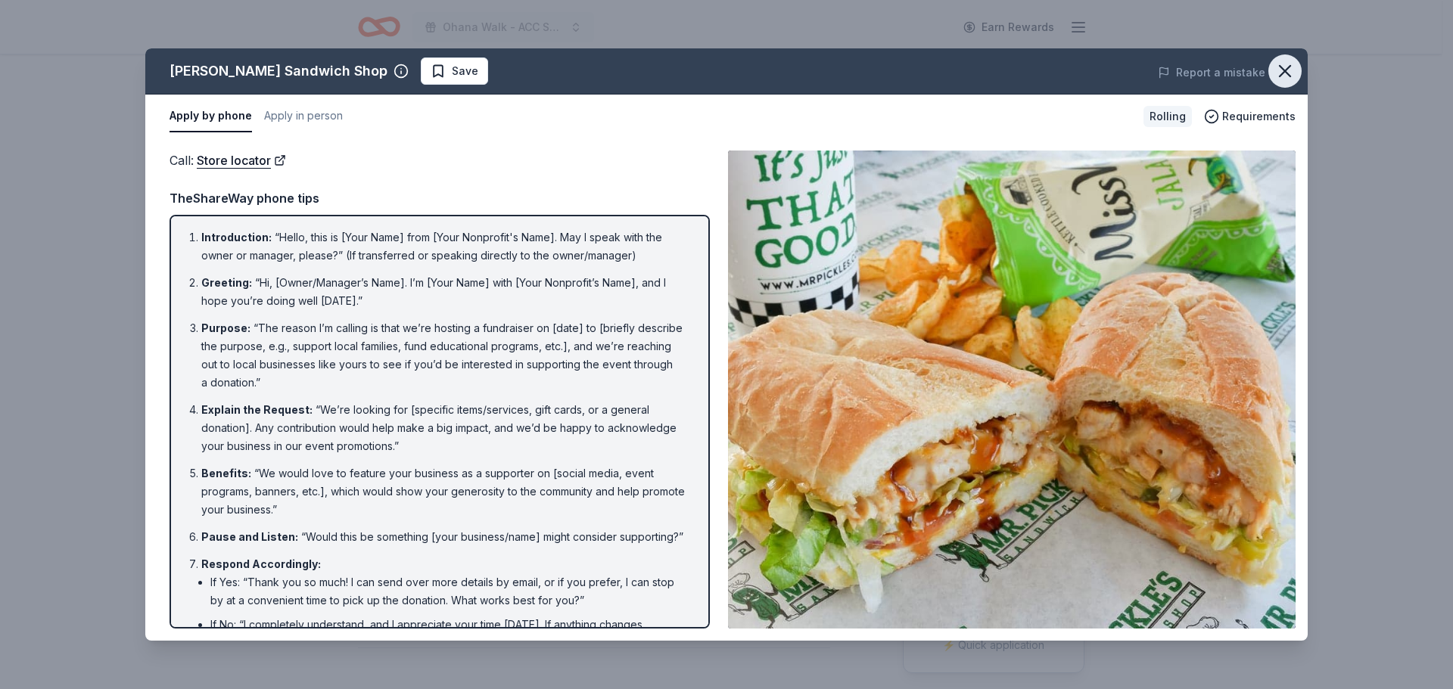
click at [1291, 70] on icon "button" at bounding box center [1284, 71] width 21 height 21
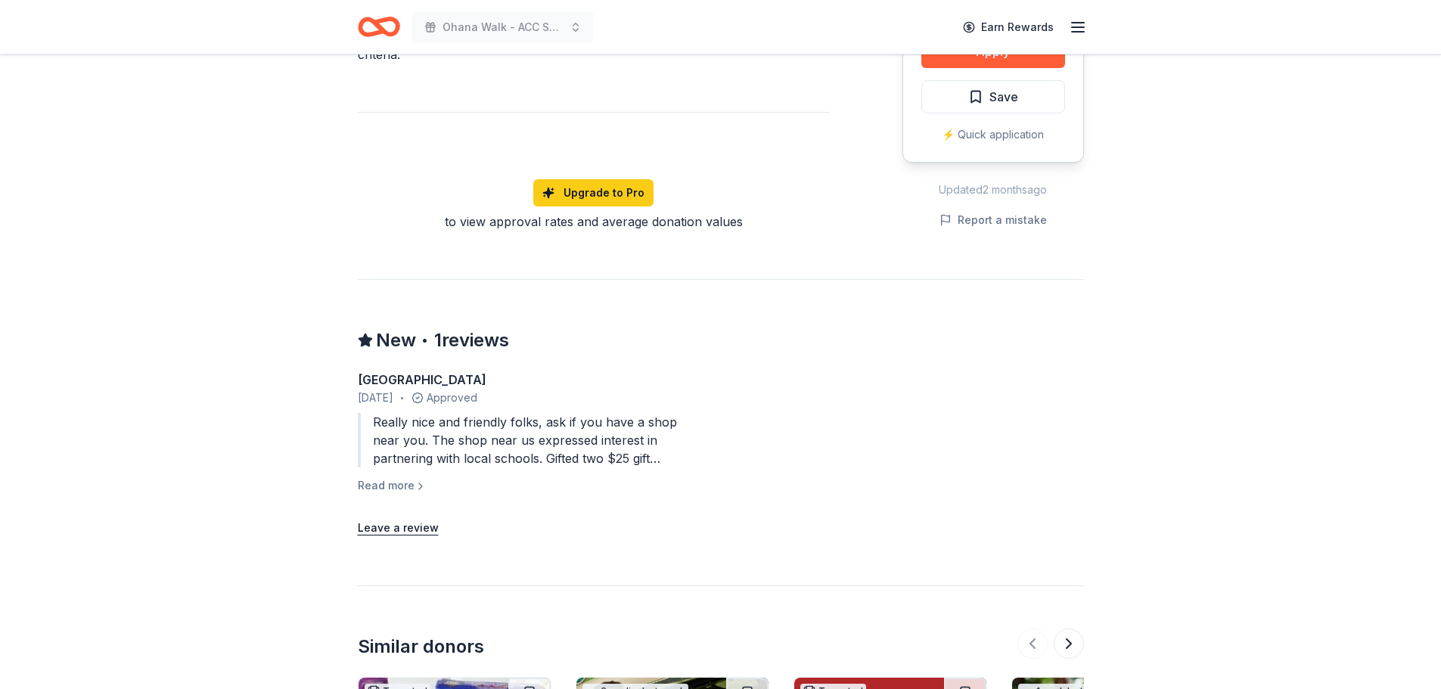
scroll to position [984, 0]
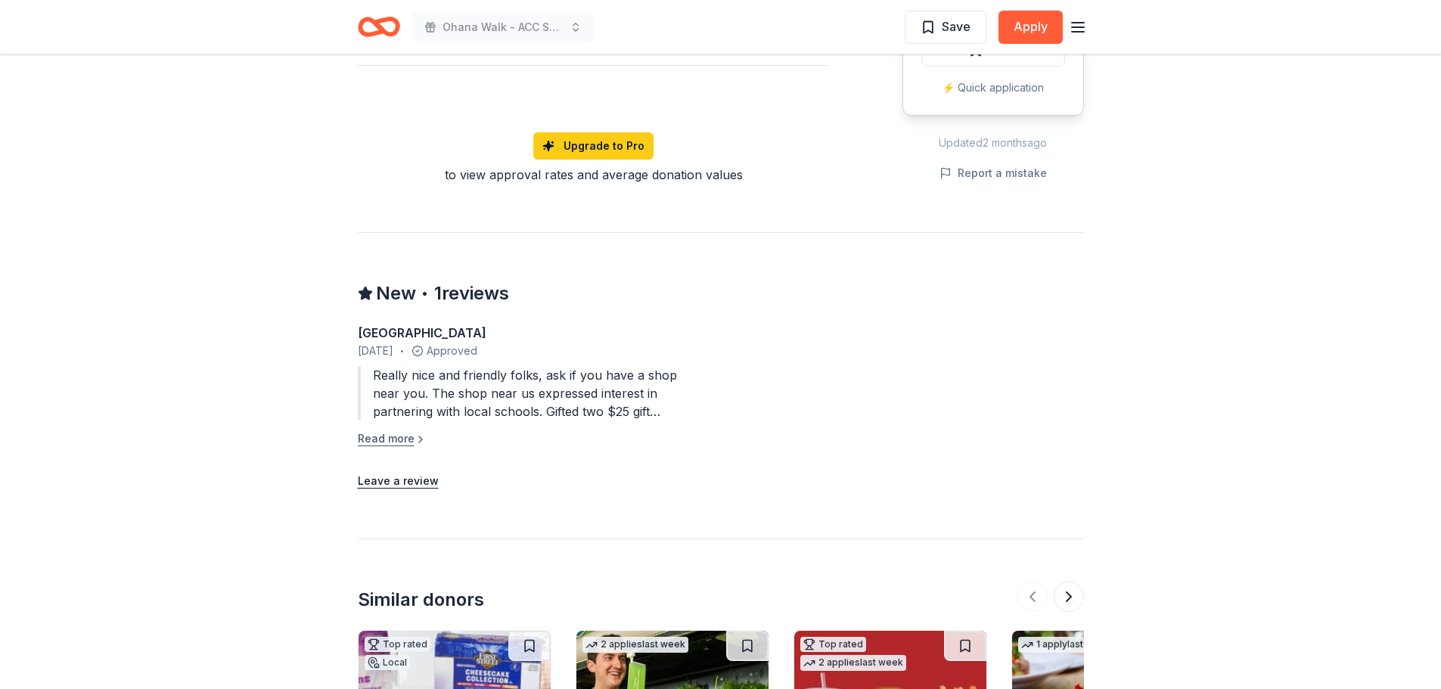
click at [408, 430] on button "Read more" at bounding box center [392, 439] width 69 height 18
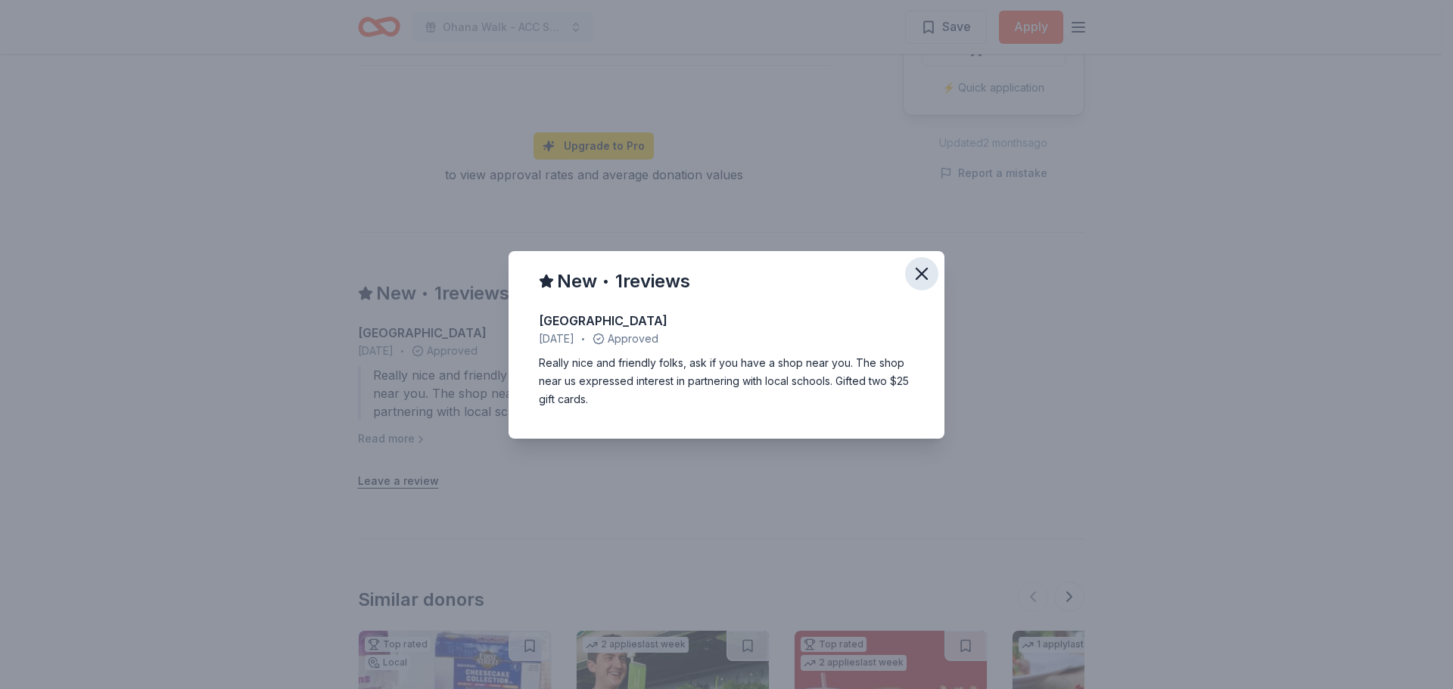
click at [929, 264] on icon "button" at bounding box center [921, 273] width 21 height 21
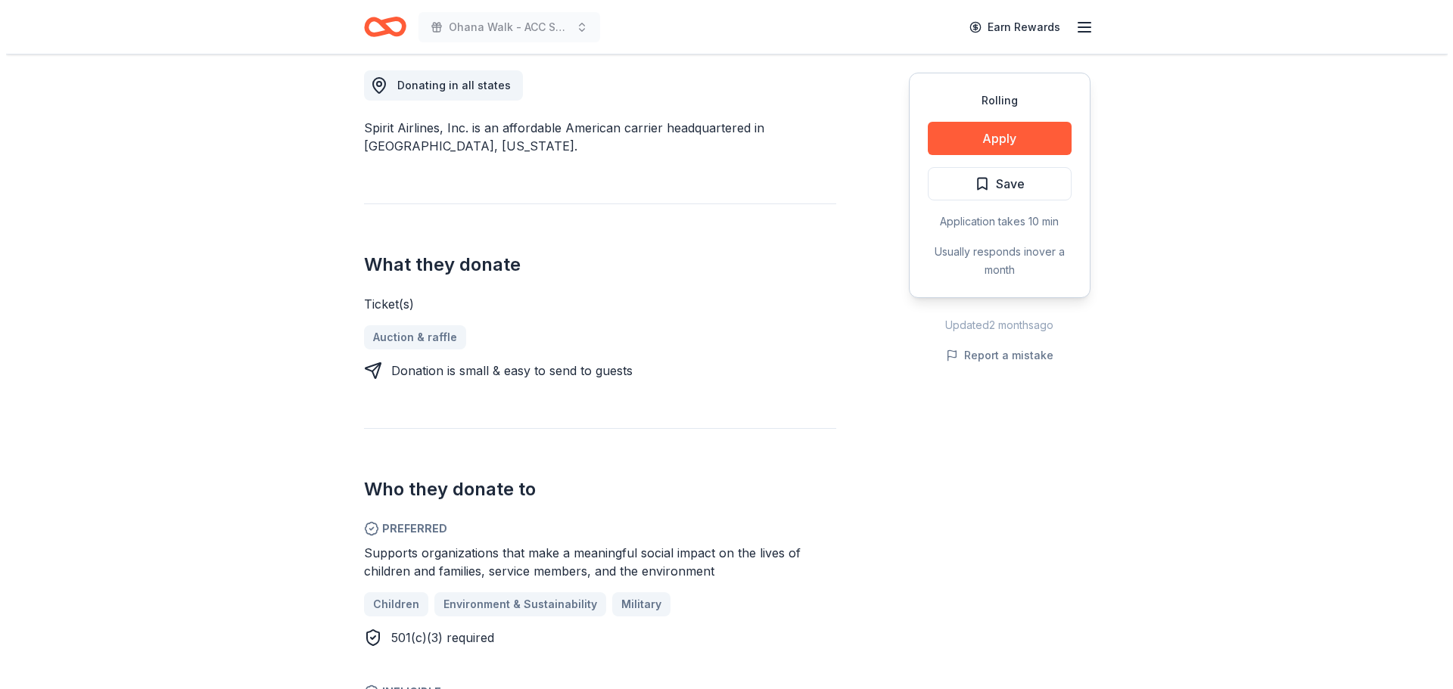
scroll to position [378, 0]
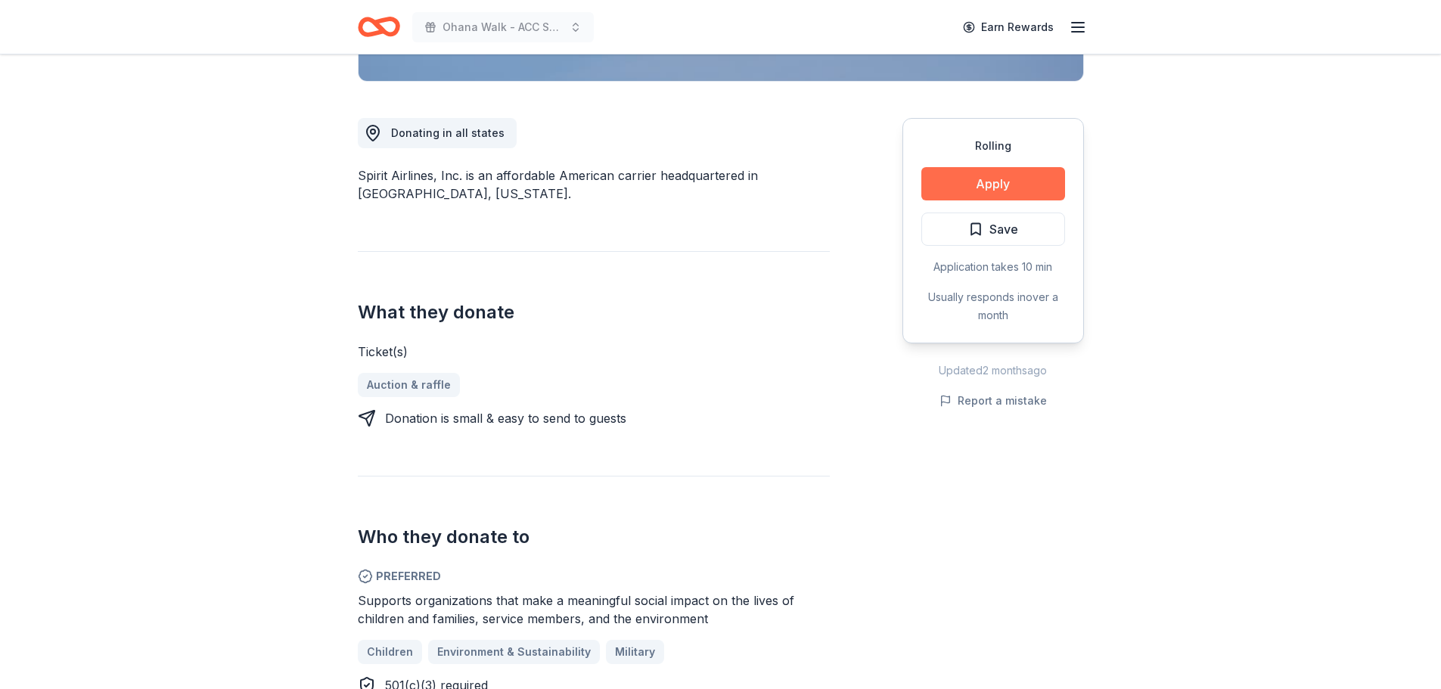
click at [994, 179] on button "Apply" at bounding box center [994, 183] width 144 height 33
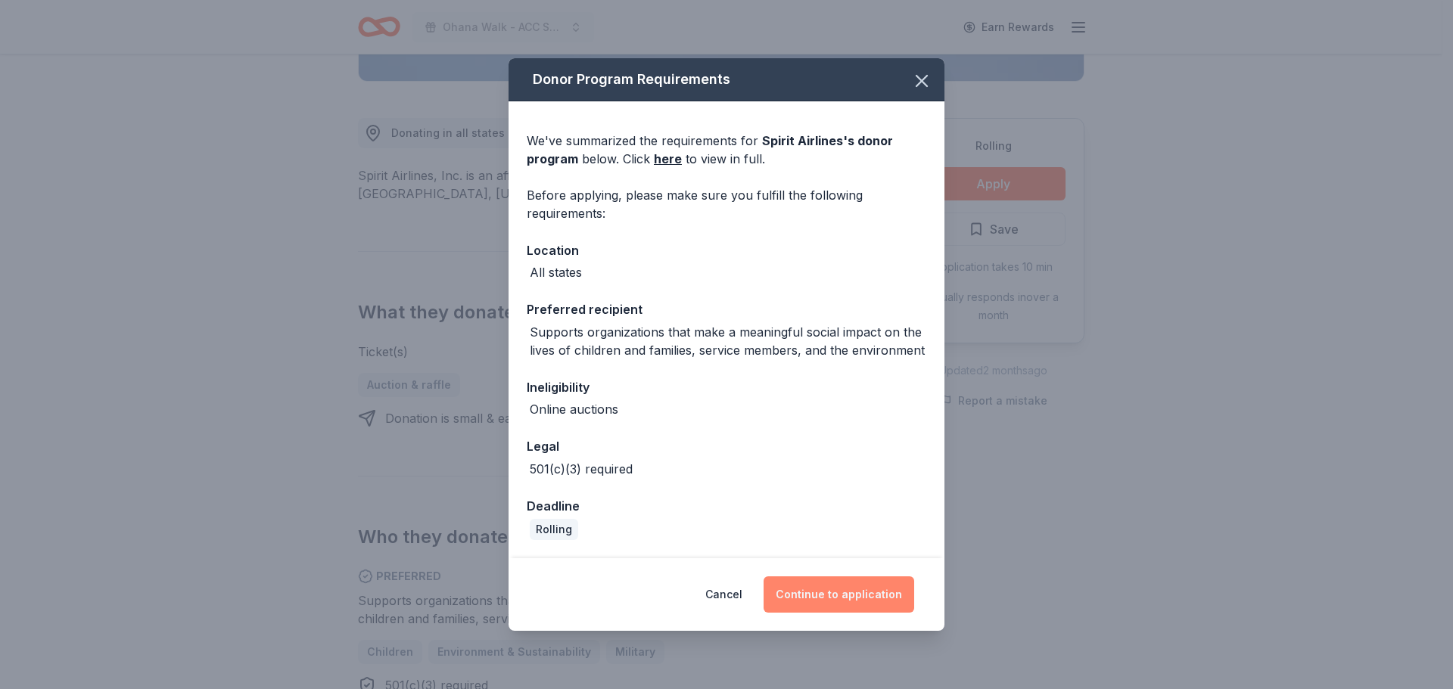
click at [874, 587] on button "Continue to application" at bounding box center [838, 595] width 151 height 36
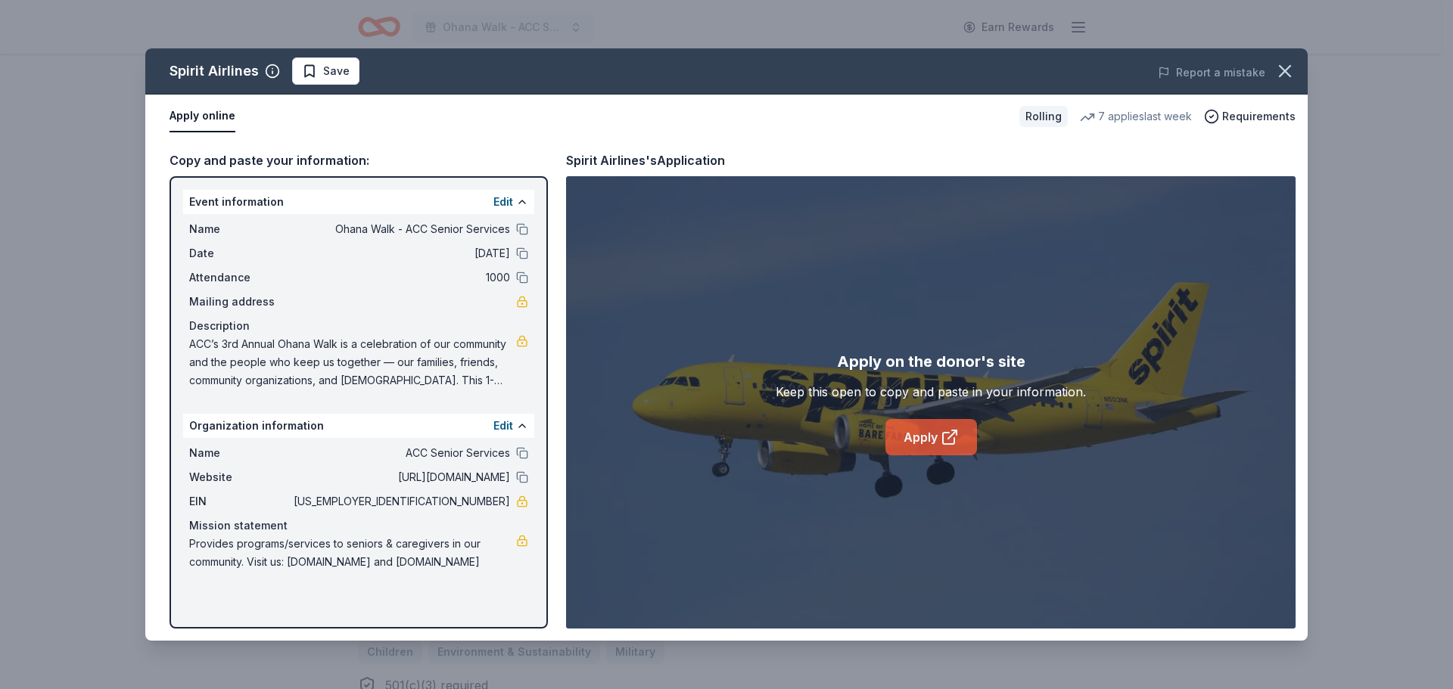
click at [906, 437] on link "Apply" at bounding box center [931, 437] width 92 height 36
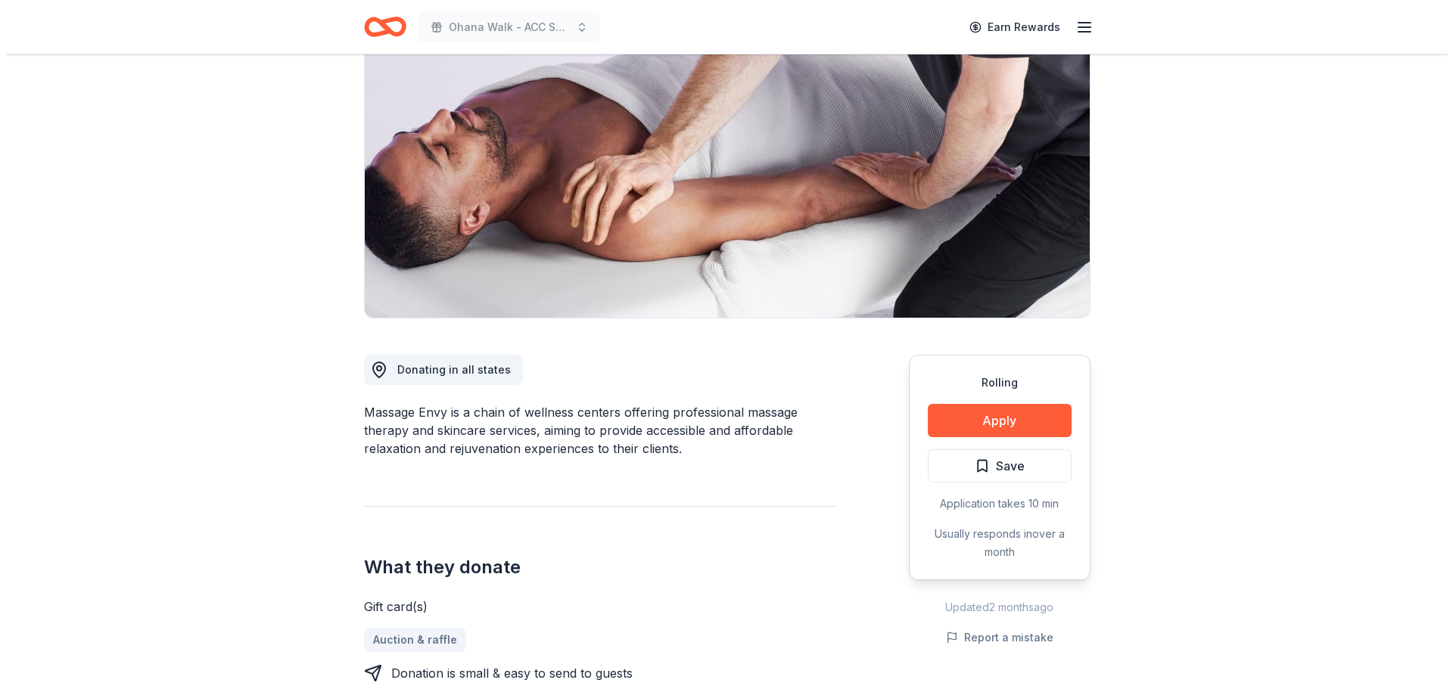
scroll to position [151, 0]
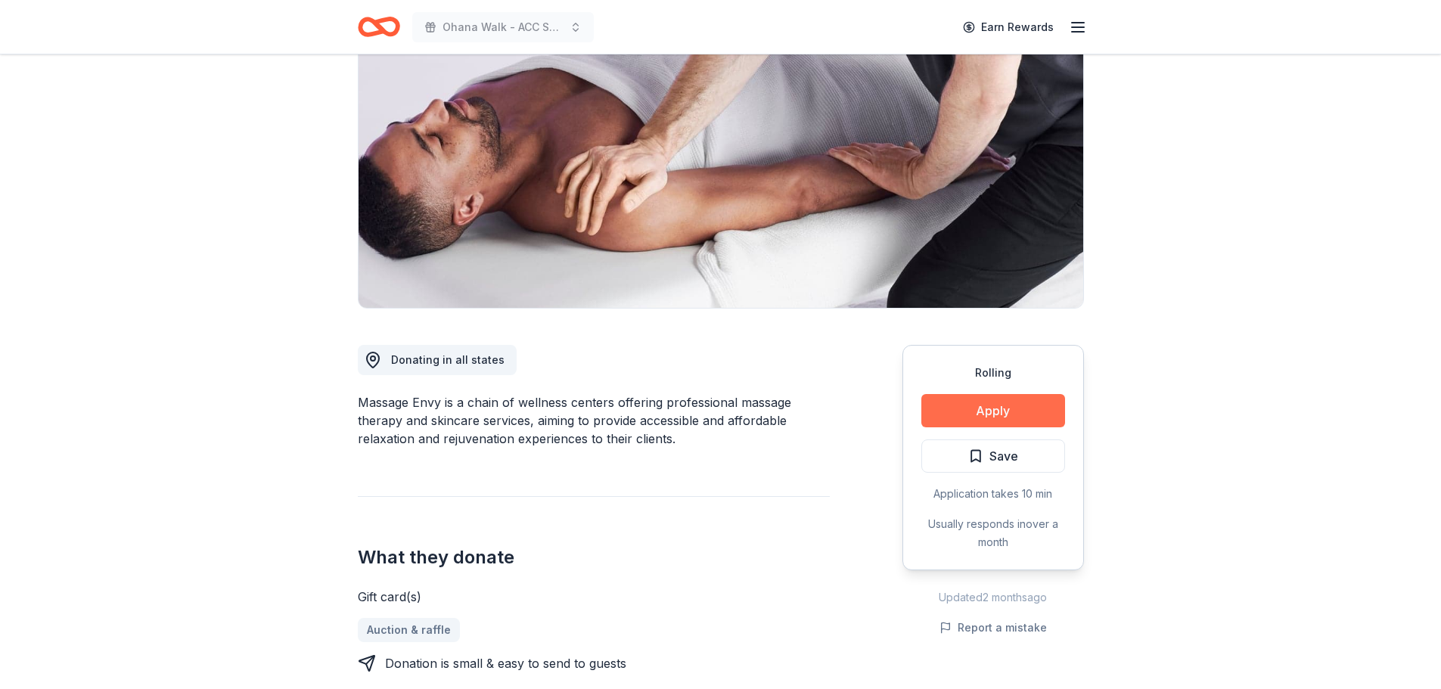
click at [1006, 415] on button "Apply" at bounding box center [994, 410] width 144 height 33
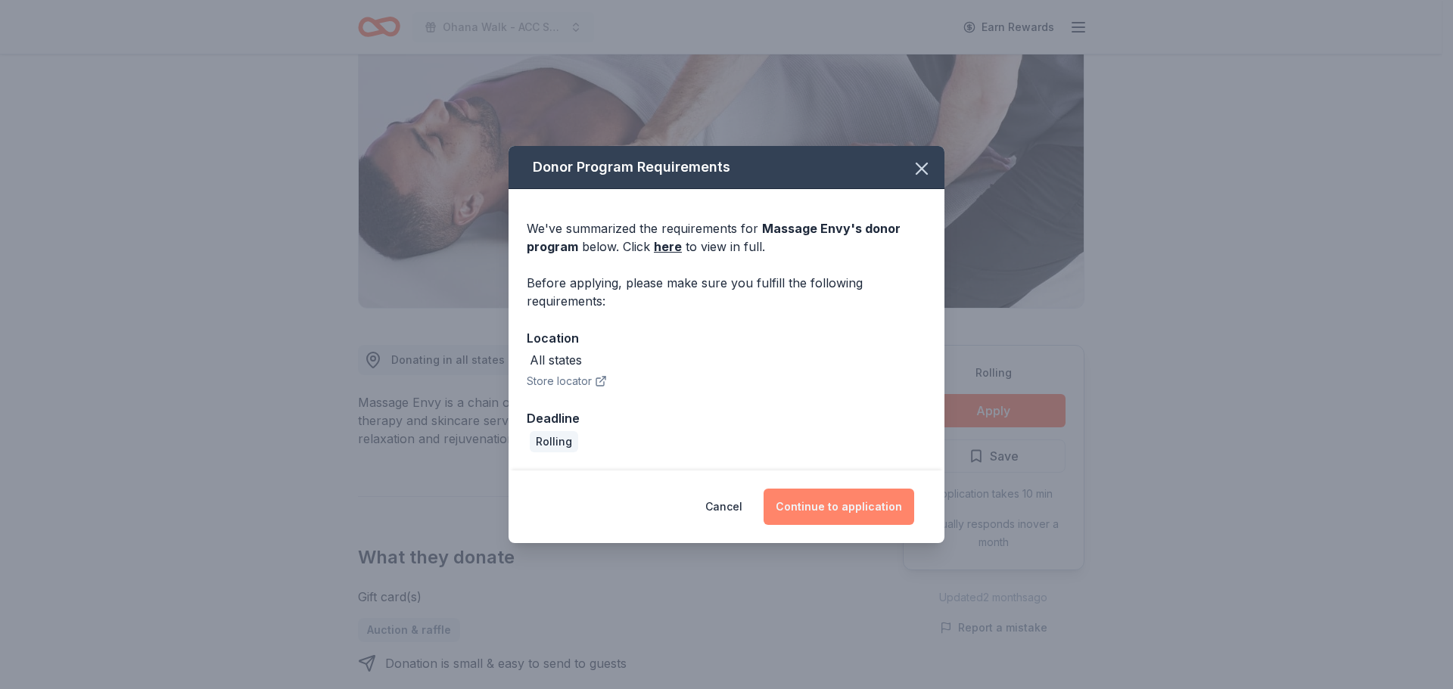
click at [853, 511] on button "Continue to application" at bounding box center [838, 507] width 151 height 36
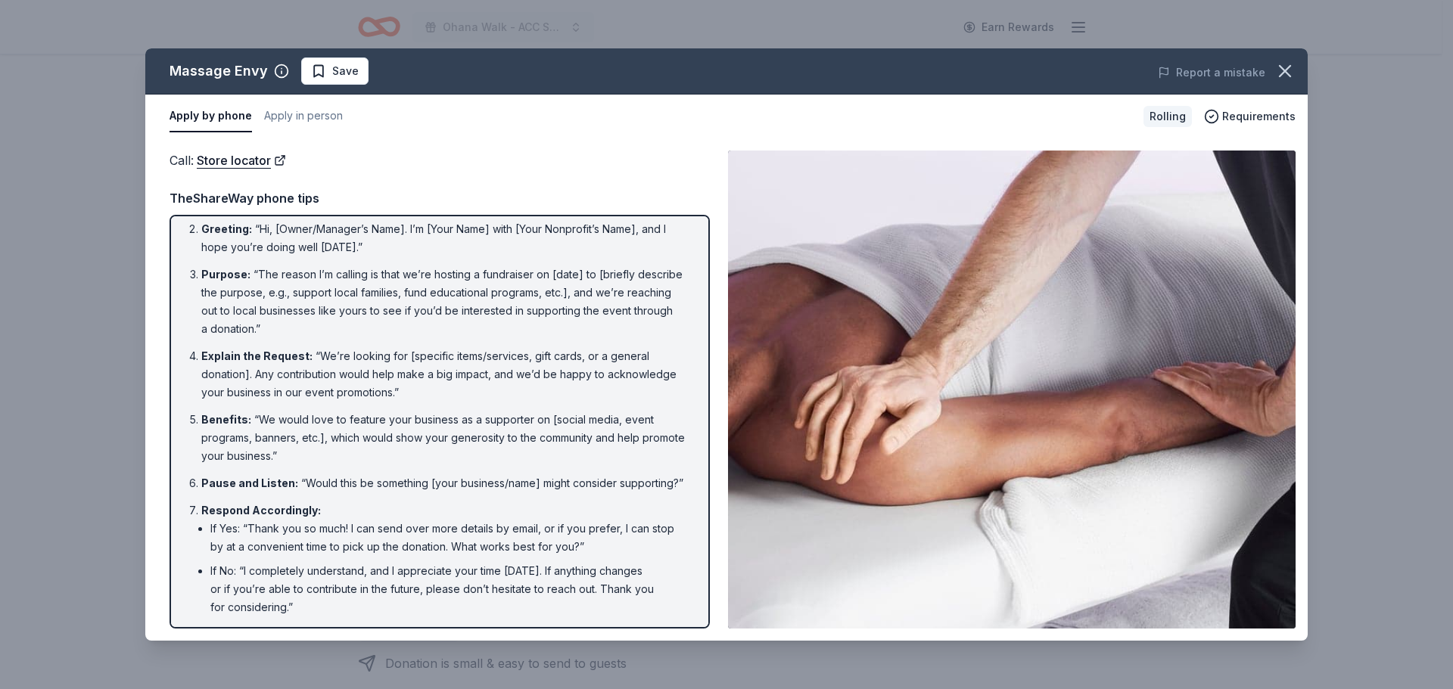
scroll to position [119, 0]
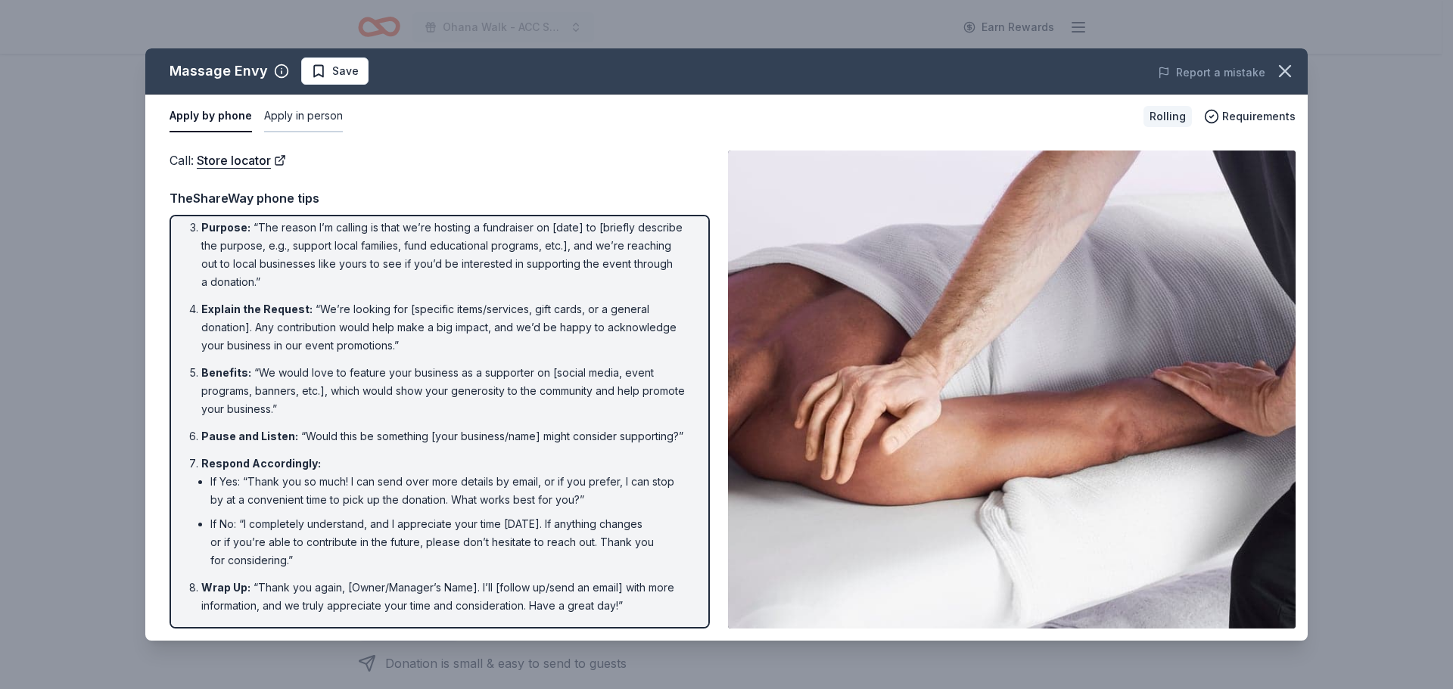
click at [315, 108] on button "Apply in person" at bounding box center [303, 117] width 79 height 32
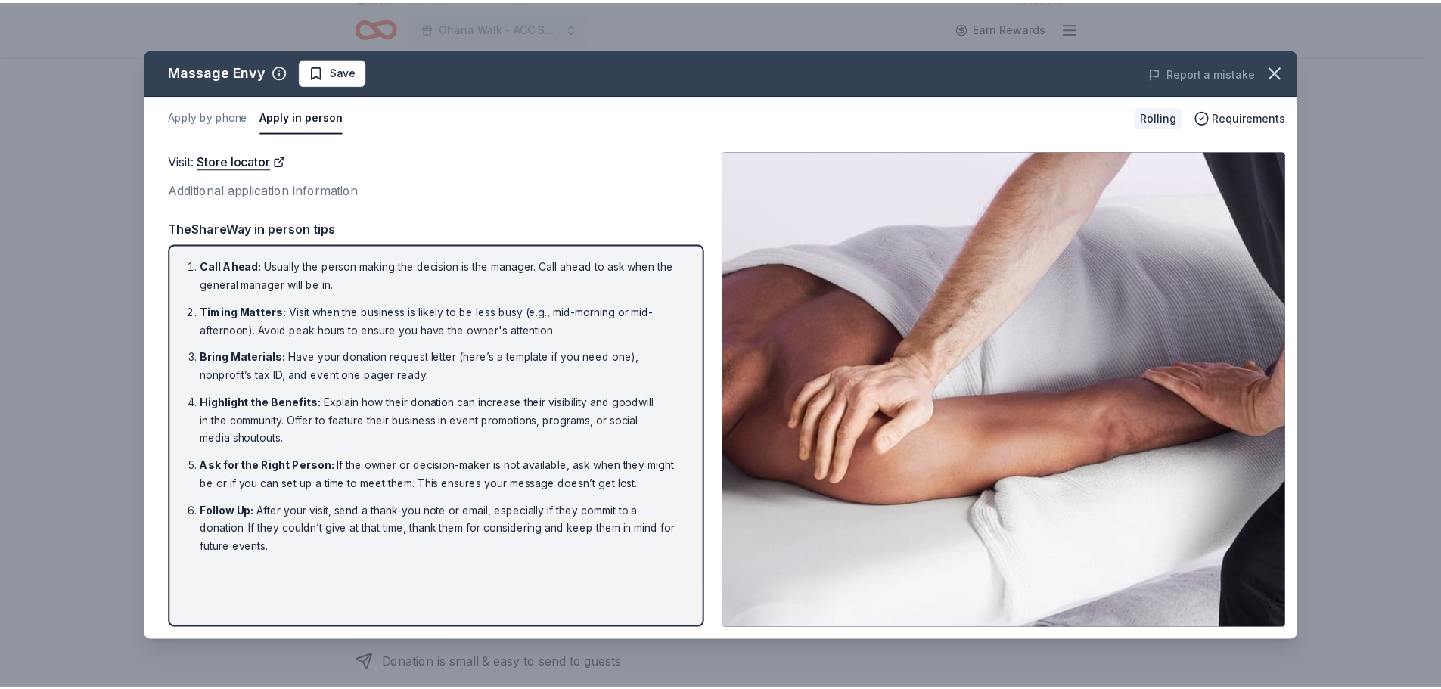
scroll to position [0, 0]
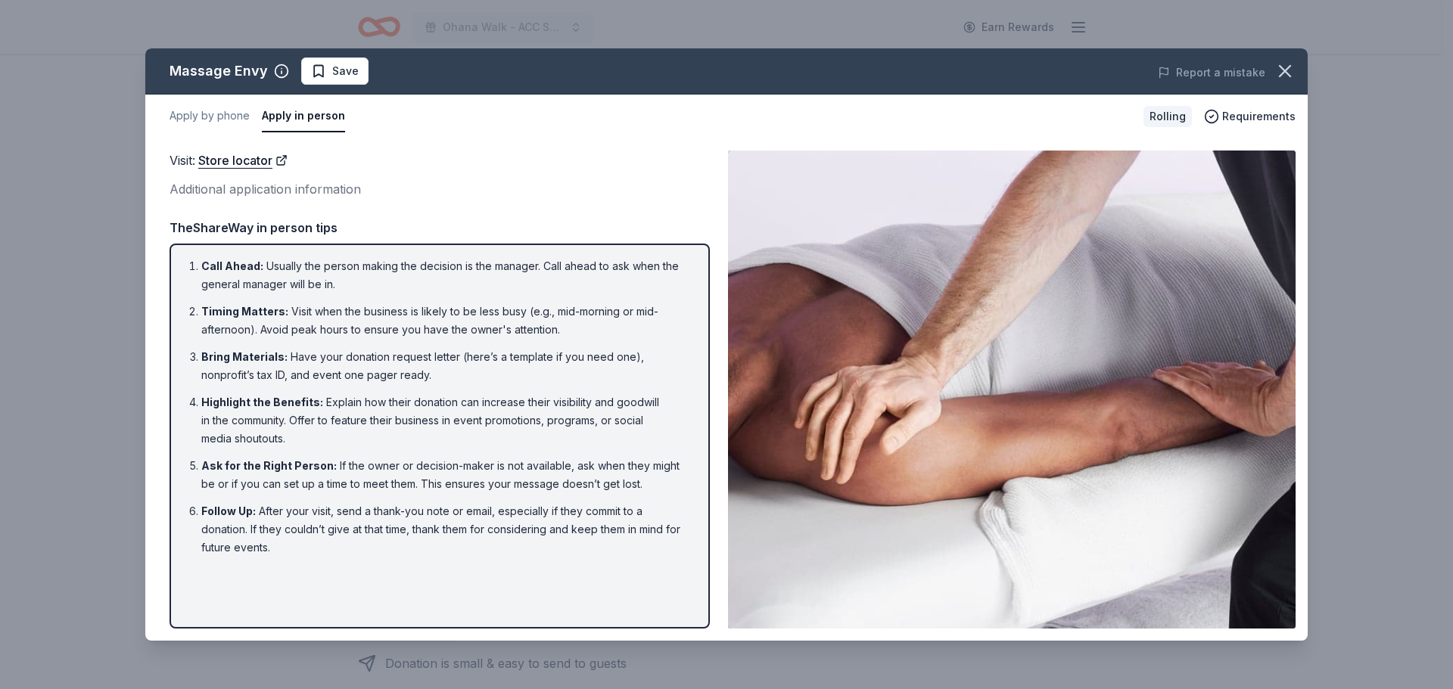
click at [337, 192] on div "Additional application information" at bounding box center [439, 189] width 540 height 20
click at [340, 185] on div "Additional application information" at bounding box center [439, 189] width 540 height 20
click at [1282, 68] on icon "button" at bounding box center [1284, 71] width 11 height 11
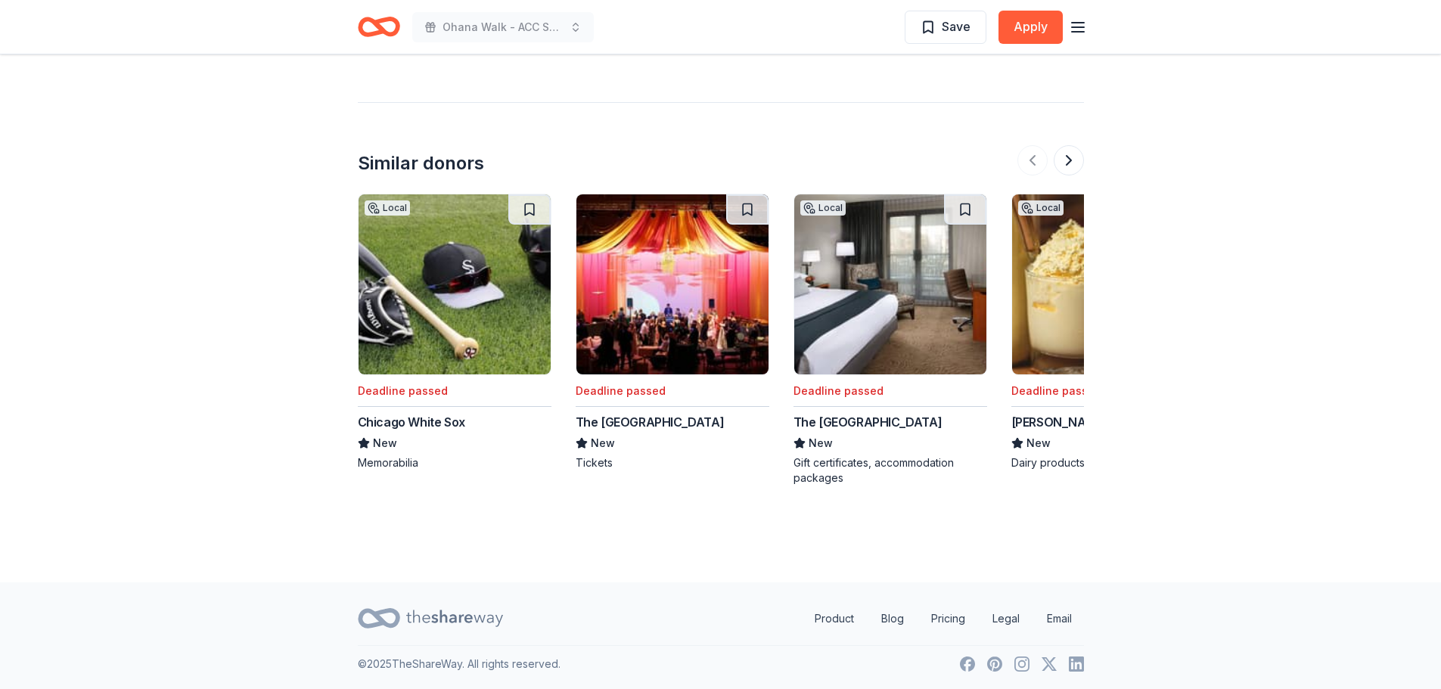
scroll to position [1472, 0]
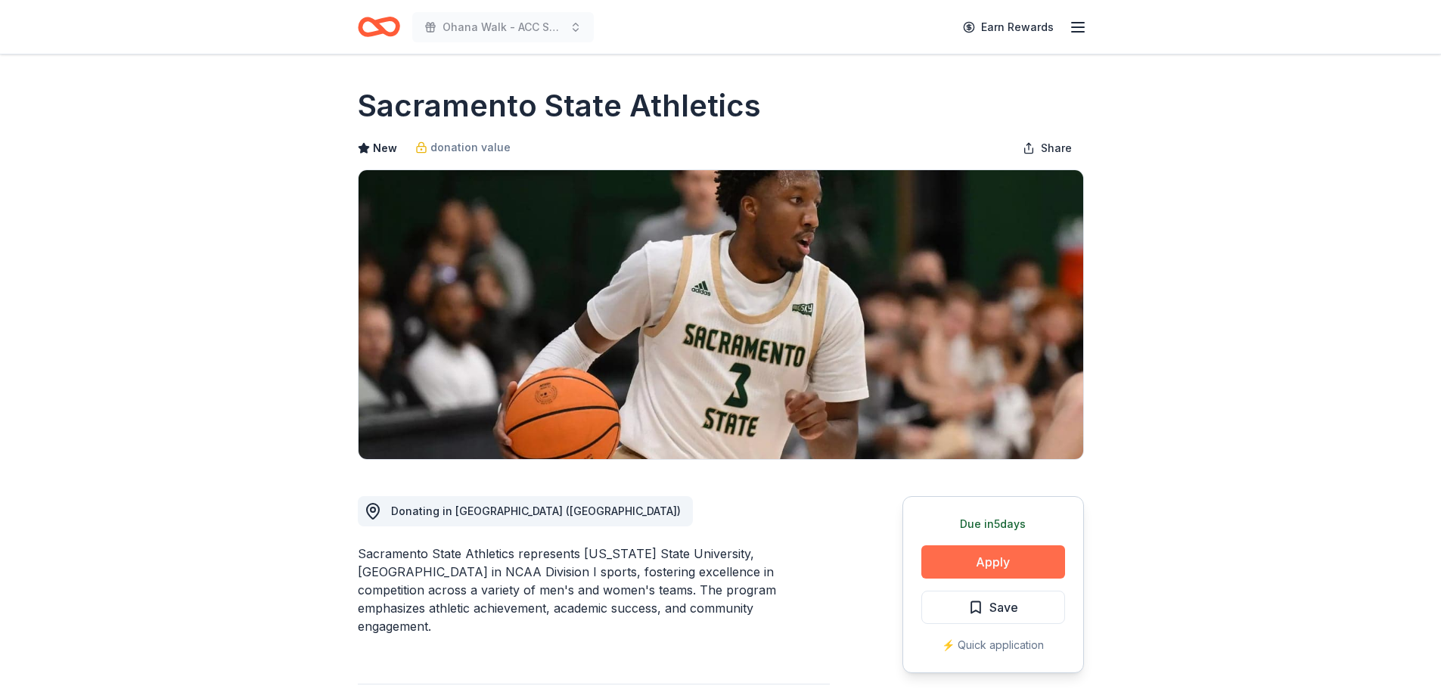
click at [999, 558] on button "Apply" at bounding box center [994, 562] width 144 height 33
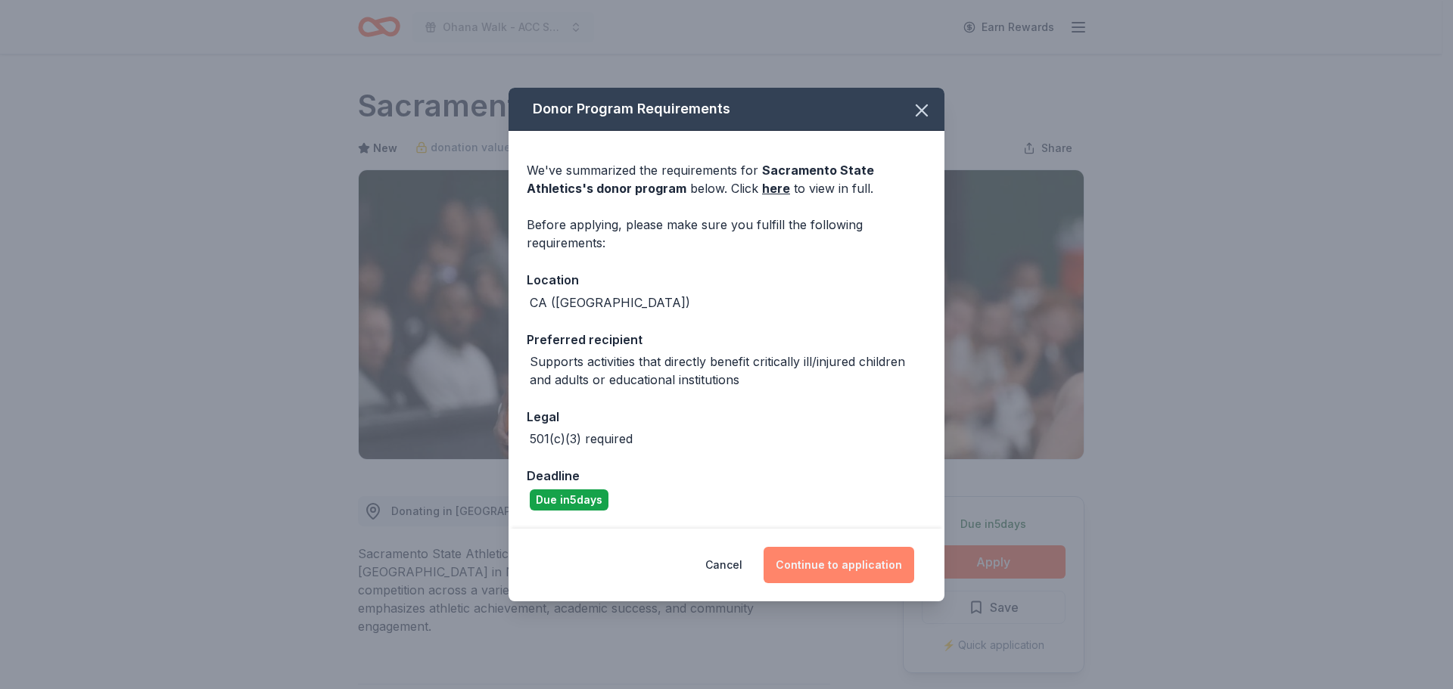
click at [841, 574] on button "Continue to application" at bounding box center [838, 565] width 151 height 36
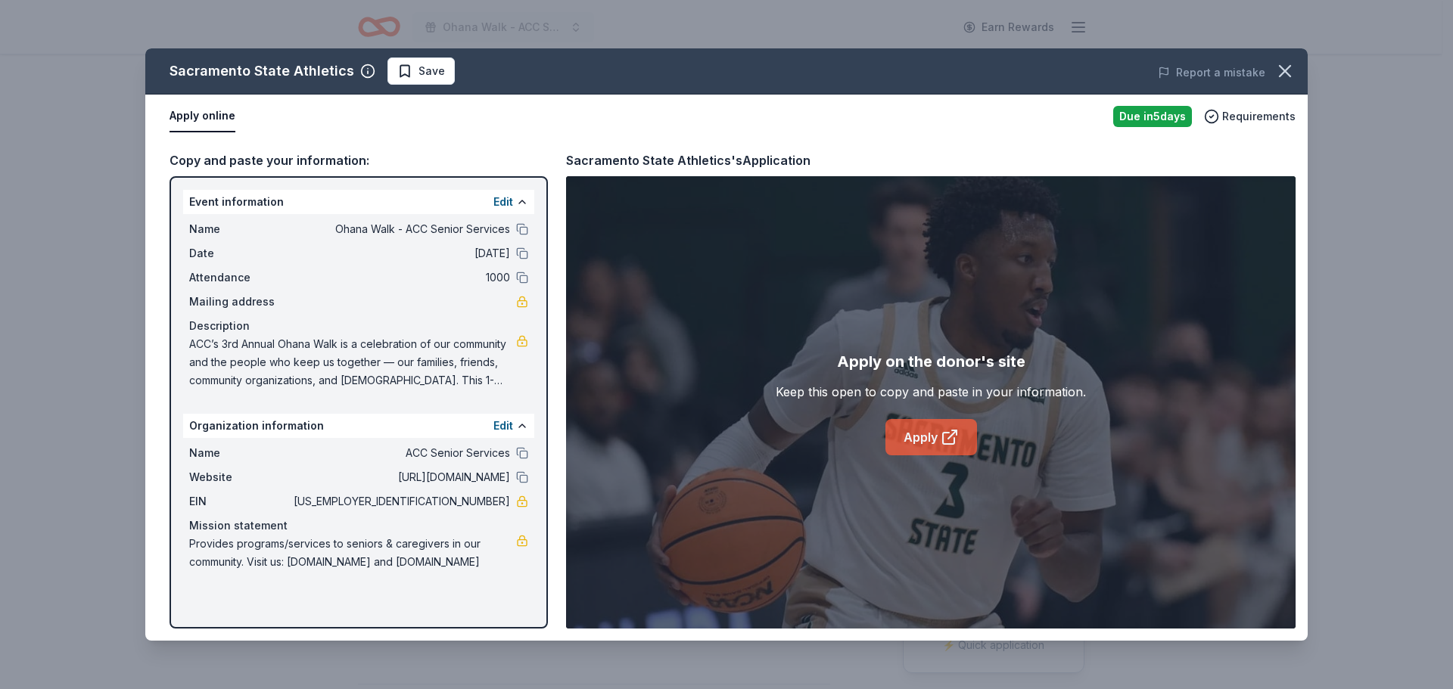
click at [891, 431] on link "Apply" at bounding box center [931, 437] width 92 height 36
click at [1283, 70] on icon "button" at bounding box center [1284, 71] width 11 height 11
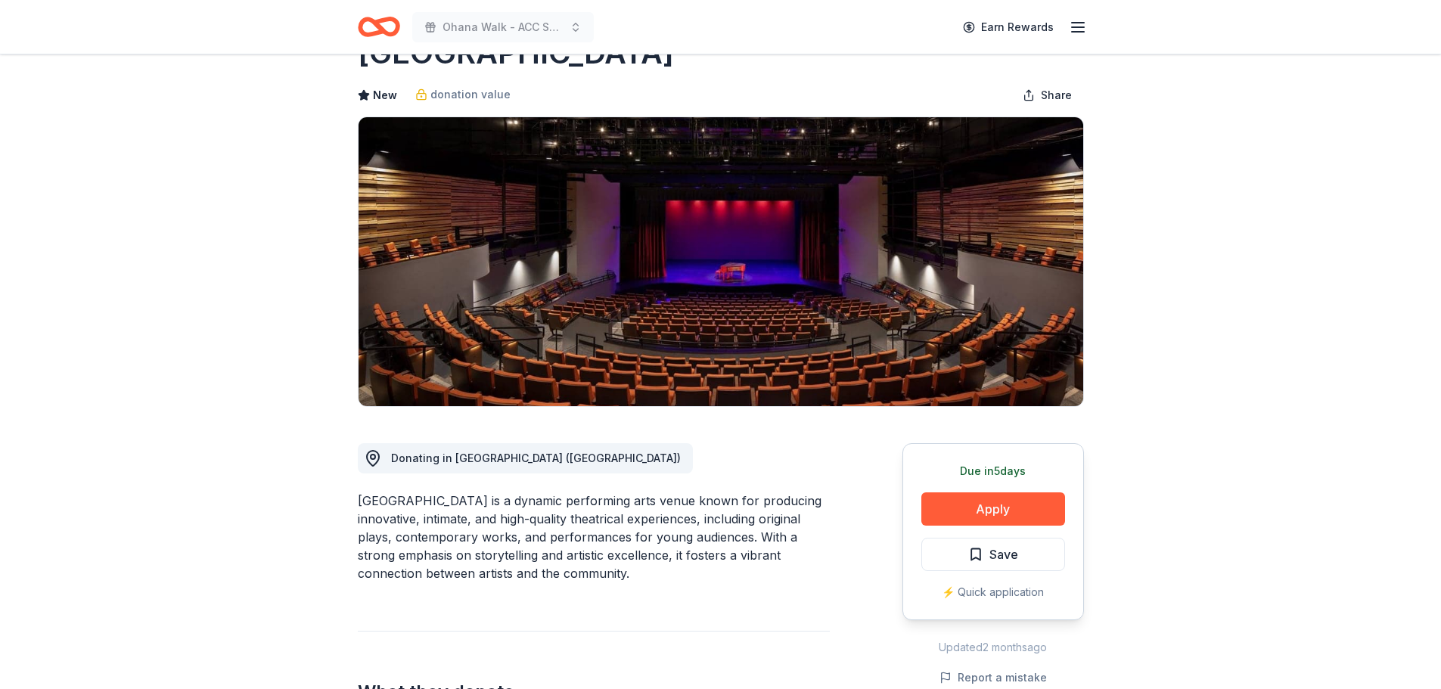
scroll to position [151, 0]
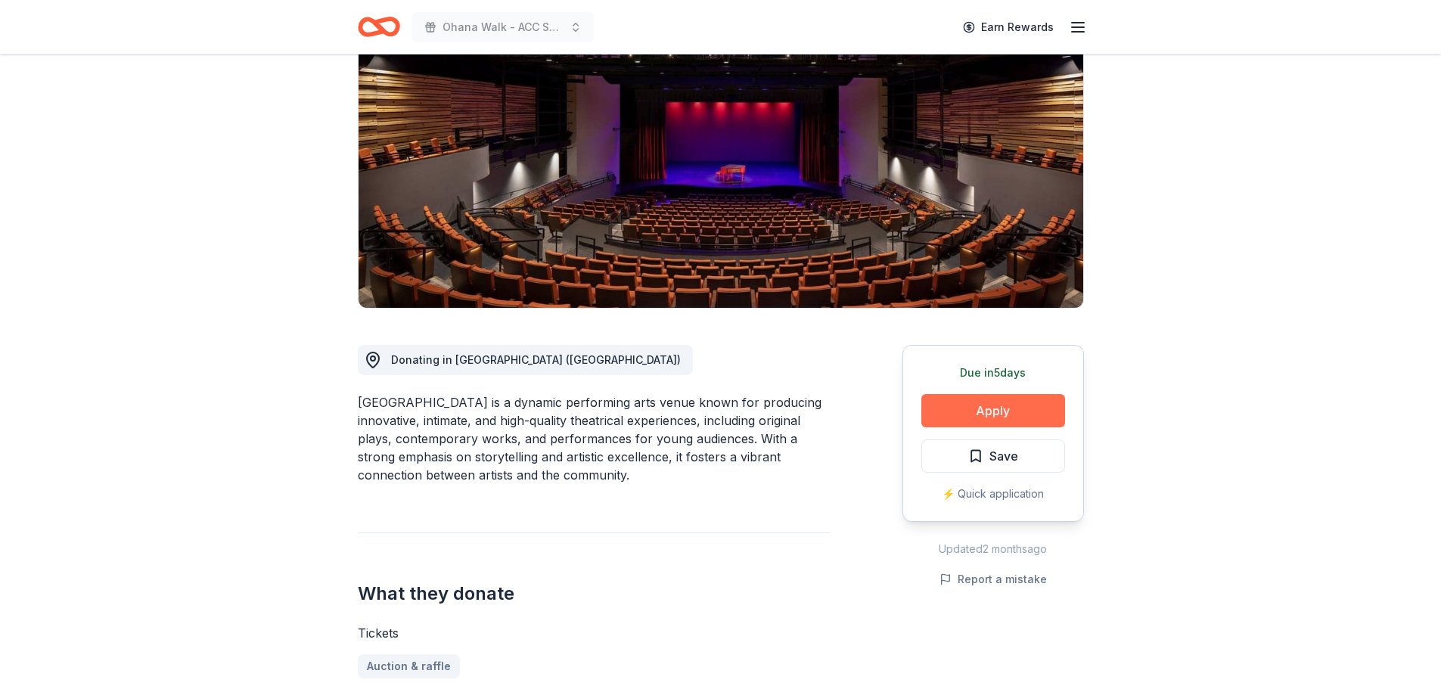
click at [1016, 412] on button "Apply" at bounding box center [994, 410] width 144 height 33
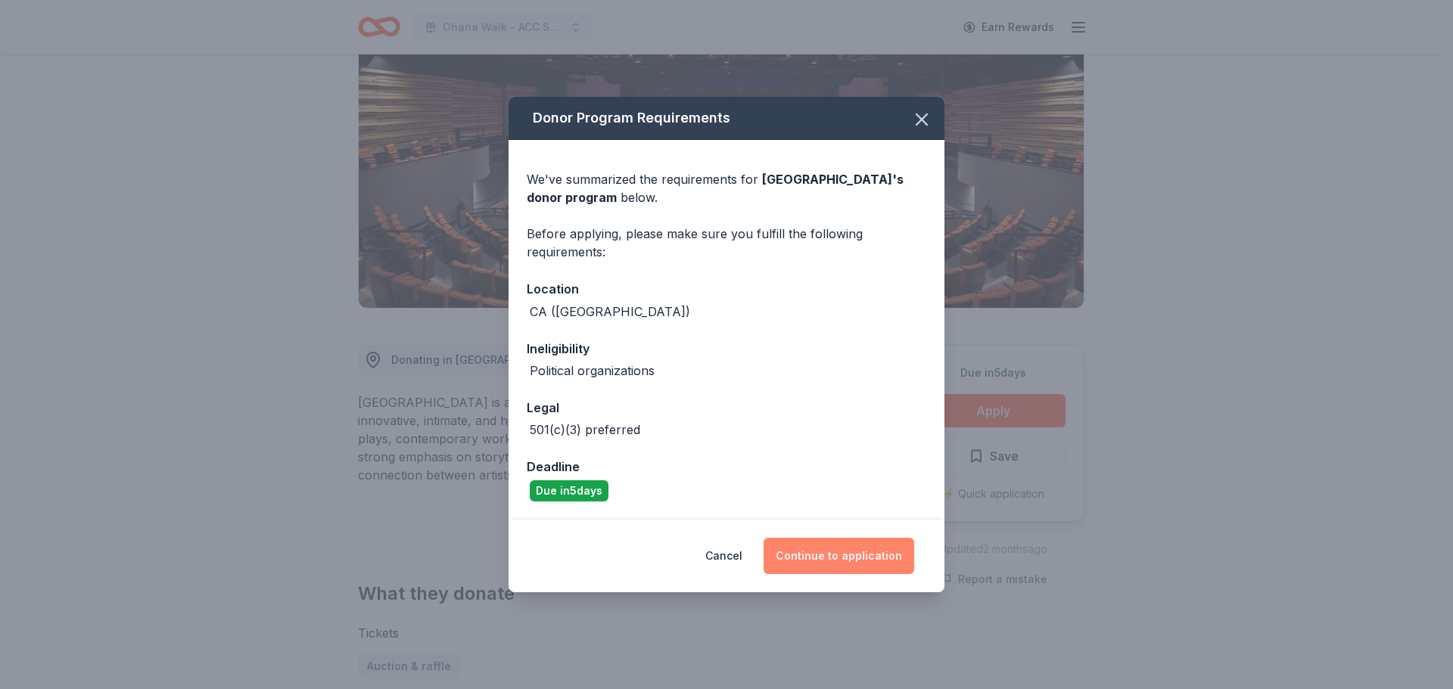
click at [844, 549] on button "Continue to application" at bounding box center [838, 556] width 151 height 36
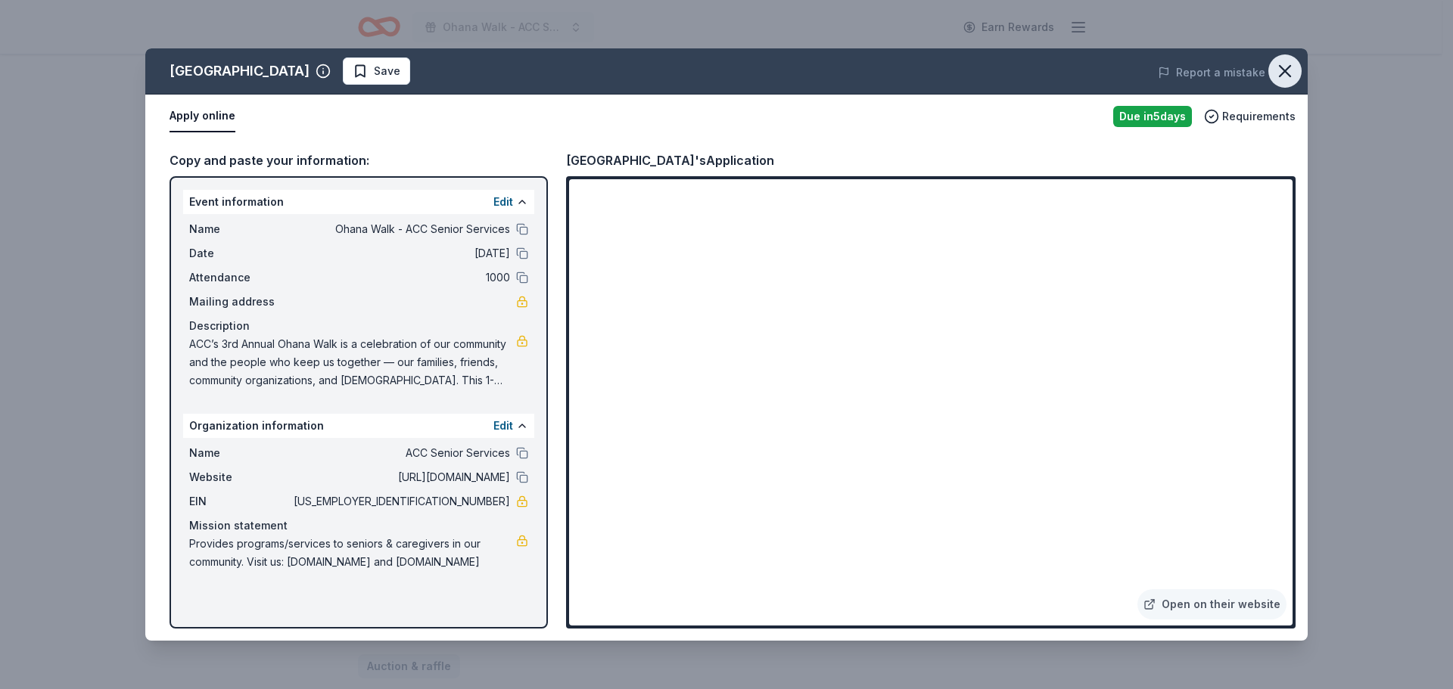
click at [1279, 73] on icon "button" at bounding box center [1284, 71] width 21 height 21
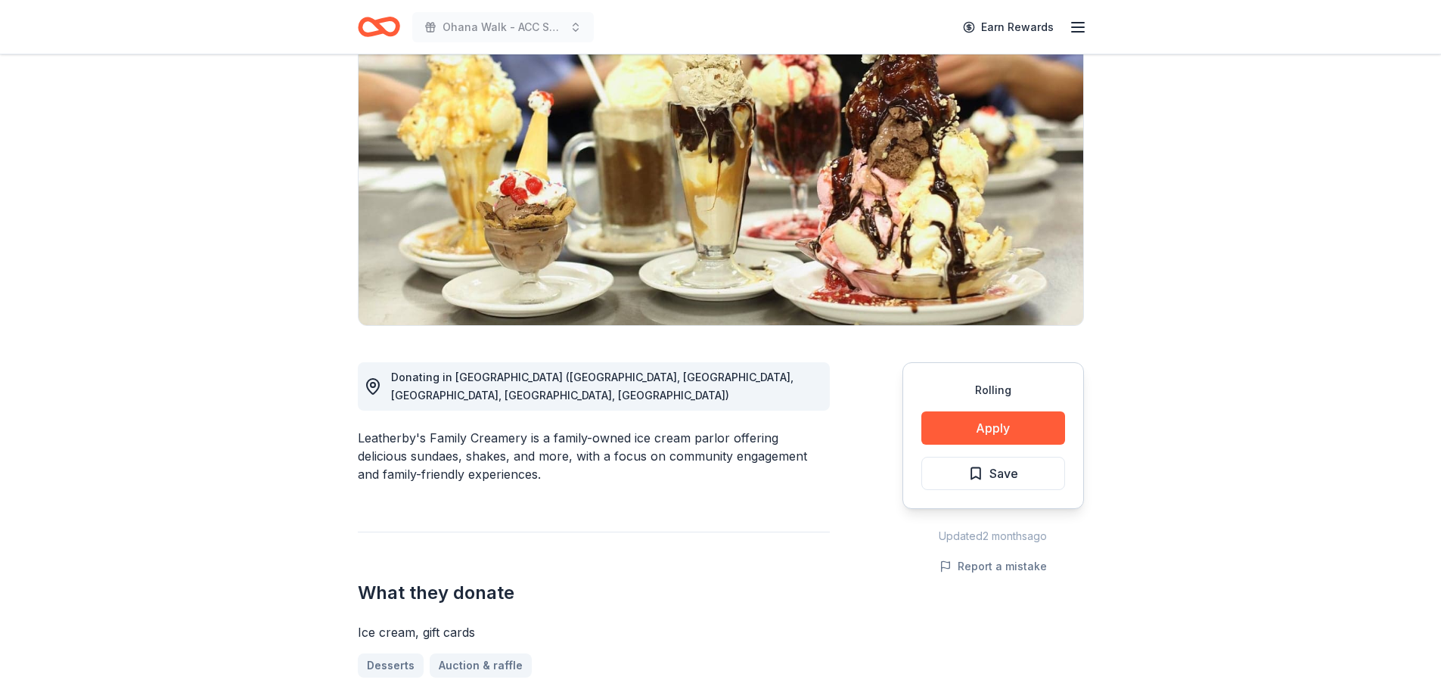
scroll to position [151, 0]
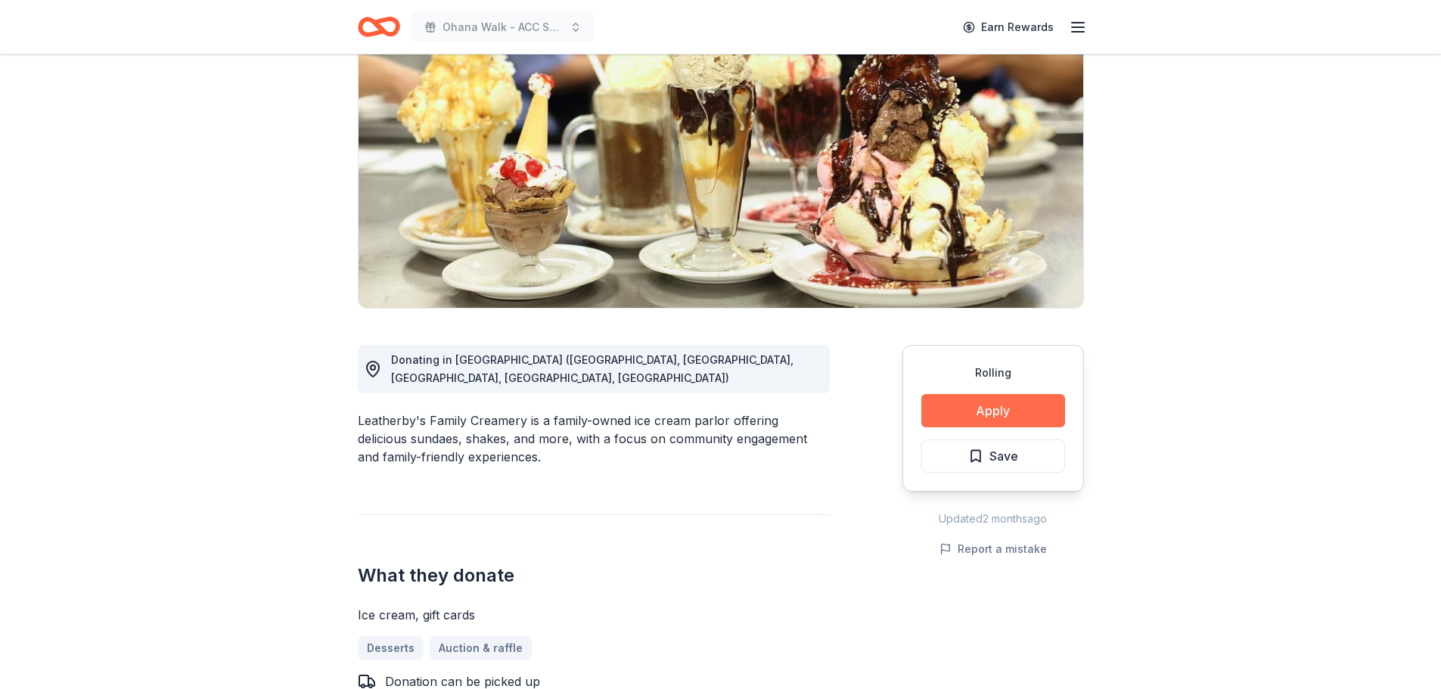
click at [977, 415] on button "Apply" at bounding box center [994, 410] width 144 height 33
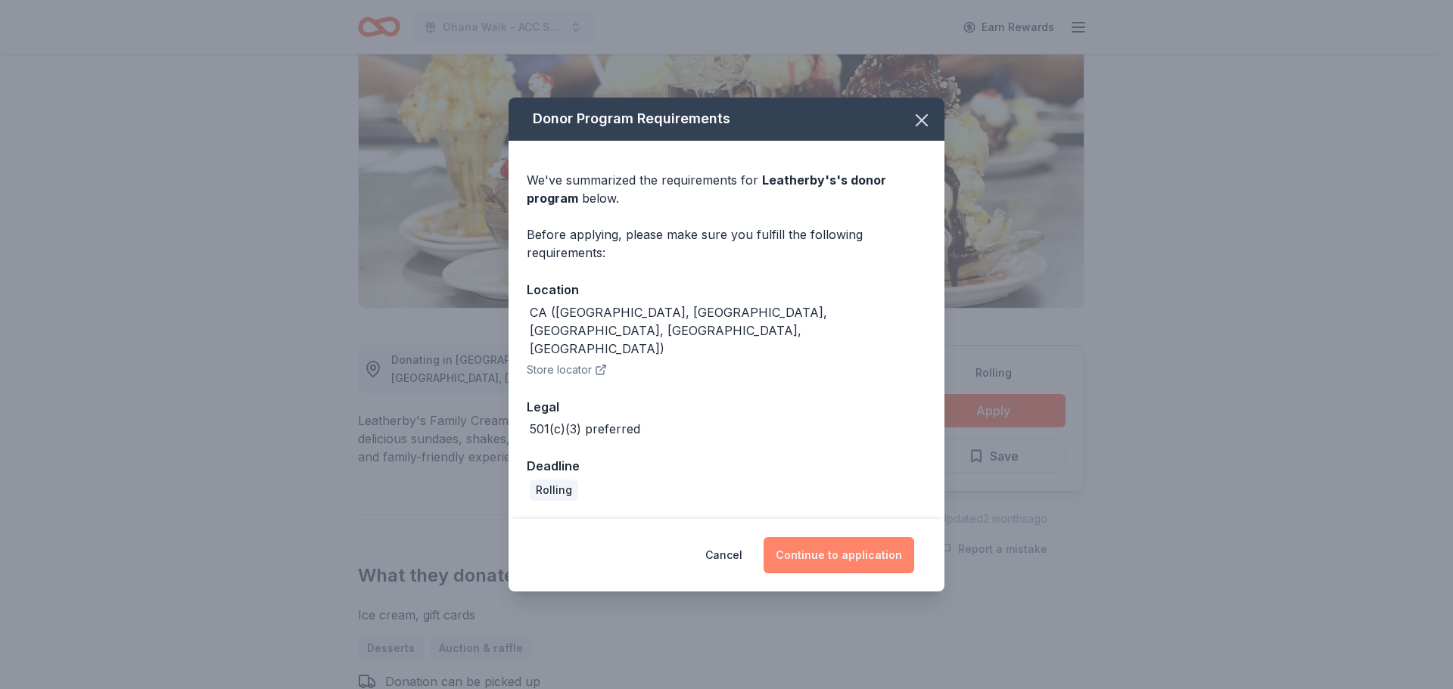
click at [846, 537] on button "Continue to application" at bounding box center [838, 555] width 151 height 36
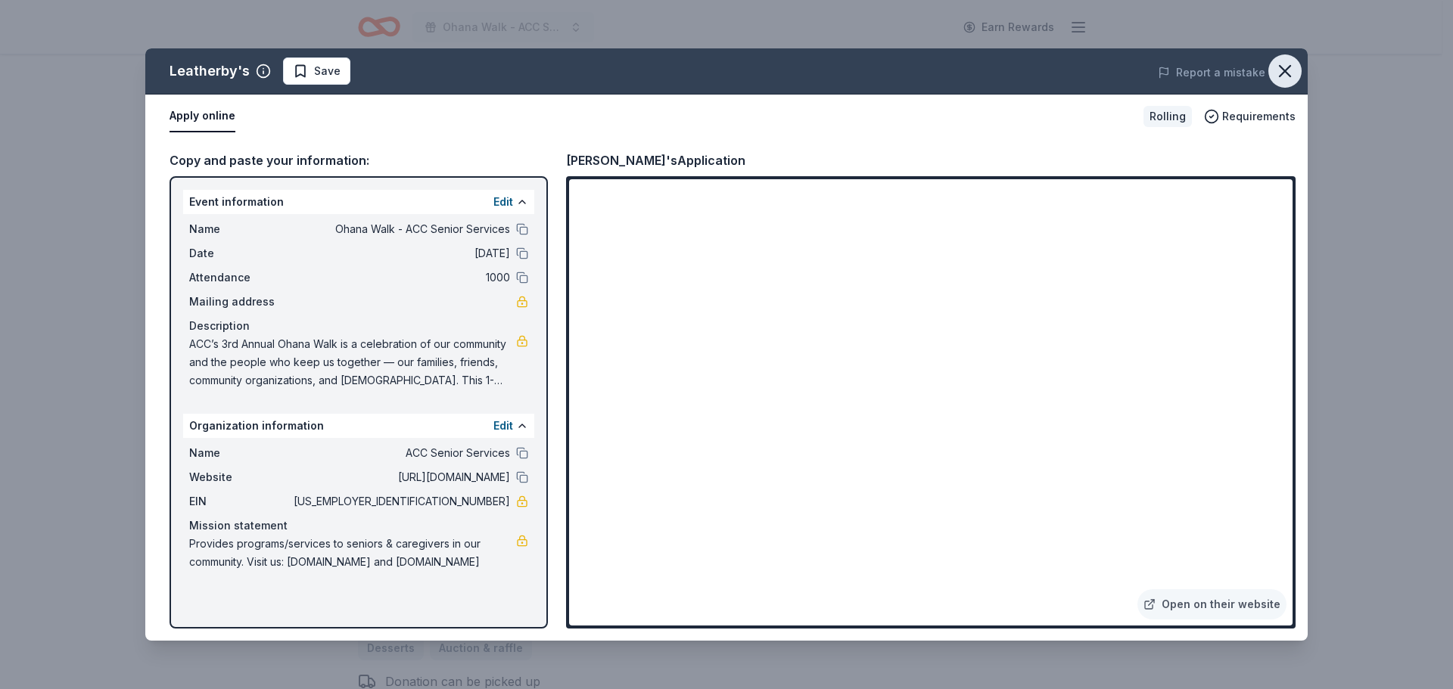
click at [1289, 65] on icon "button" at bounding box center [1284, 71] width 21 height 21
